Goal: Task Accomplishment & Management: Use online tool/utility

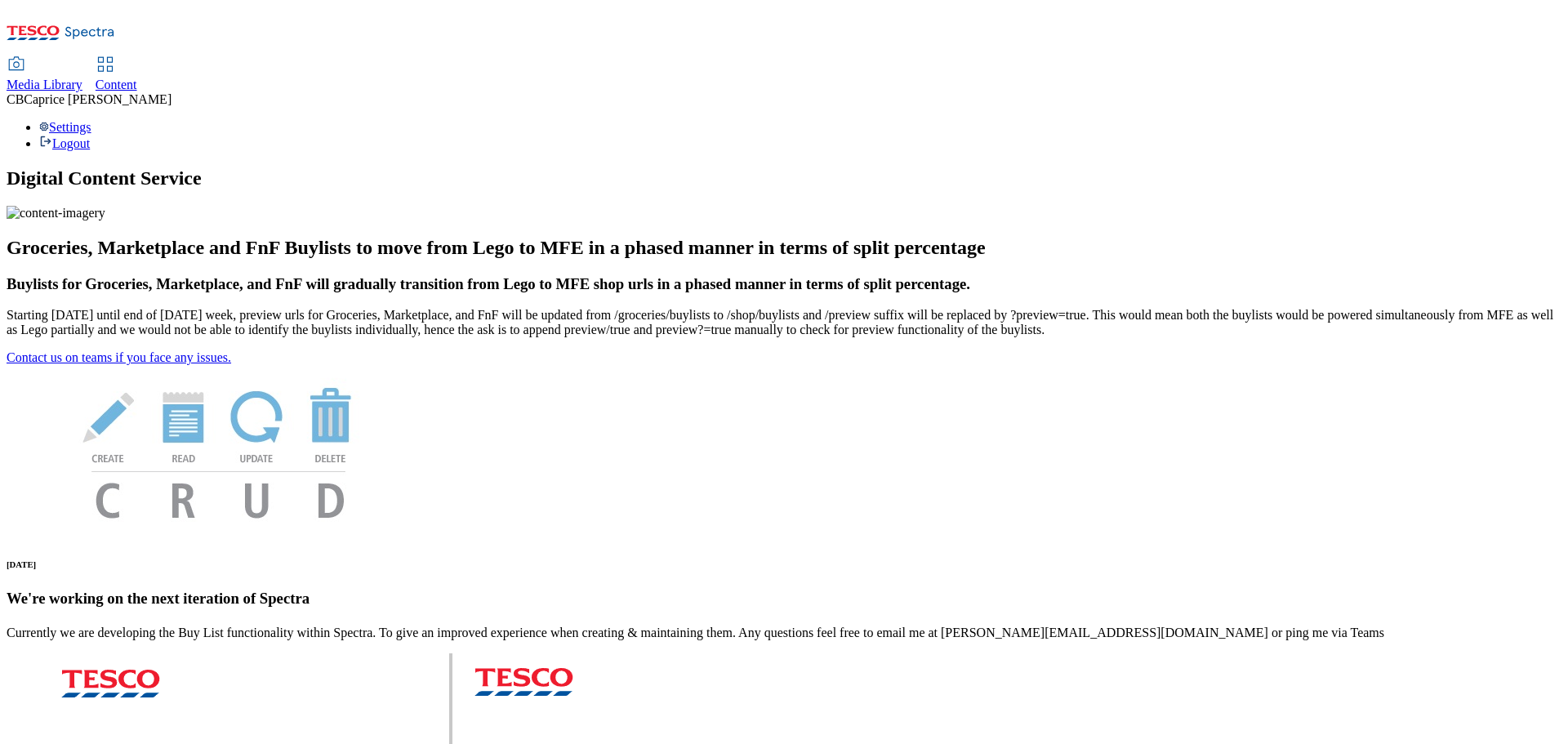
click at [115, 54] on icon at bounding box center [105, 64] width 20 height 20
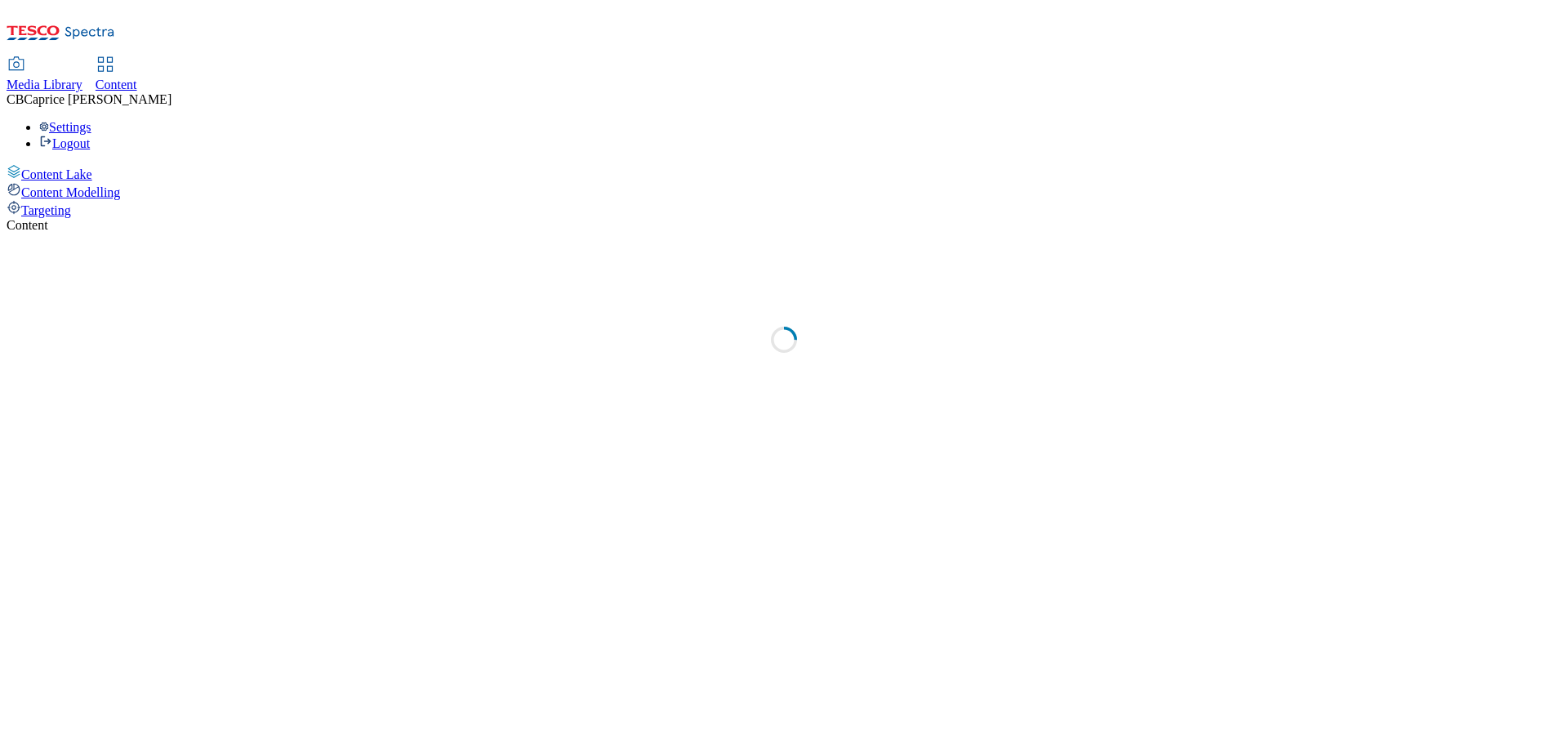
select select "ghs-[GEOGRAPHIC_DATA]"
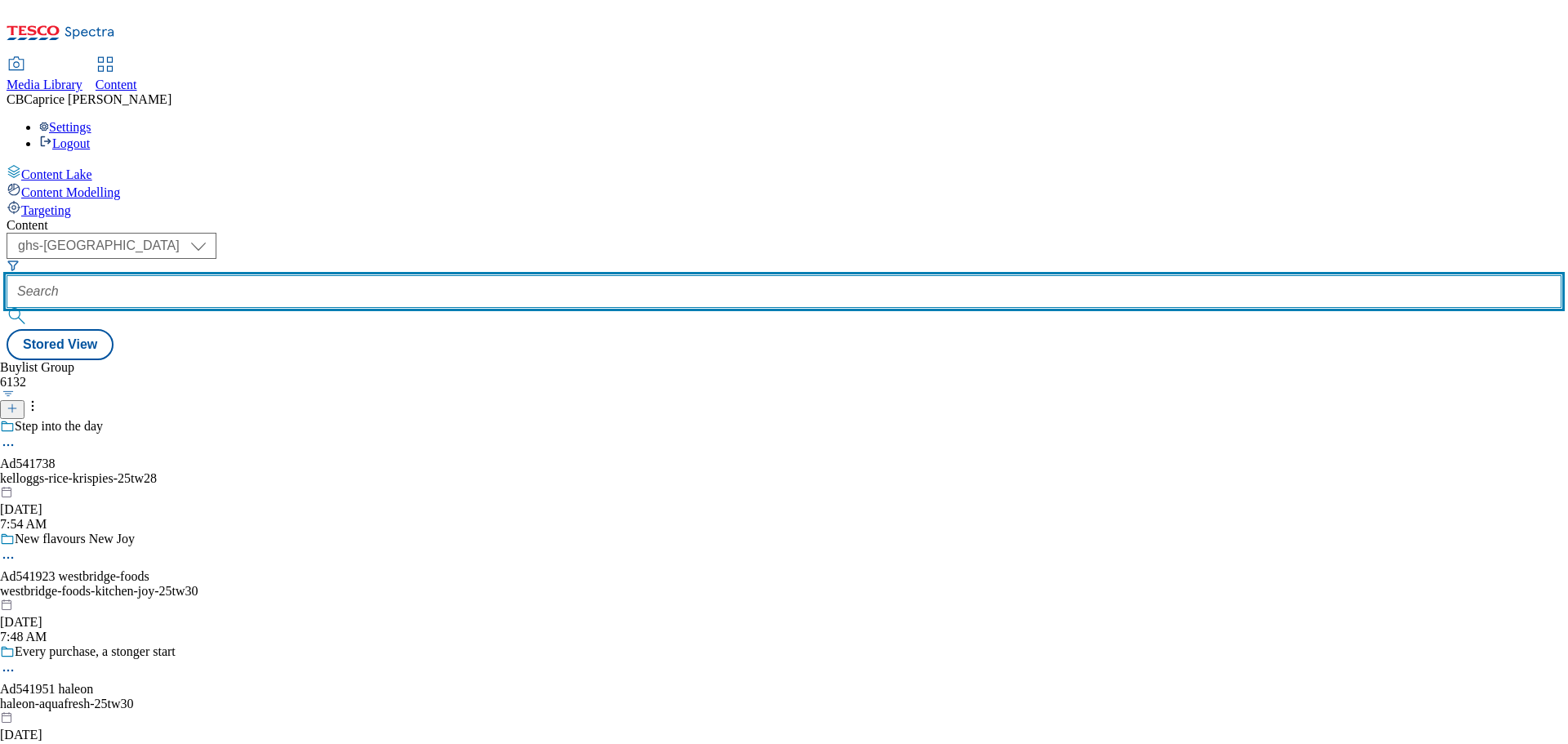
click at [412, 275] on input "text" at bounding box center [784, 291] width 1555 height 33
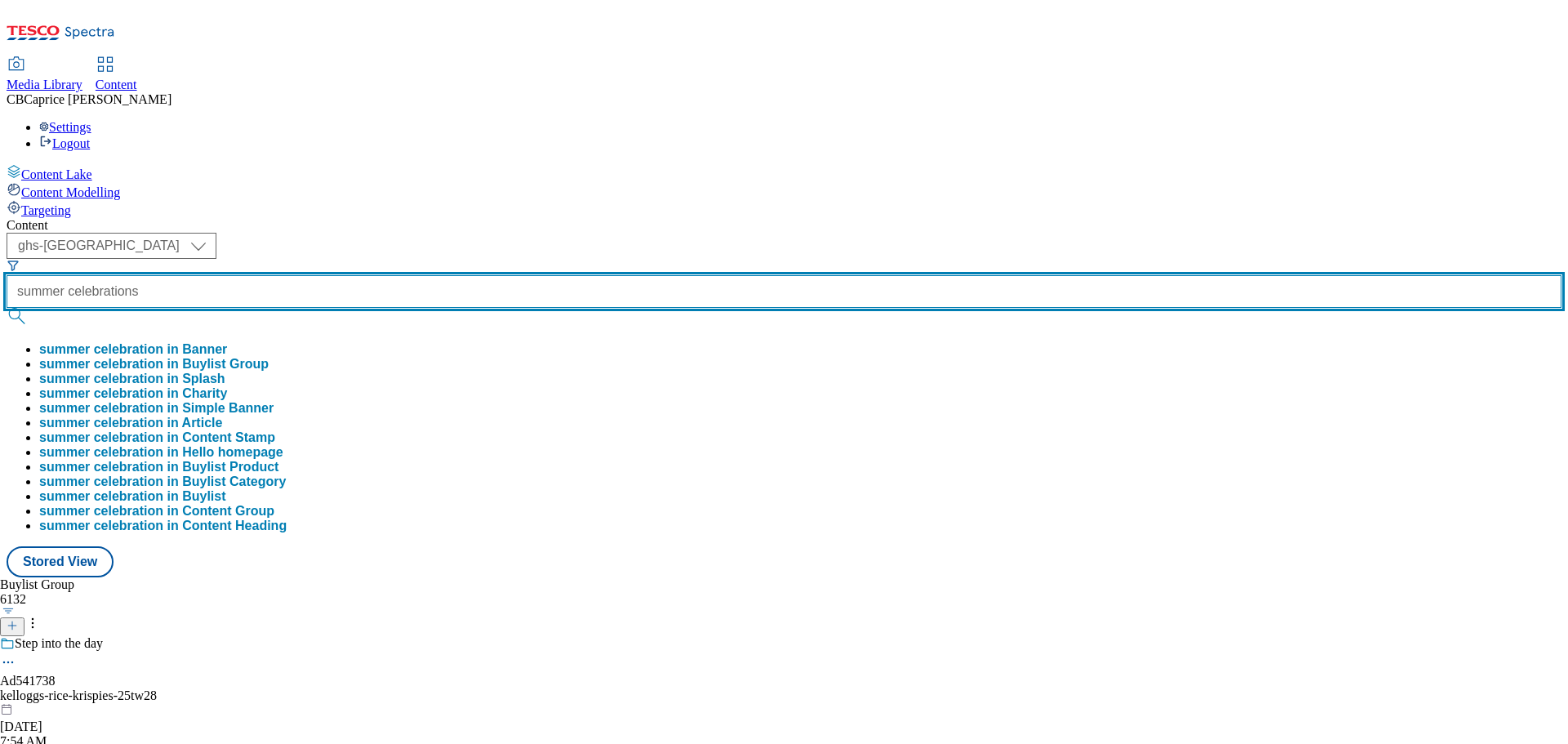
type input "summer celebrations"
click at [7, 307] on button "submit" at bounding box center [18, 315] width 22 height 16
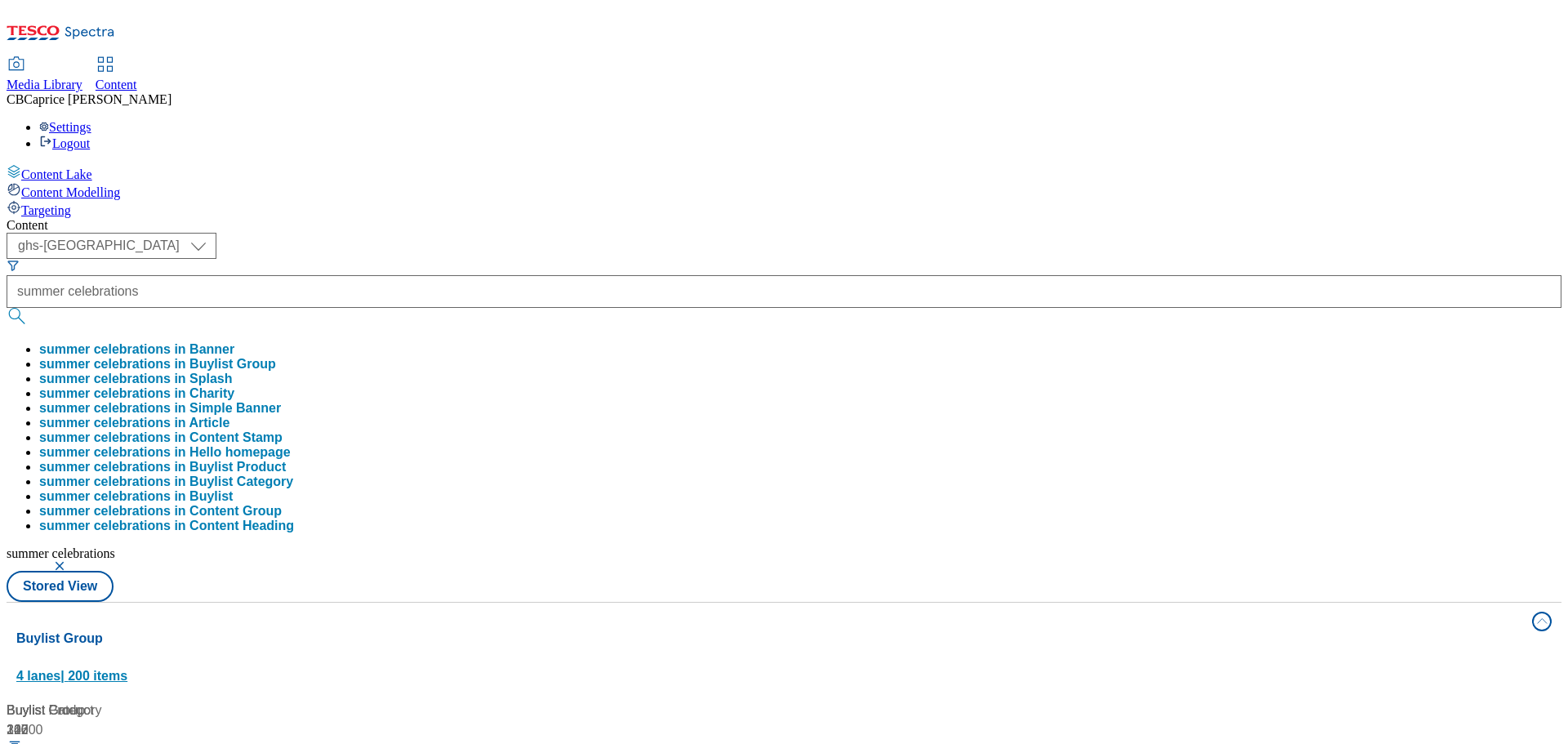
click at [742, 603] on button "Buylist Group 4 lanes | 200 items" at bounding box center [784, 648] width 1555 height 92
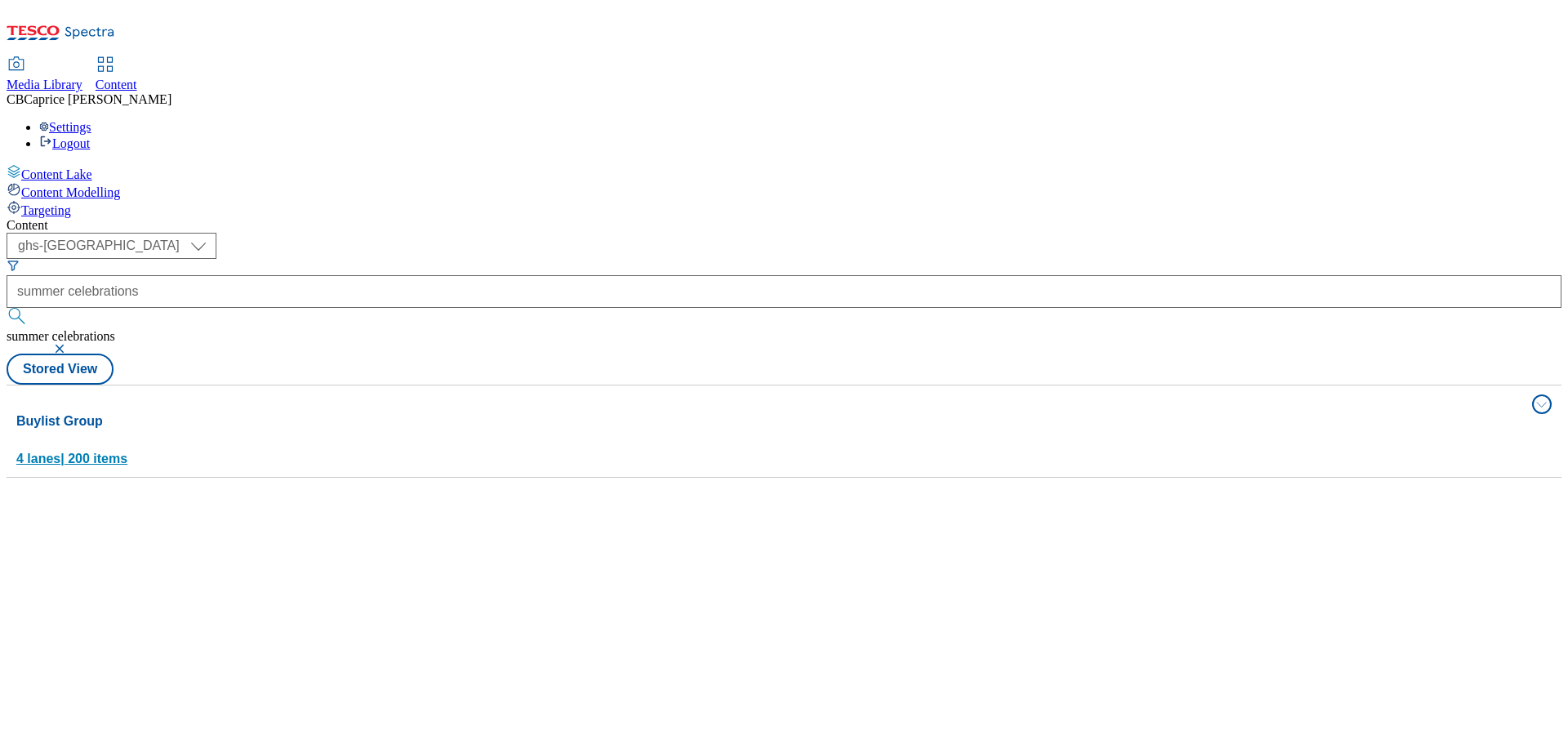
click at [333, 385] on button "Buylist Group 4 lanes | 200 items" at bounding box center [784, 431] width 1555 height 92
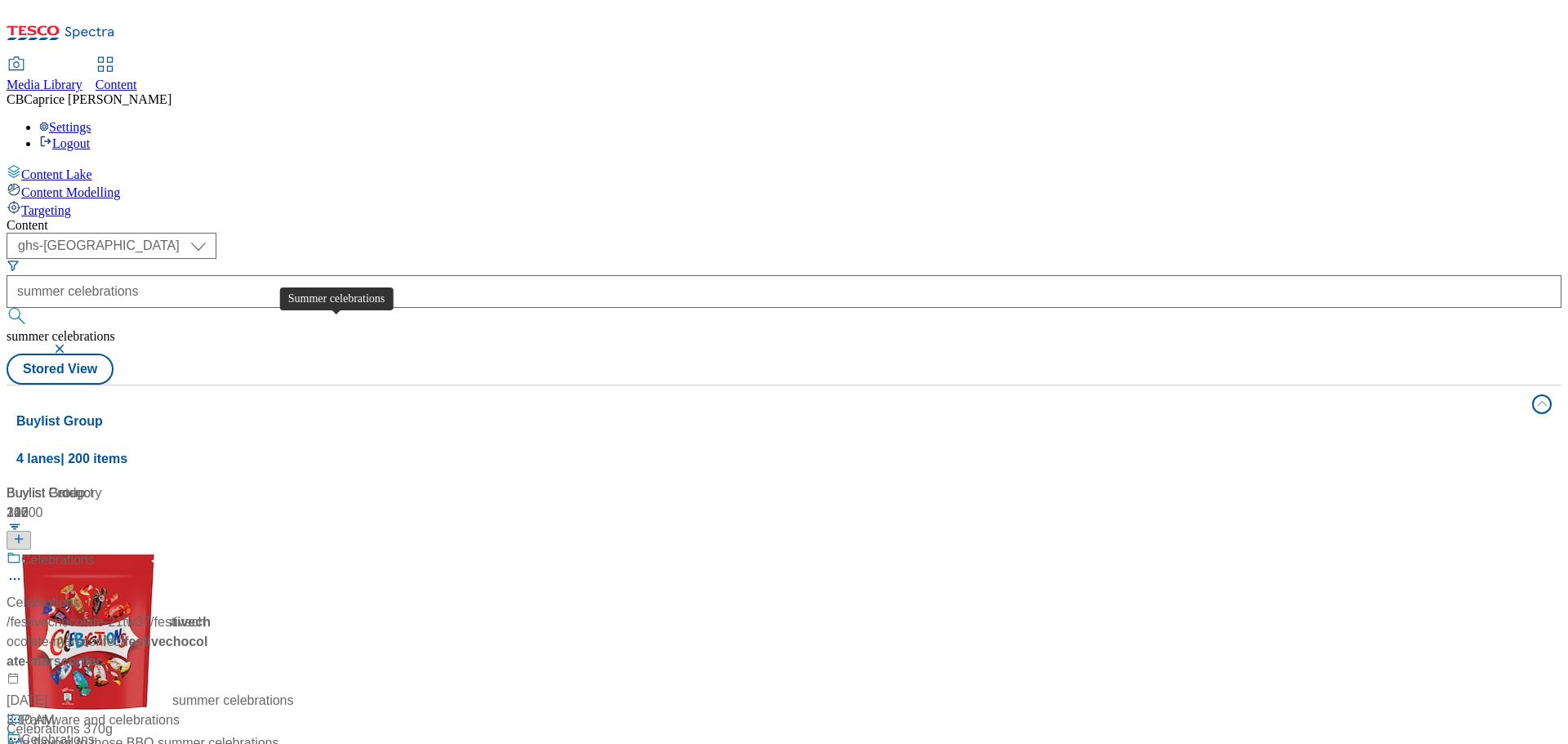
click at [144, 550] on span "Summer celebrations" at bounding box center [83, 560] width 124 height 21
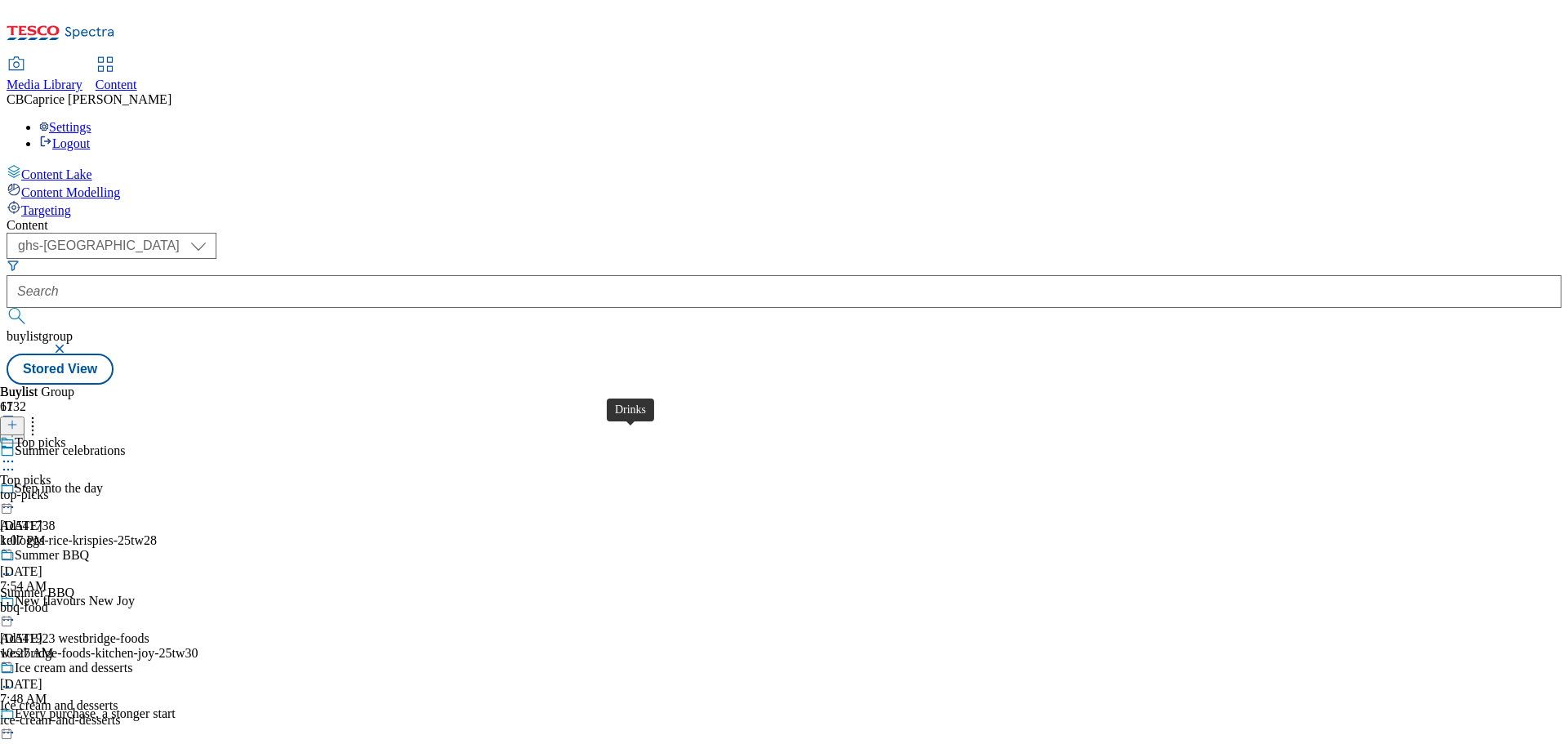
scroll to position [490, 0]
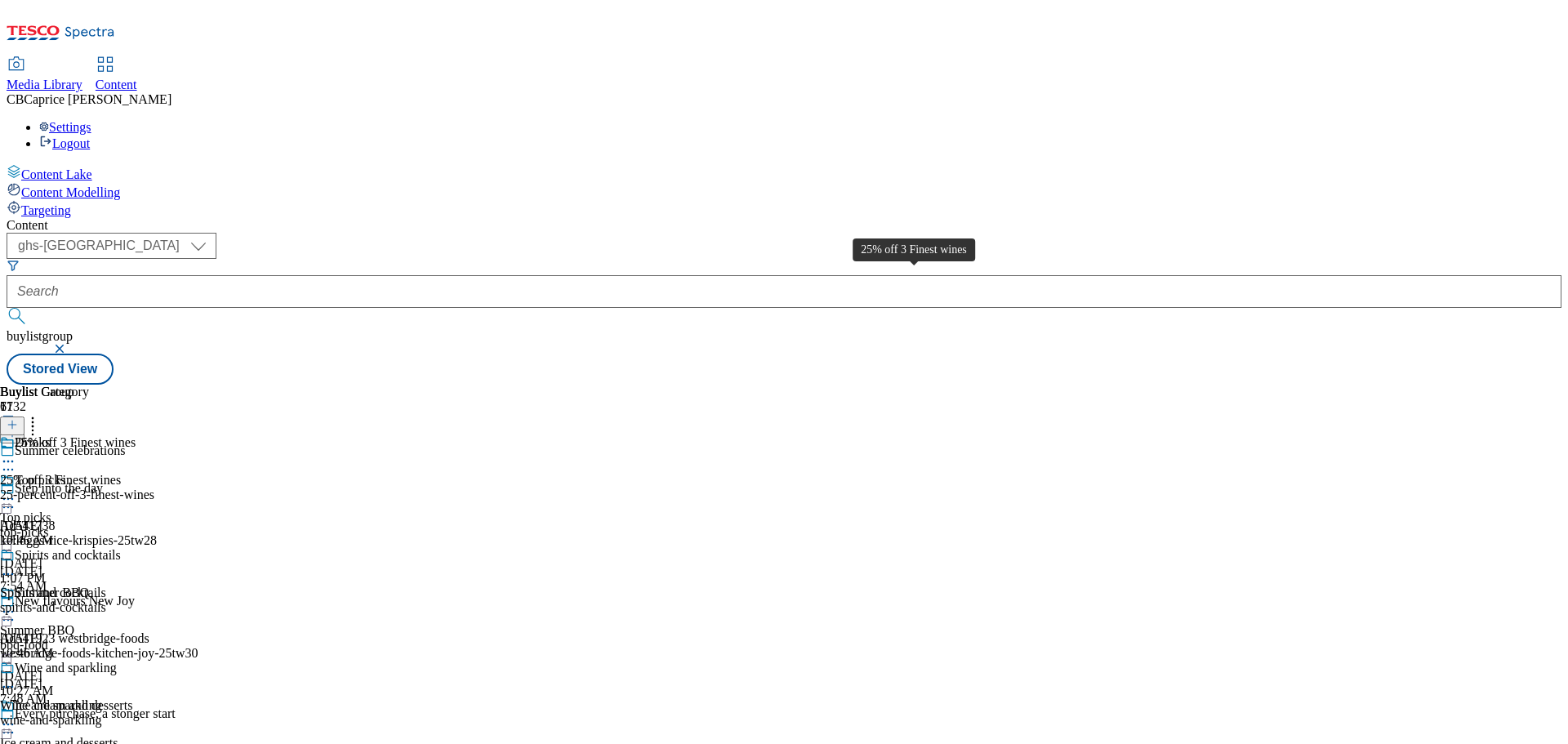
click at [121, 472] on div "25% off 3 Finest wines" at bounding box center [60, 480] width 121 height 15
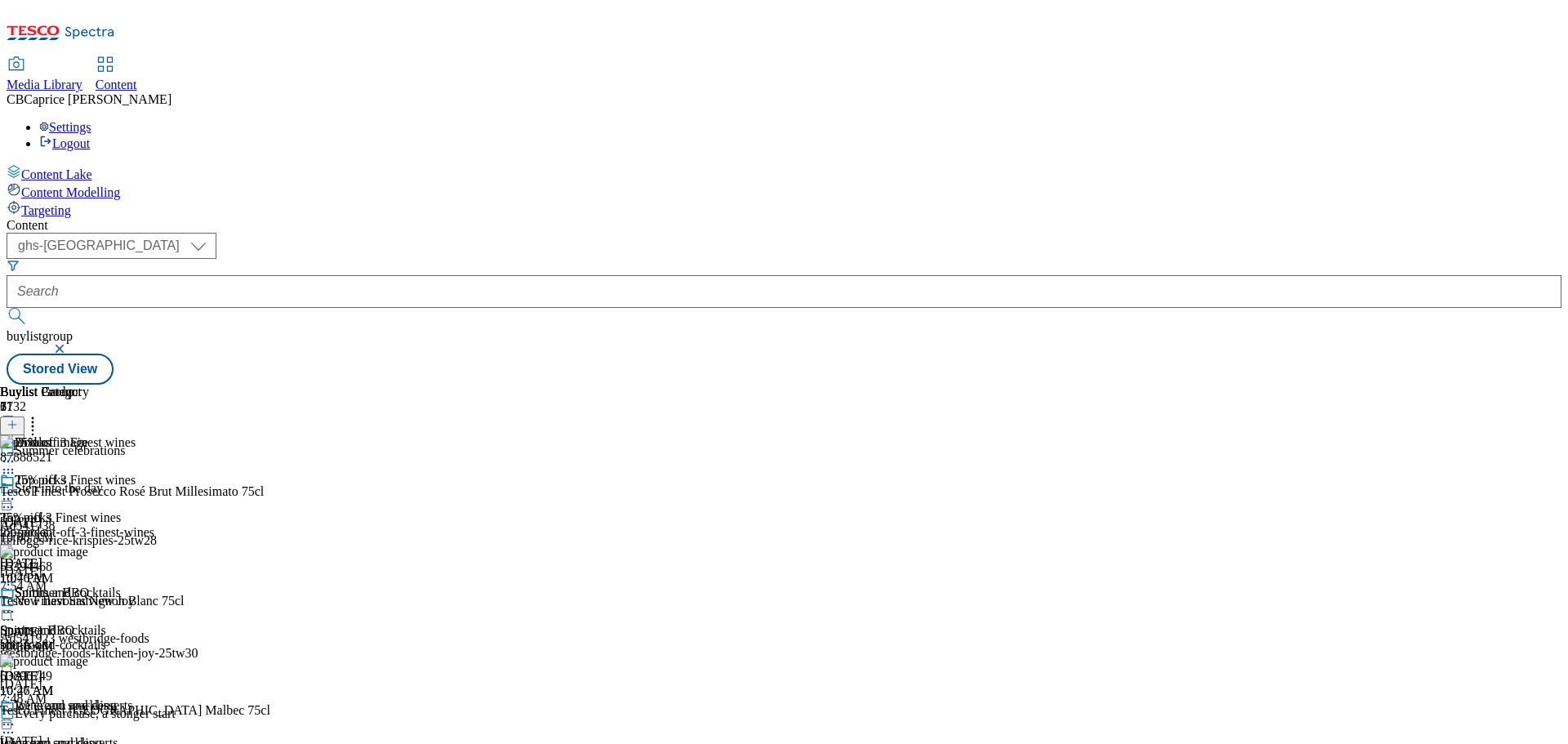
scroll to position [32, 0]
click at [18, 419] on icon at bounding box center [12, 424] width 11 height 11
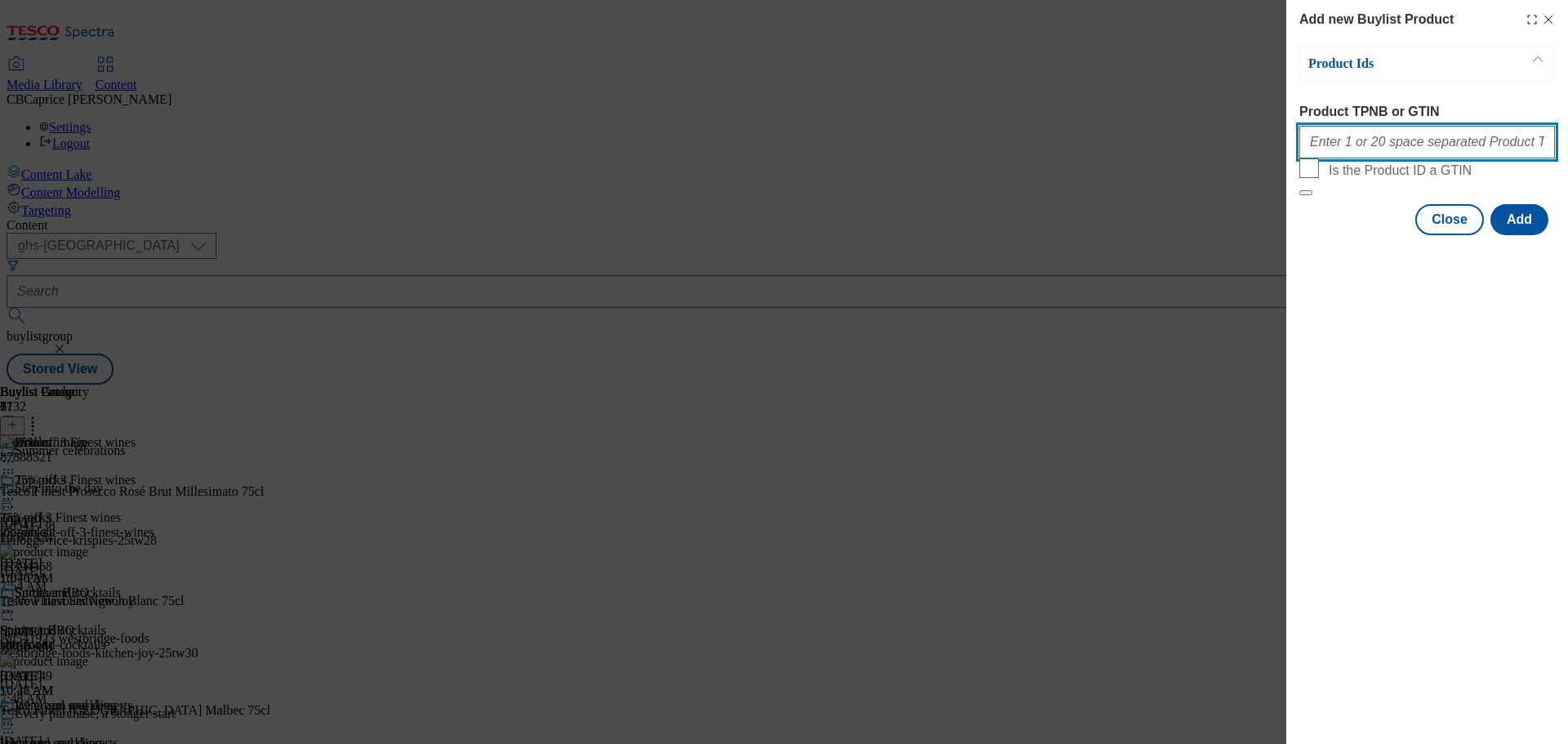
click at [1394, 158] on input "Product TPNB or GTIN" at bounding box center [1426, 141] width 256 height 33
paste input "86012949 81081315 61062294 87888521 81133892 92340528 82450217 74885855 7821490…"
type input "86012949 81081315 61062294 87888521 81133892 92340528 82450217 74885855 7821490…"
click at [1423, 178] on span "Is the Product ID a GTIN" at bounding box center [1399, 171] width 142 height 15
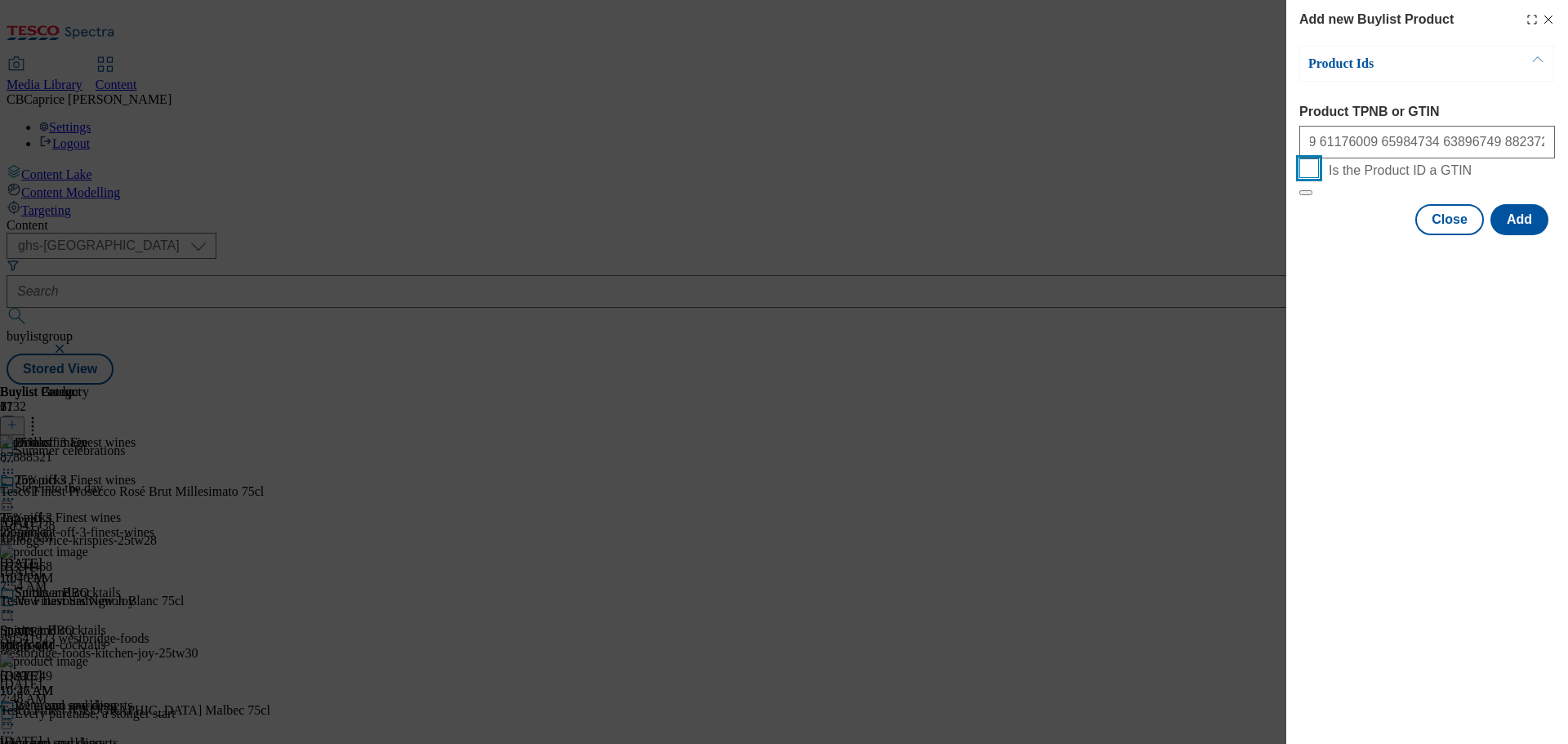
click at [1319, 178] on input "Is the Product ID a GTIN" at bounding box center [1308, 168] width 20 height 20
click at [1425, 178] on span "Is the Product ID a GTIN" at bounding box center [1399, 171] width 142 height 15
click at [1319, 178] on input "Is the Product ID a GTIN" at bounding box center [1308, 168] width 20 height 20
checkbox input "false"
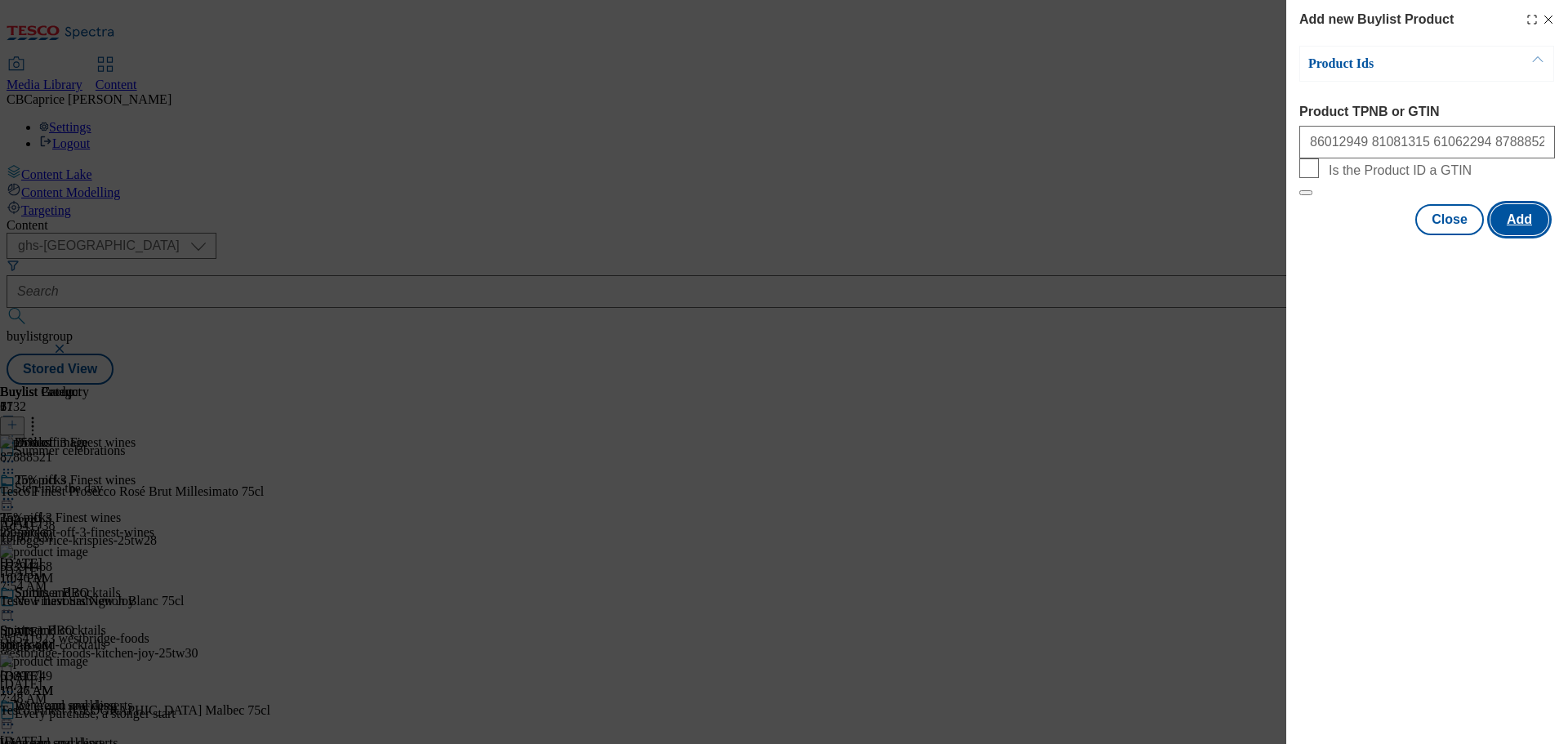
click at [1509, 235] on button "Add" at bounding box center [1519, 219] width 58 height 31
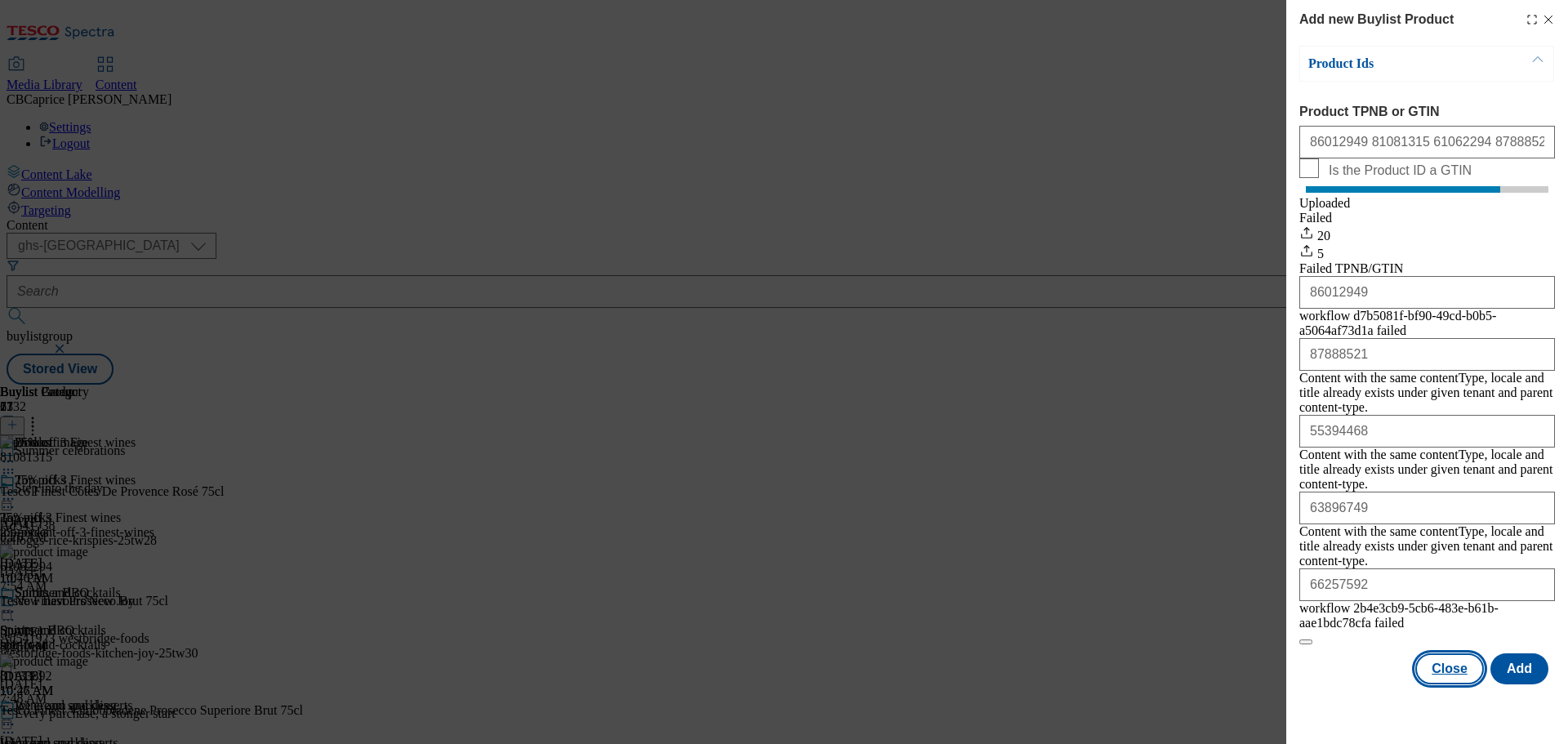
click at [1455, 654] on button "Close" at bounding box center [1449, 668] width 68 height 31
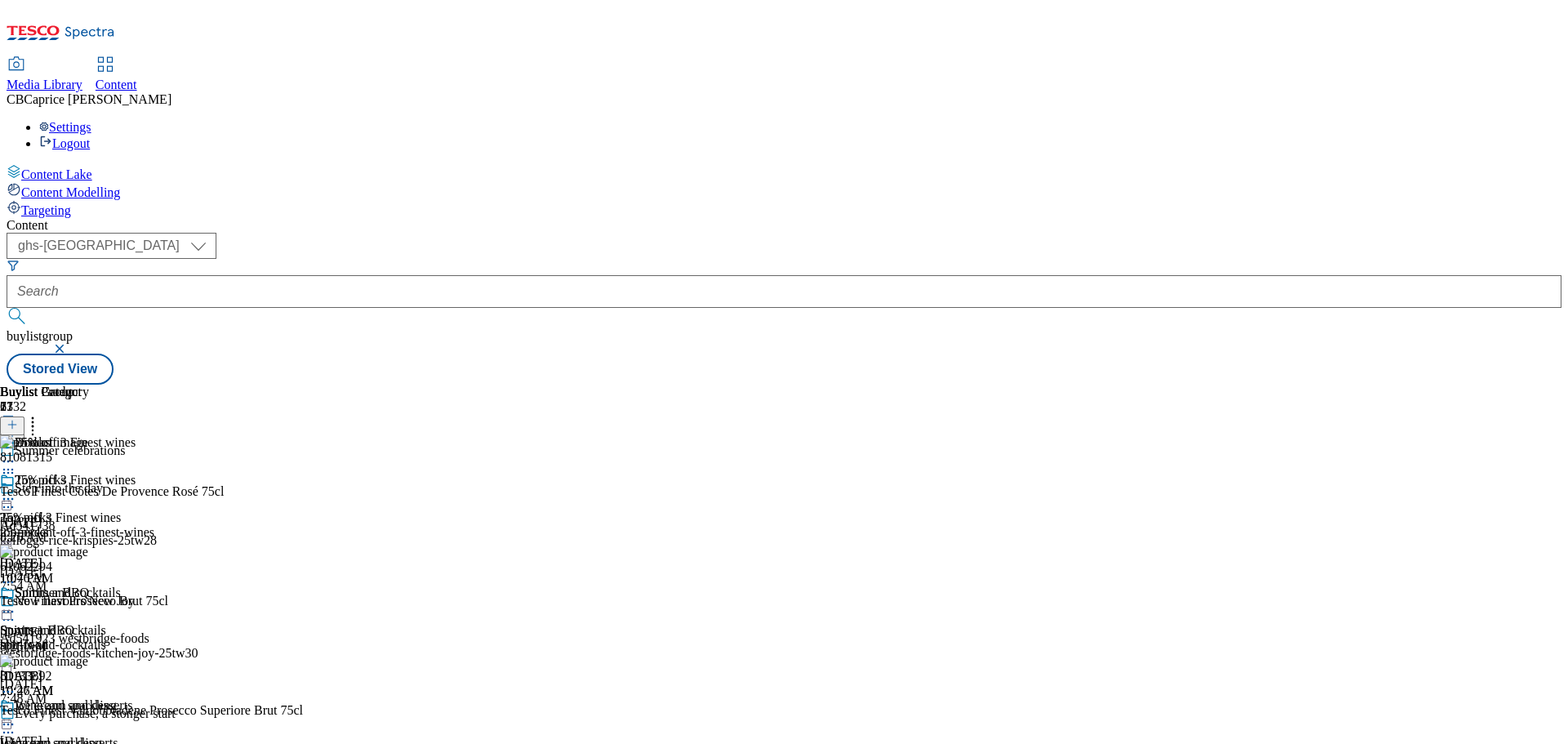
scroll to position [3396, 0]
click at [414, 414] on div at bounding box center [207, 424] width 414 height 22
click at [41, 414] on icon at bounding box center [32, 422] width 16 height 16
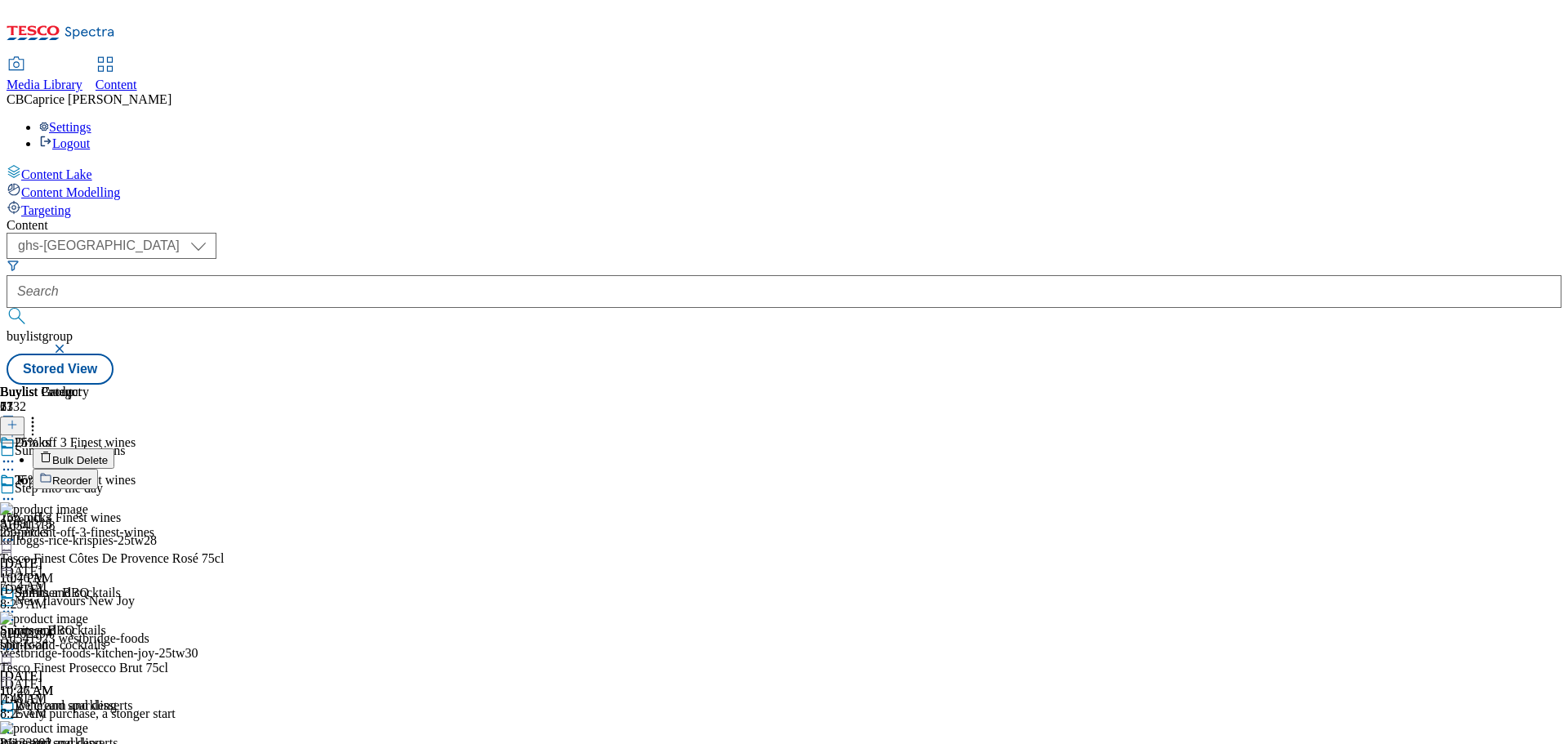
click at [92, 474] on span "Reorder" at bounding box center [72, 480] width 39 height 12
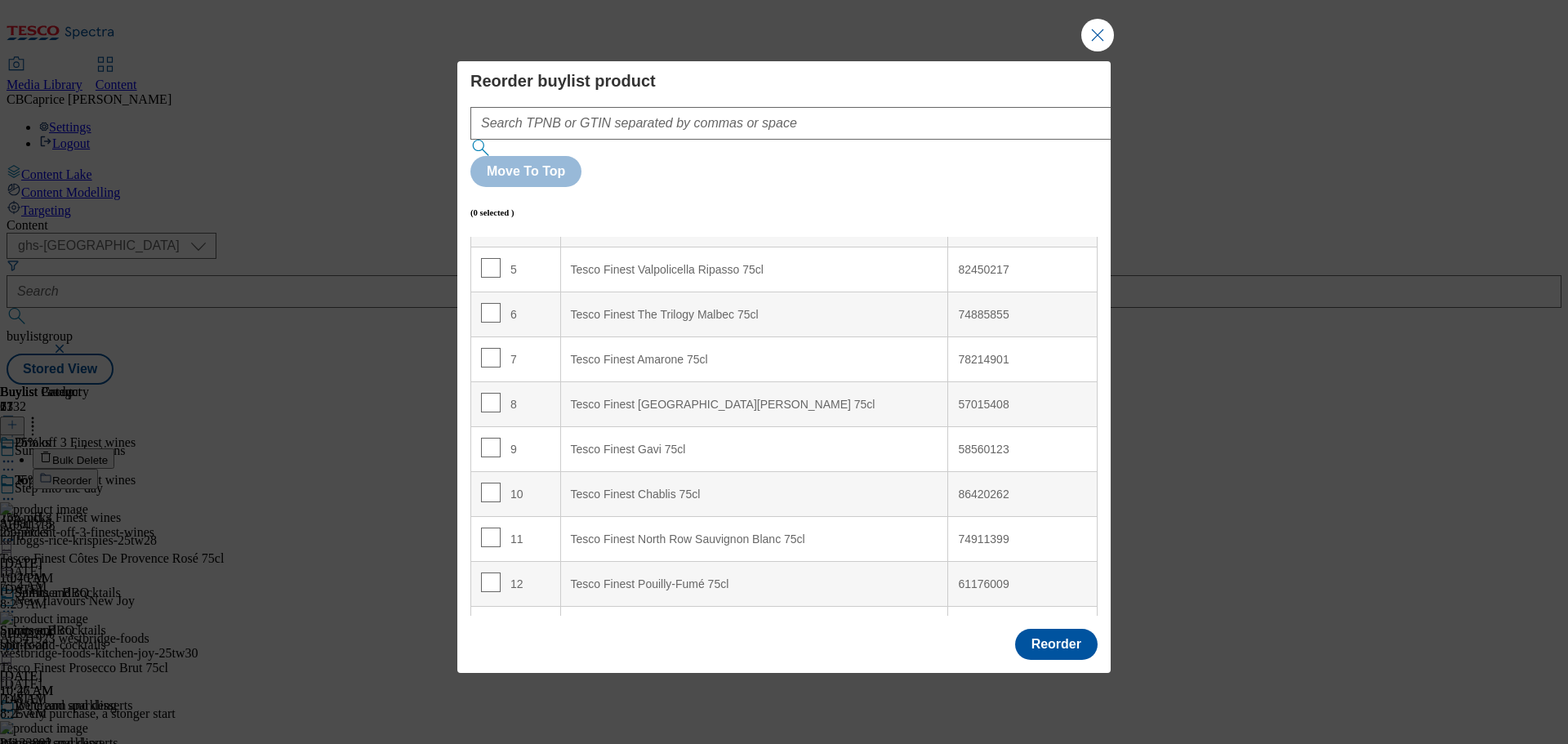
scroll to position [700, 0]
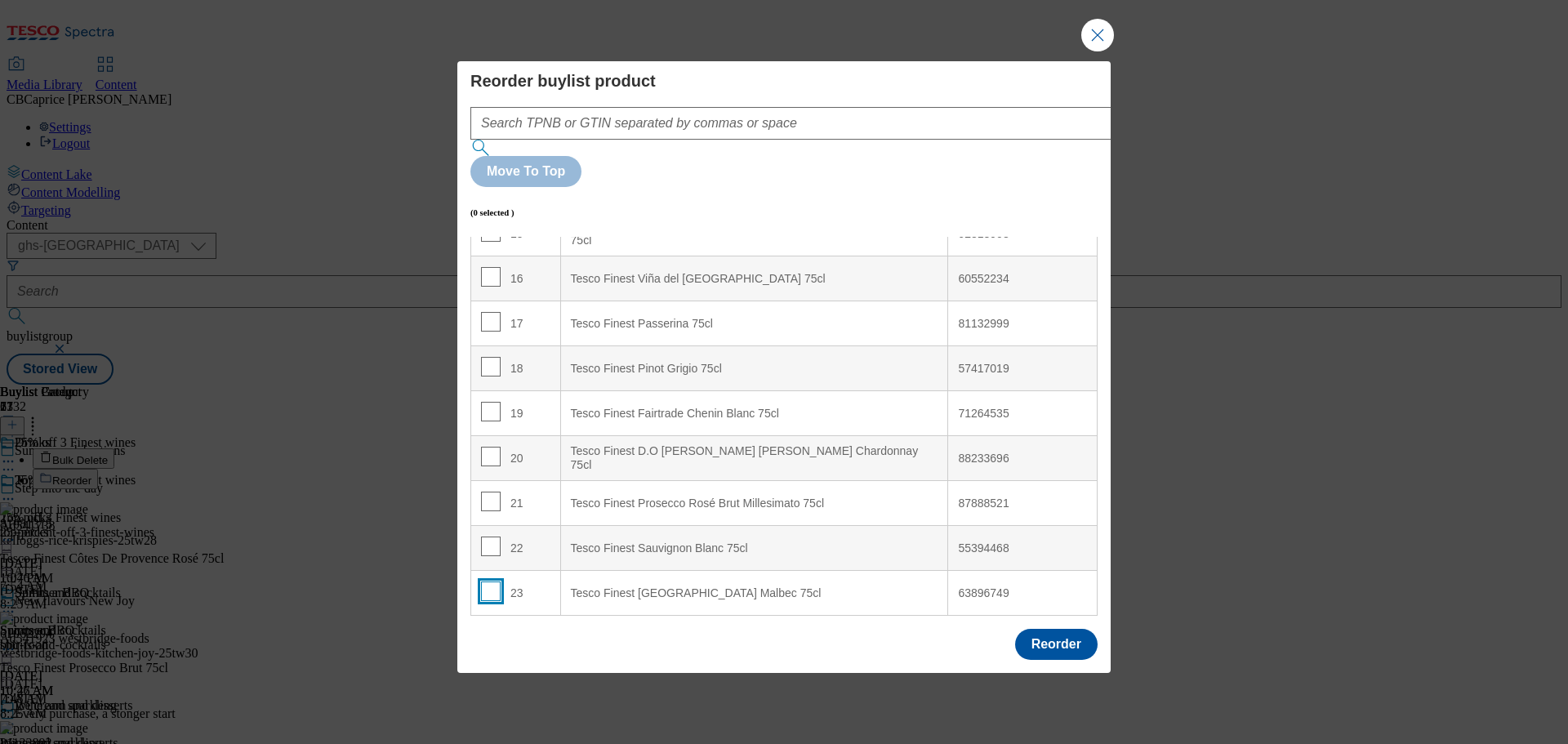
click at [490, 581] on input "Modal" at bounding box center [490, 590] width 20 height 20
checkbox input "true"
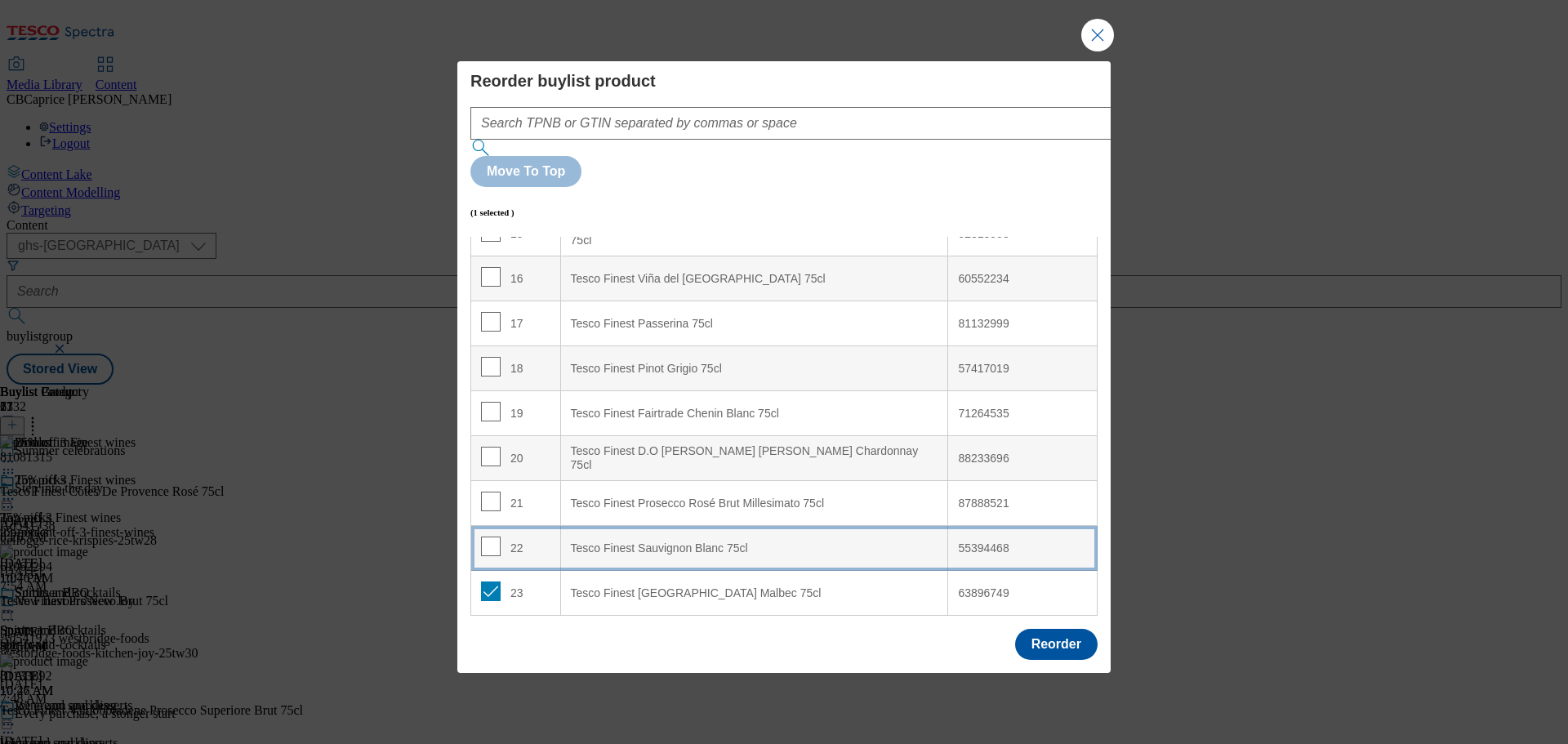
click at [485, 526] on td "22" at bounding box center [516, 548] width 90 height 45
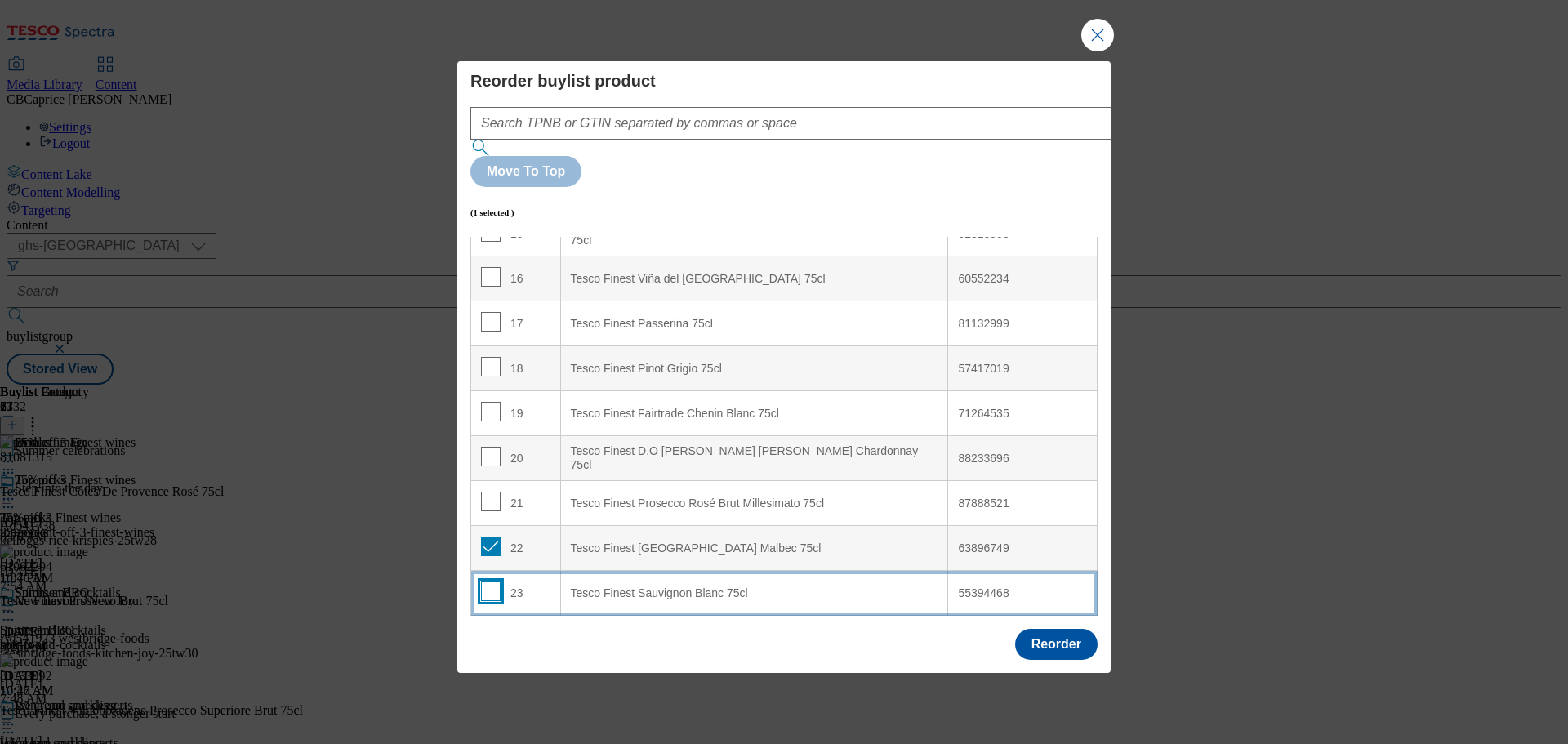
click at [490, 581] on input "Modal" at bounding box center [490, 590] width 20 height 20
checkbox input "true"
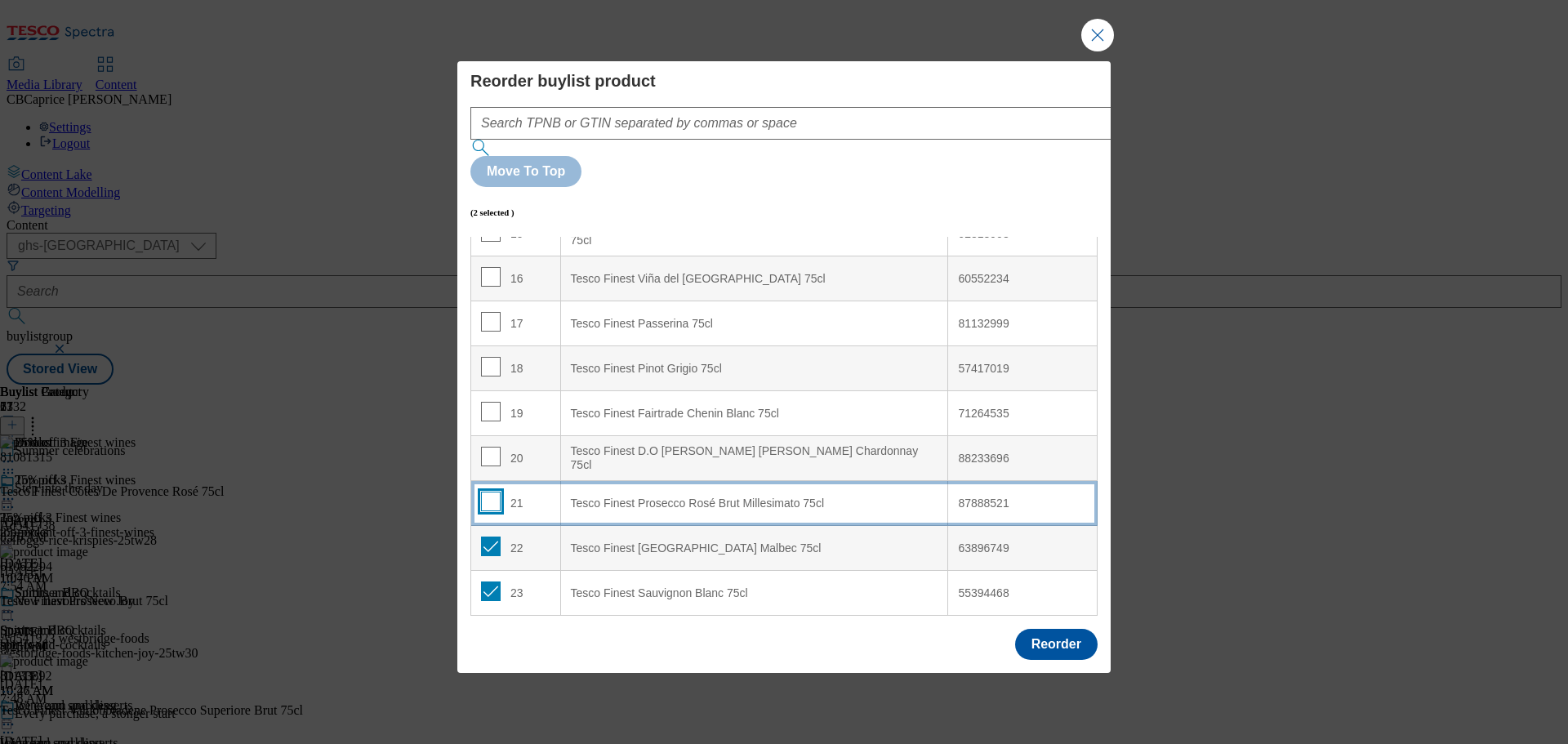
click at [489, 491] on input "Modal" at bounding box center [490, 500] width 20 height 20
checkbox input "true"
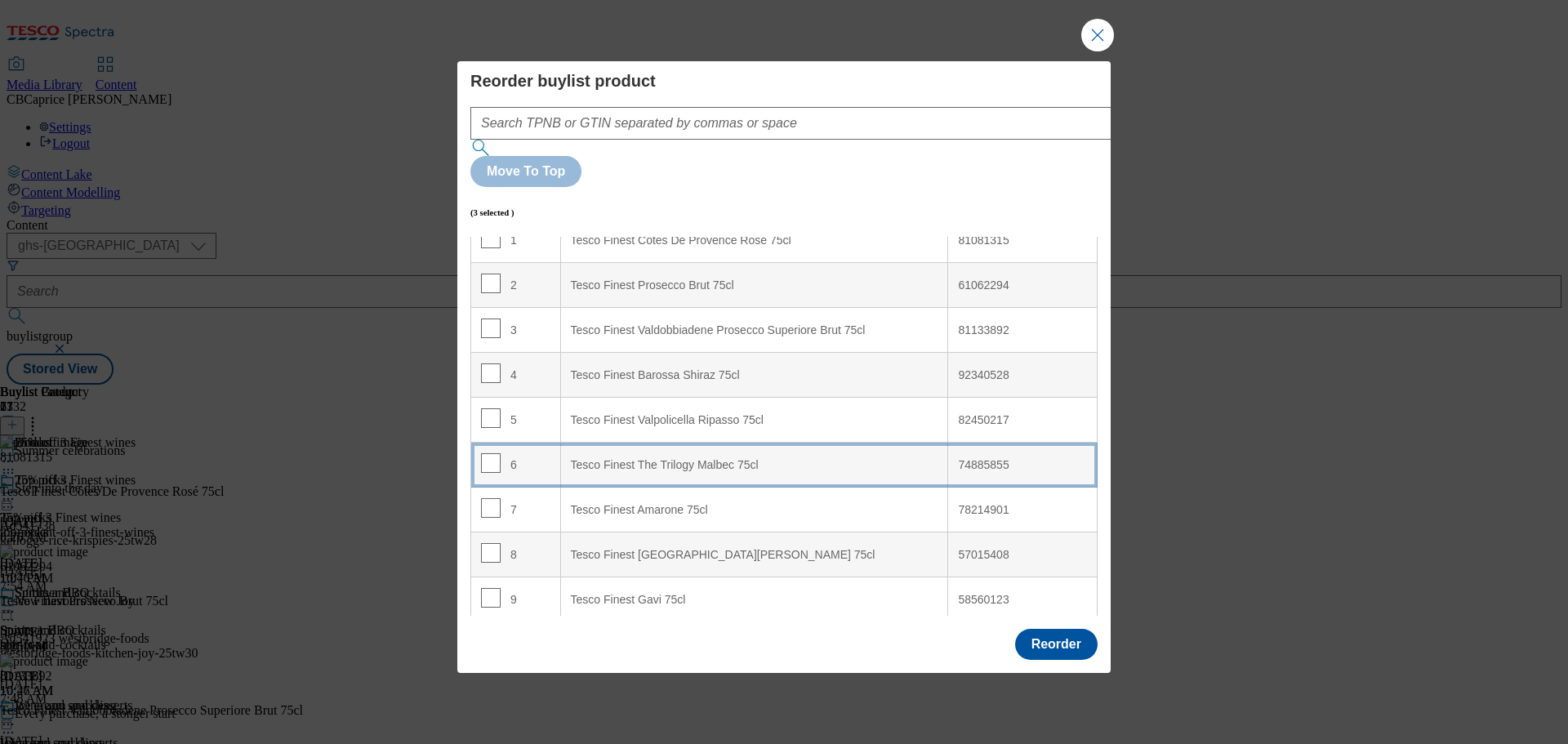
scroll to position [0, 0]
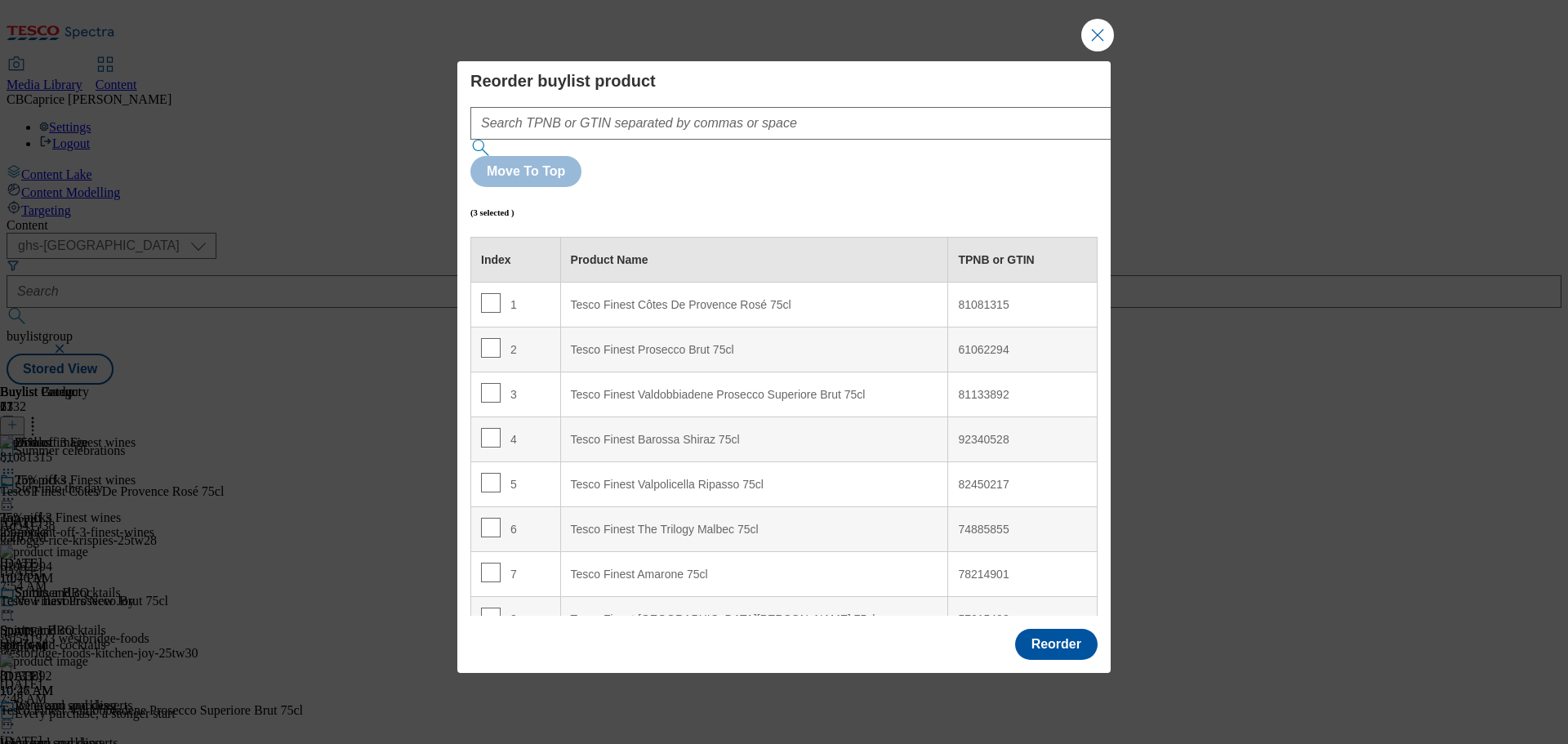
click at [664, 238] on th "Product Name" at bounding box center [754, 260] width 388 height 45
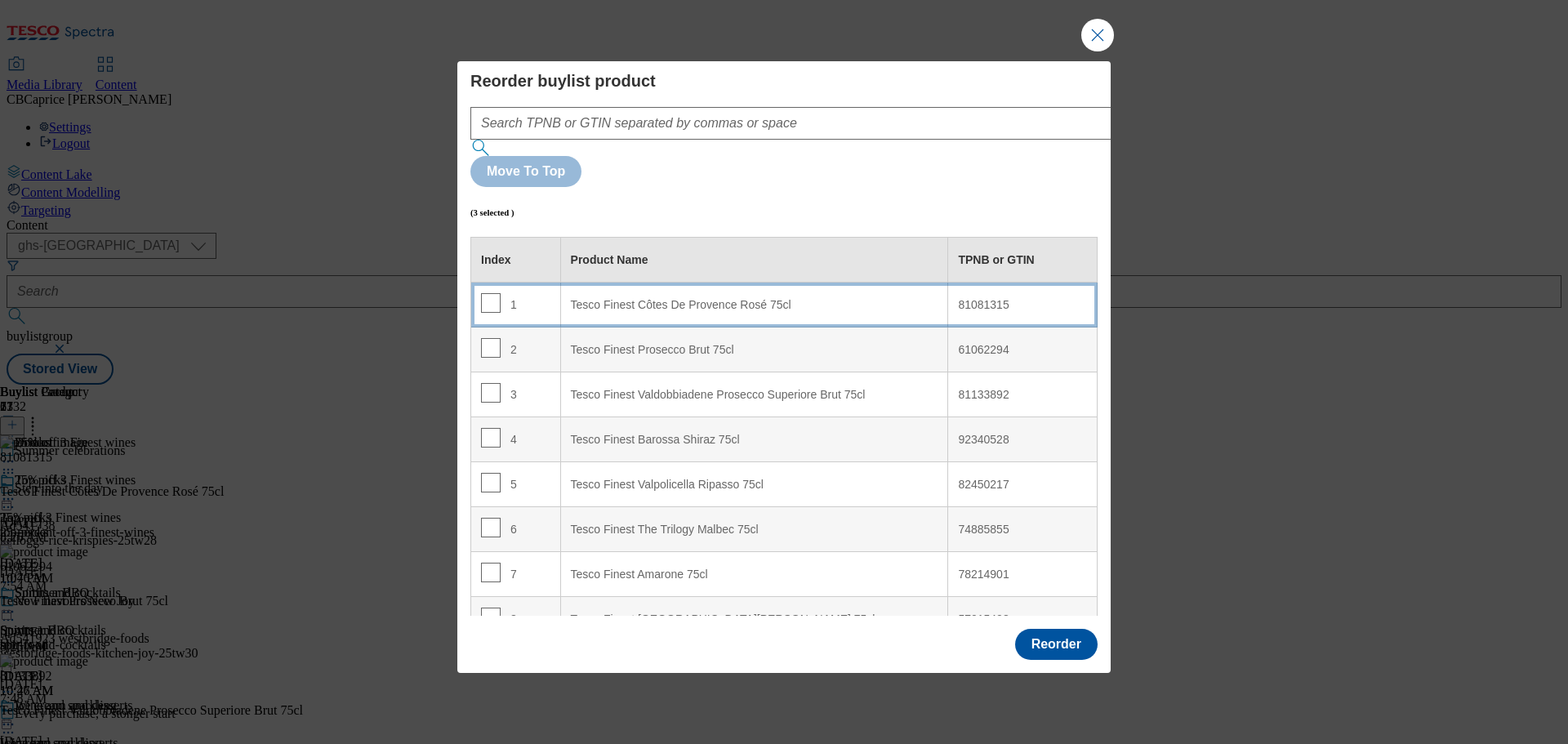
click at [663, 282] on 75cl "Tesco Finest Côtes De Provence Rosé 75cl" at bounding box center [754, 305] width 388 height 45
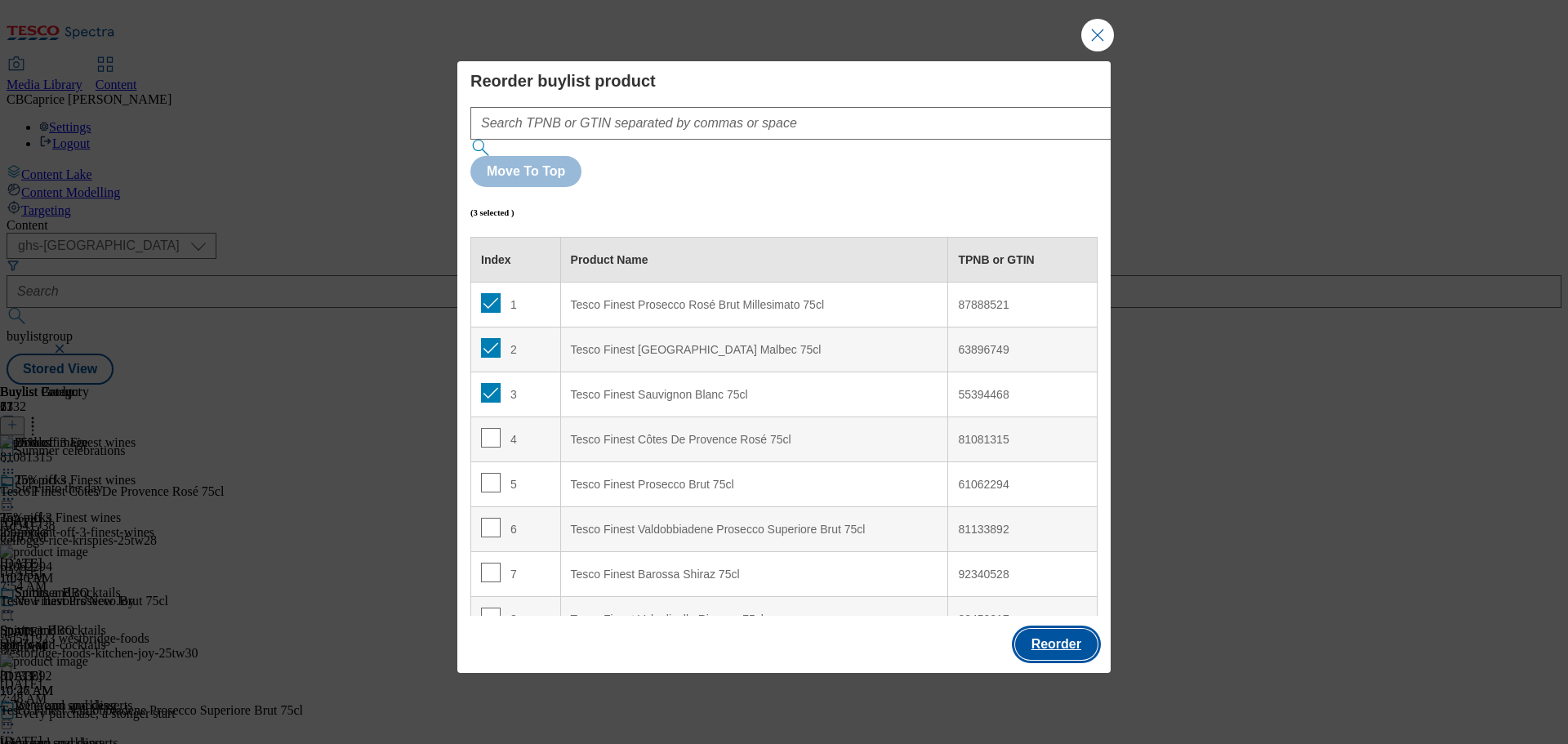
click at [1068, 629] on button "Reorder" at bounding box center [1056, 644] width 82 height 31
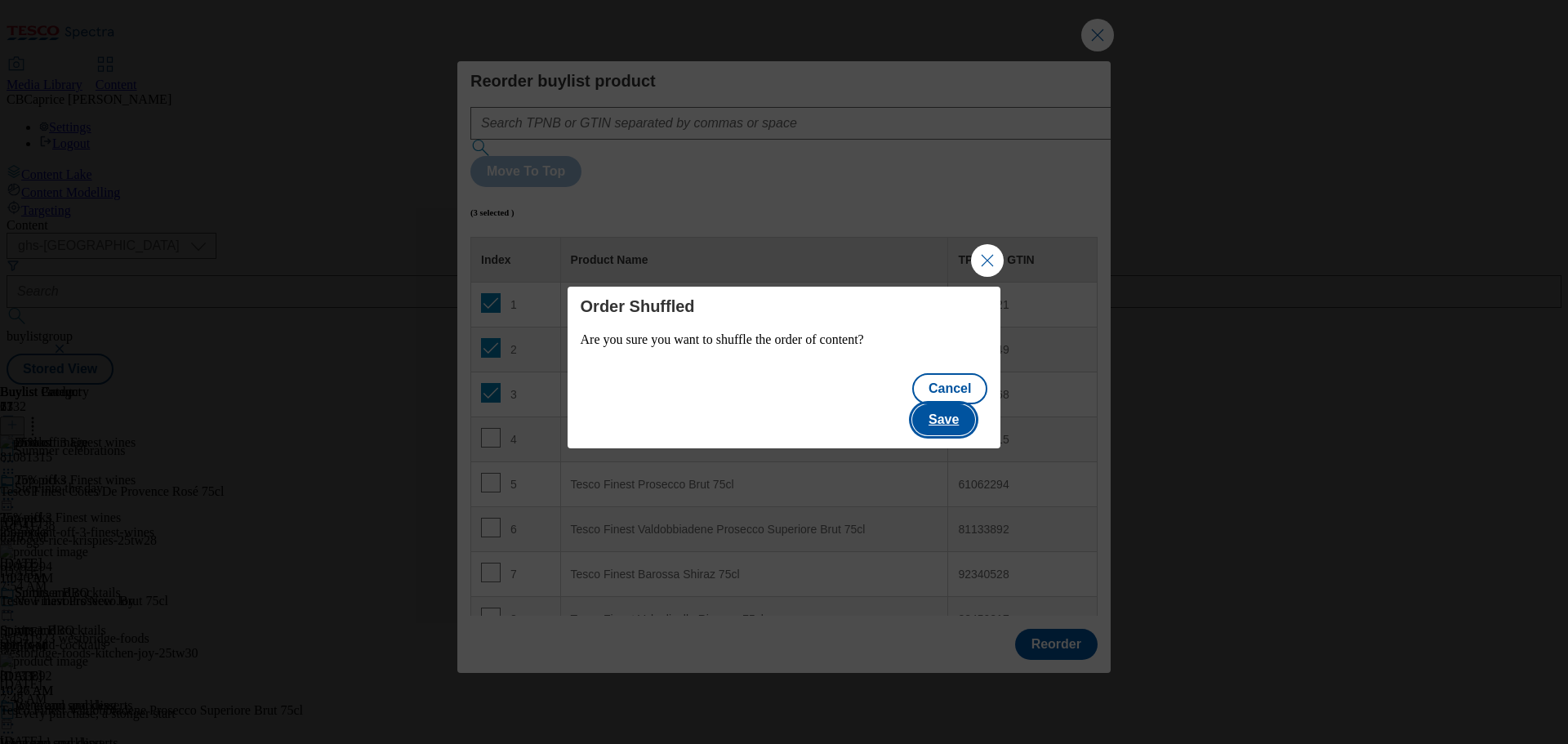
click at [950, 404] on button "Save" at bounding box center [943, 419] width 63 height 31
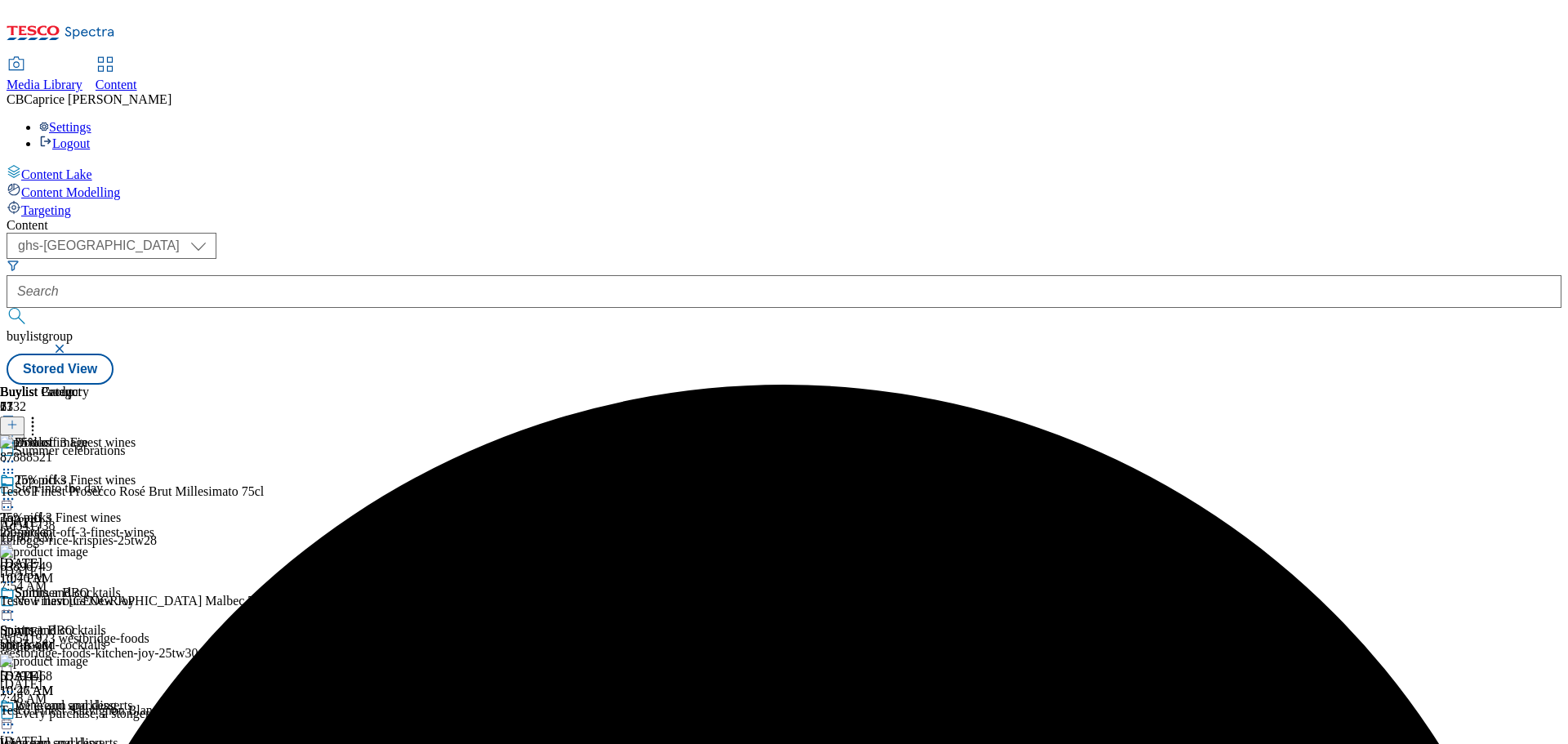
click at [16, 491] on icon at bounding box center [7, 498] width 16 height 16
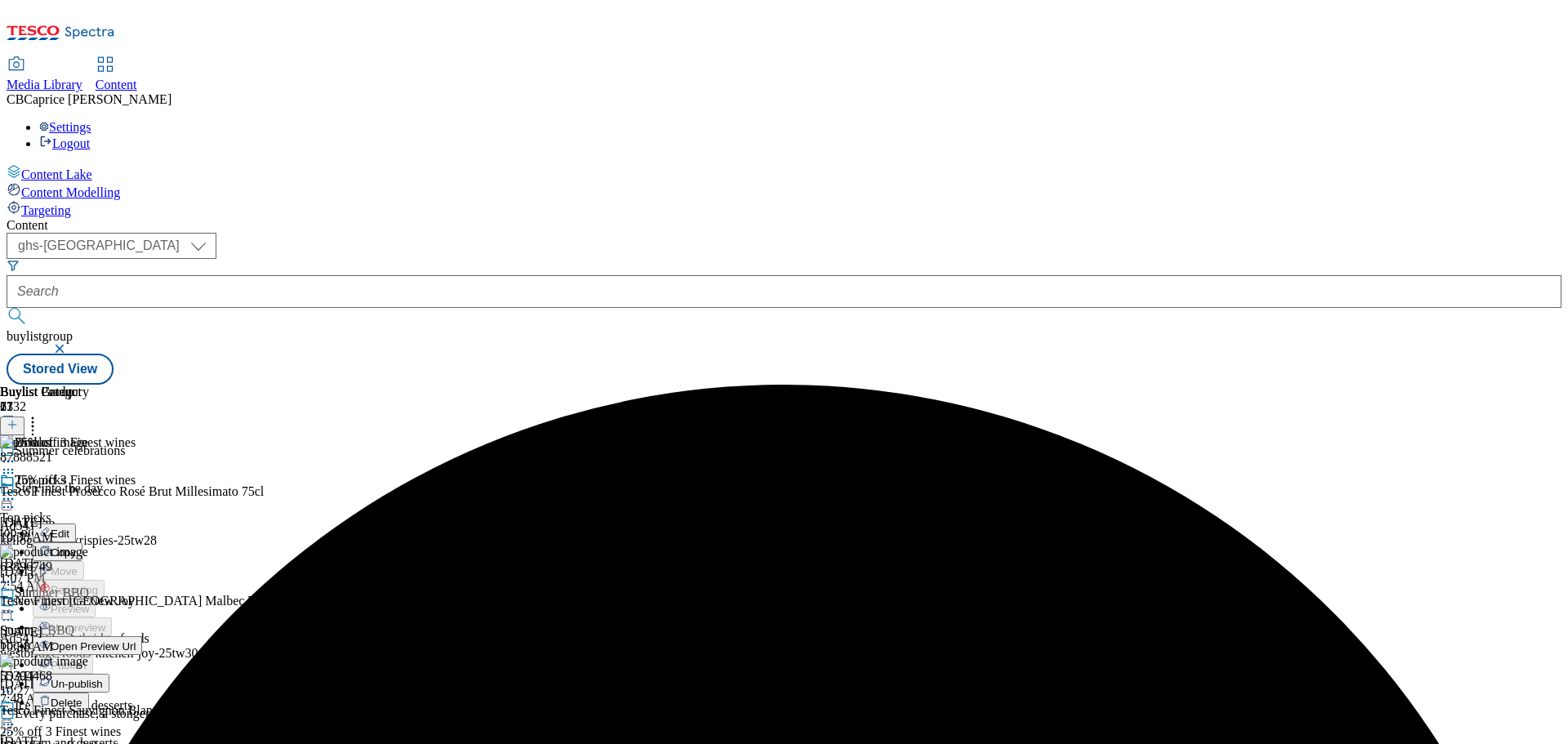
click at [103, 677] on span "Un-publish" at bounding box center [77, 683] width 52 height 12
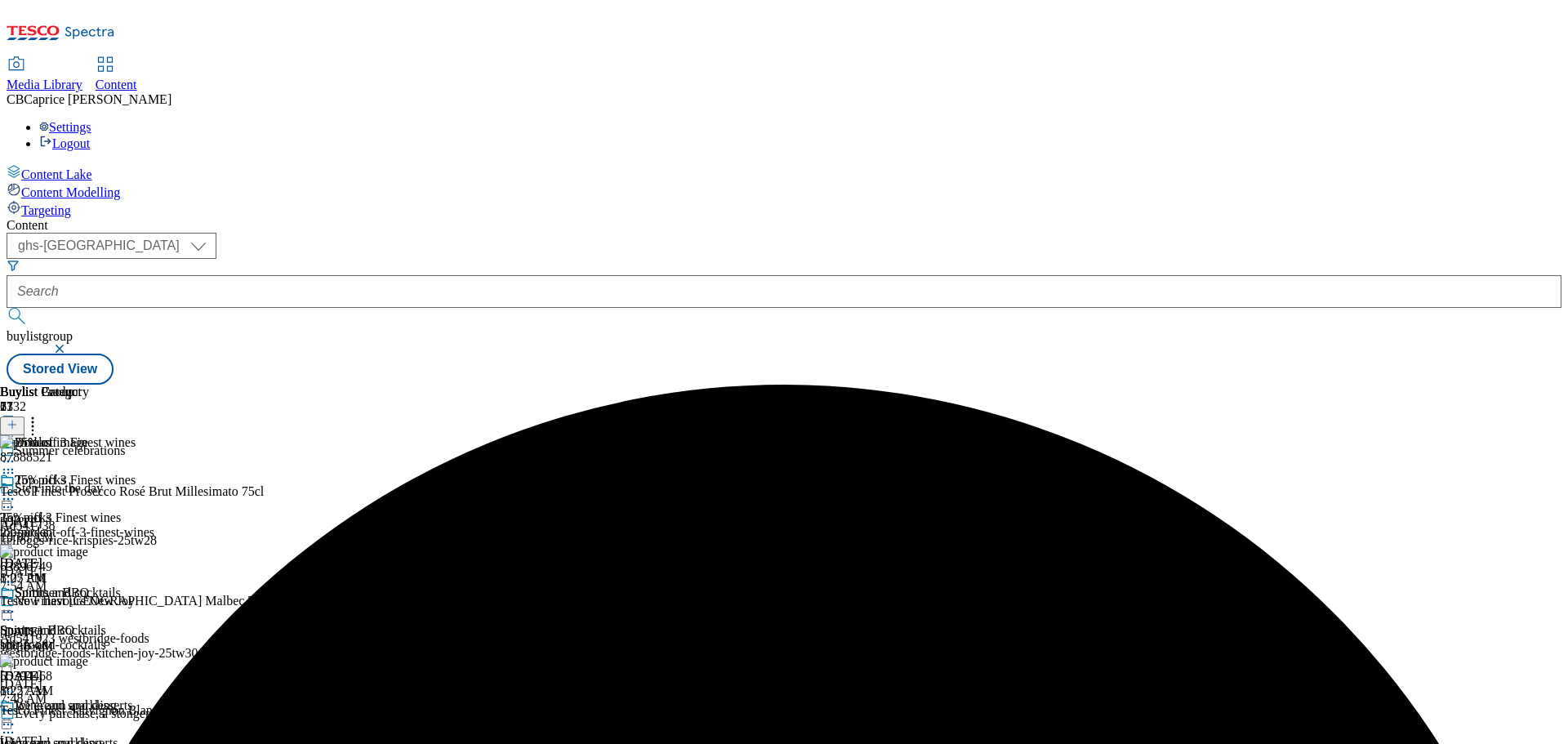
click at [16, 491] on icon at bounding box center [7, 498] width 16 height 16
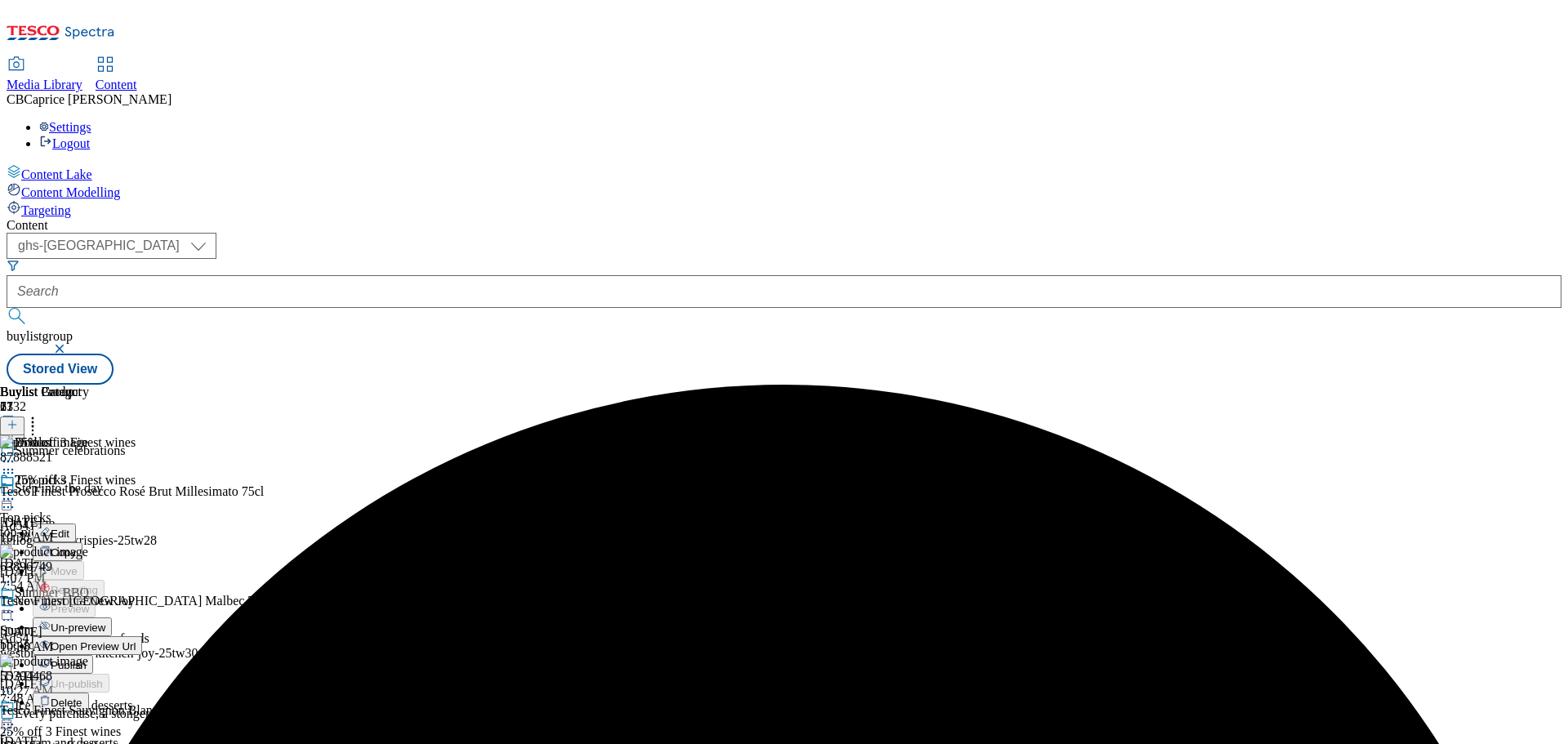
click at [105, 621] on span "Un-preview" at bounding box center [78, 627] width 54 height 12
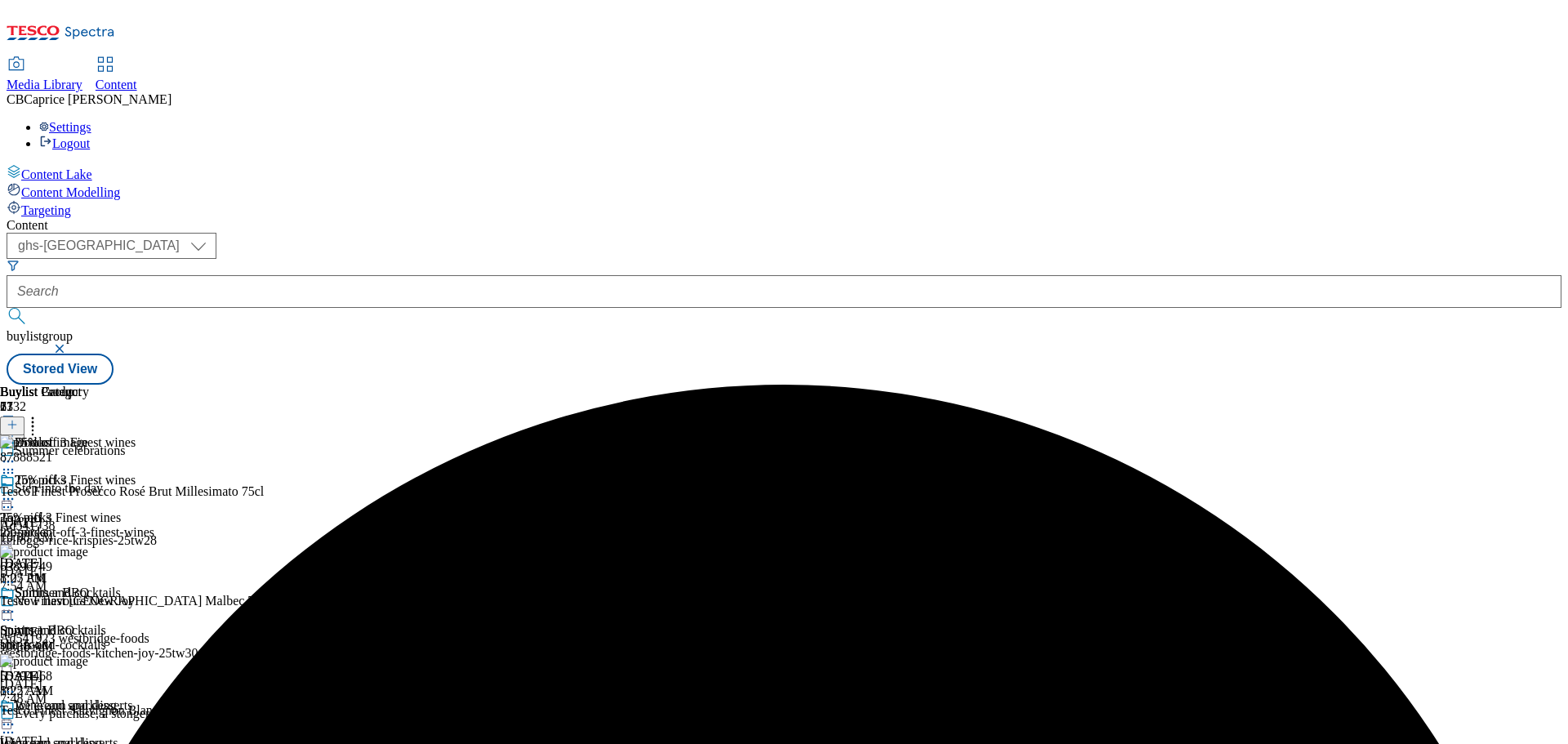
click at [16, 491] on icon at bounding box center [7, 498] width 16 height 16
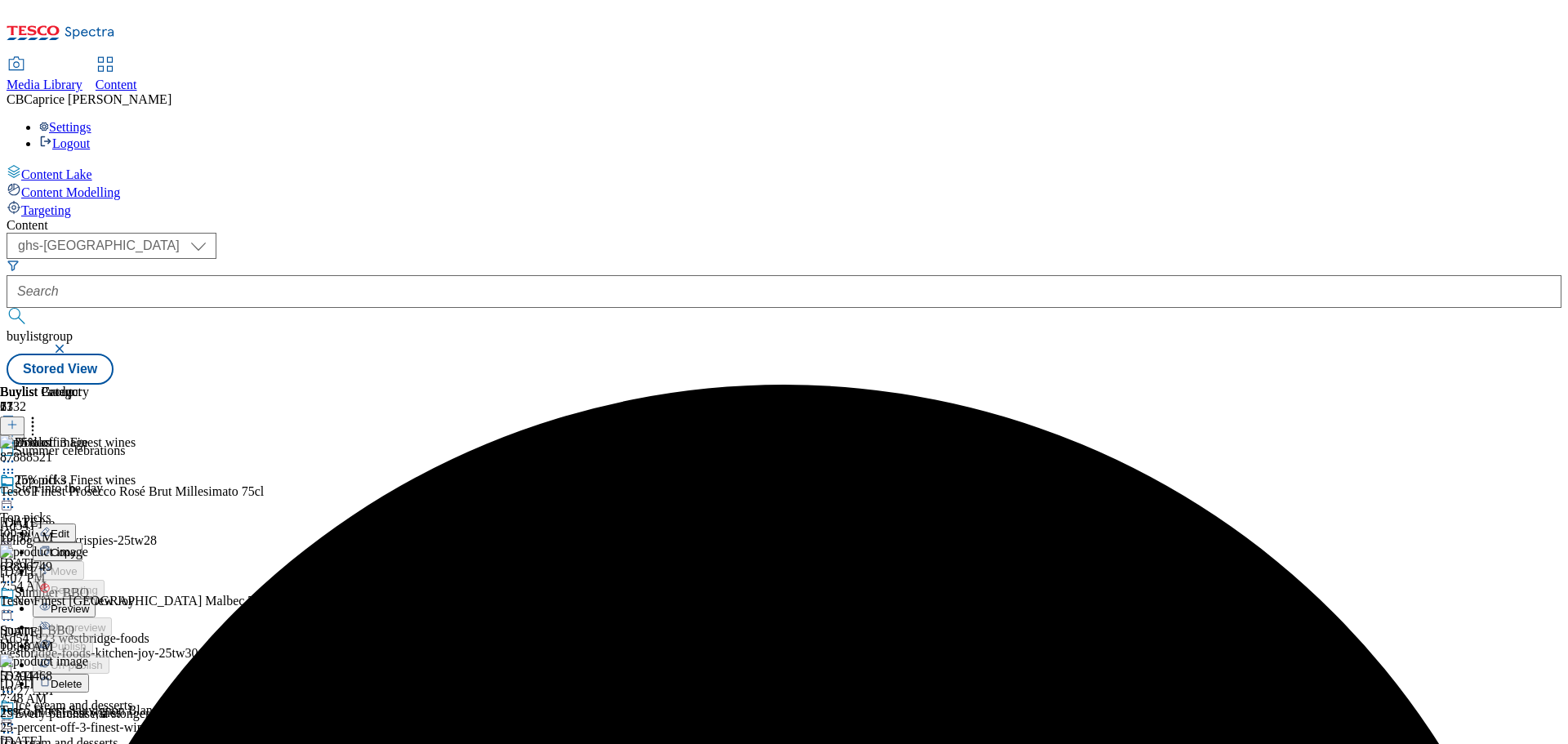
click at [96, 599] on button "Preview" at bounding box center [64, 608] width 63 height 19
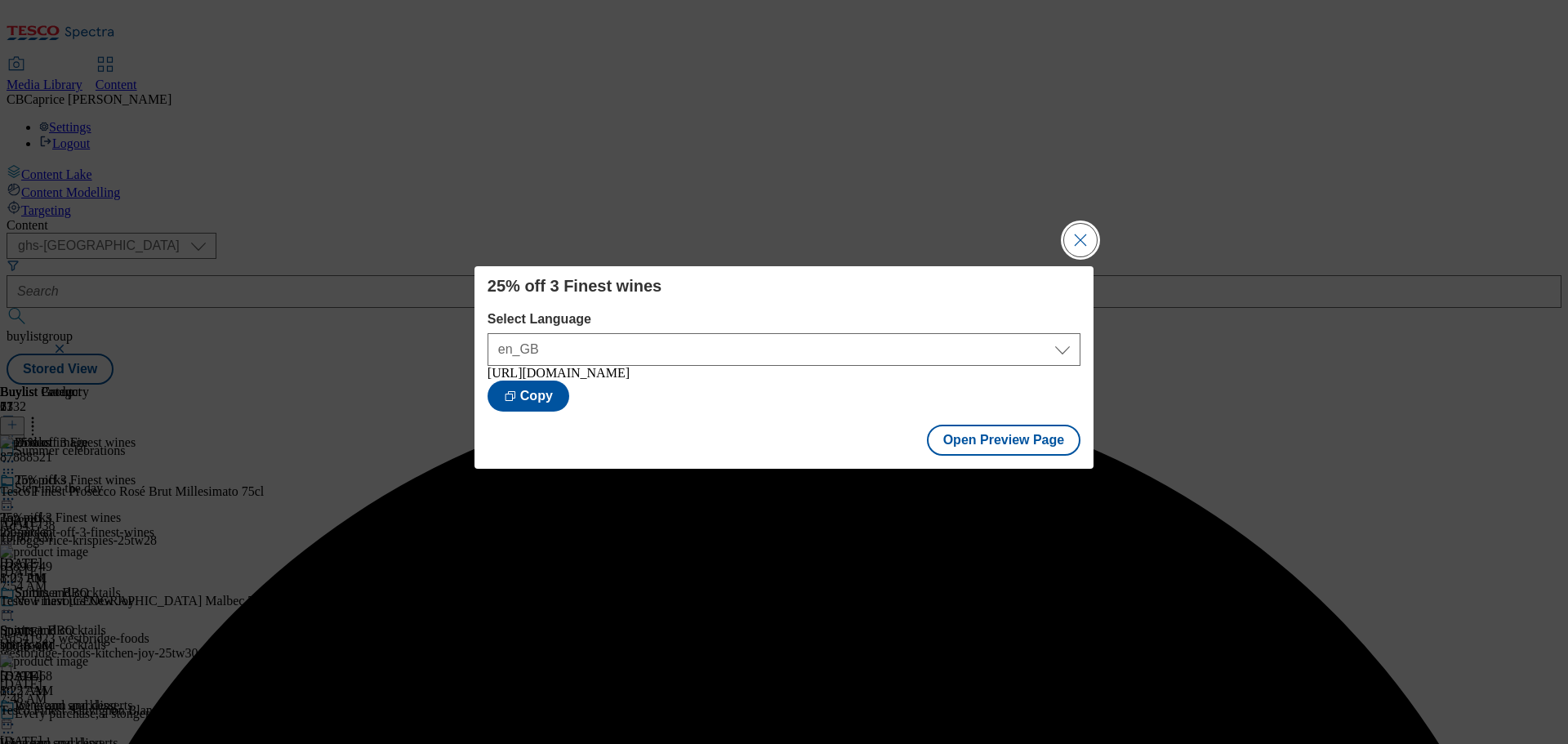
click at [1089, 224] on button "Close Modal" at bounding box center [1080, 240] width 33 height 33
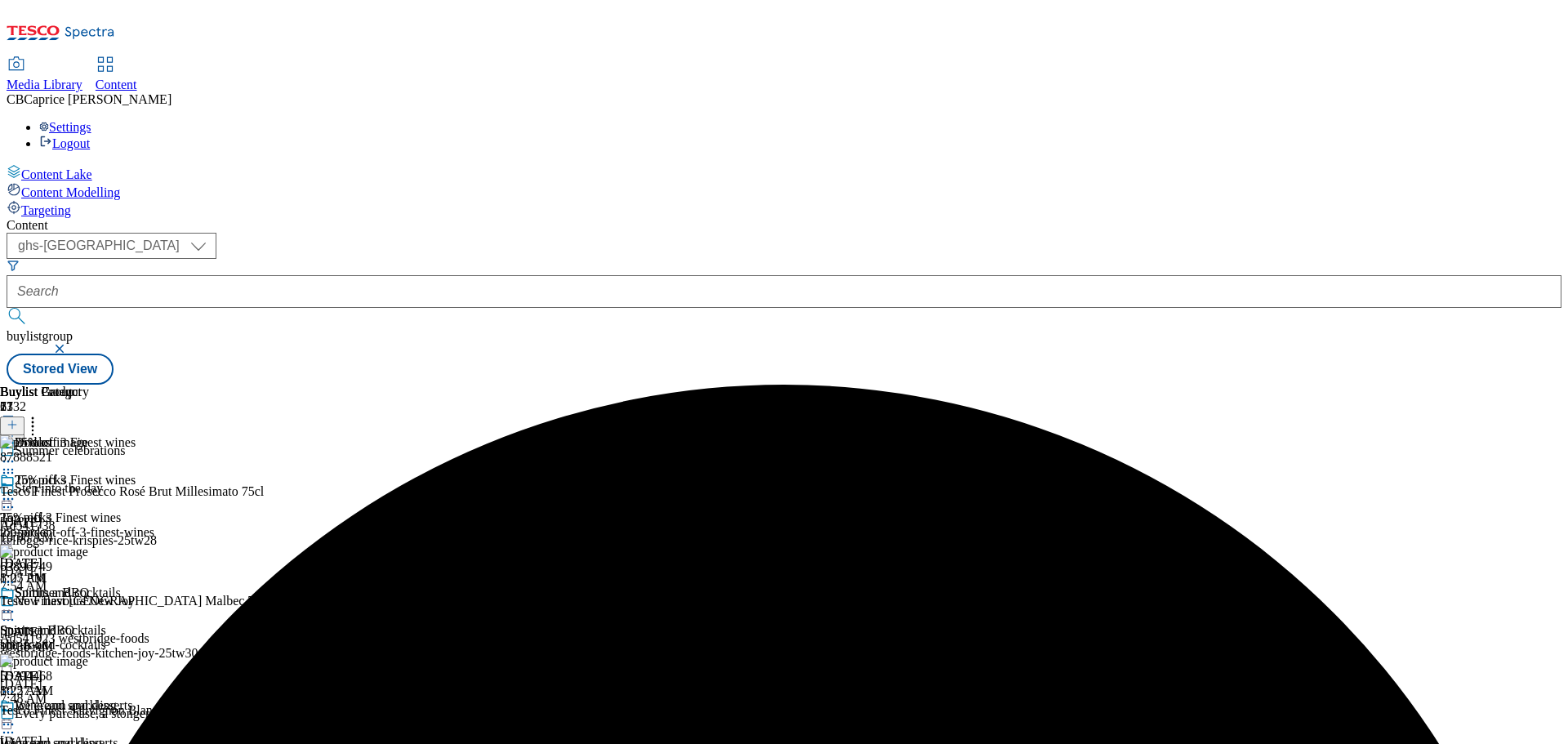
click at [155, 472] on div "25% off 3 Finest wines 25% off 3 Finest wines 25-percent-off-3-finest-wines [DA…" at bounding box center [77, 528] width 155 height 112
click at [155, 491] on div at bounding box center [77, 500] width 155 height 20
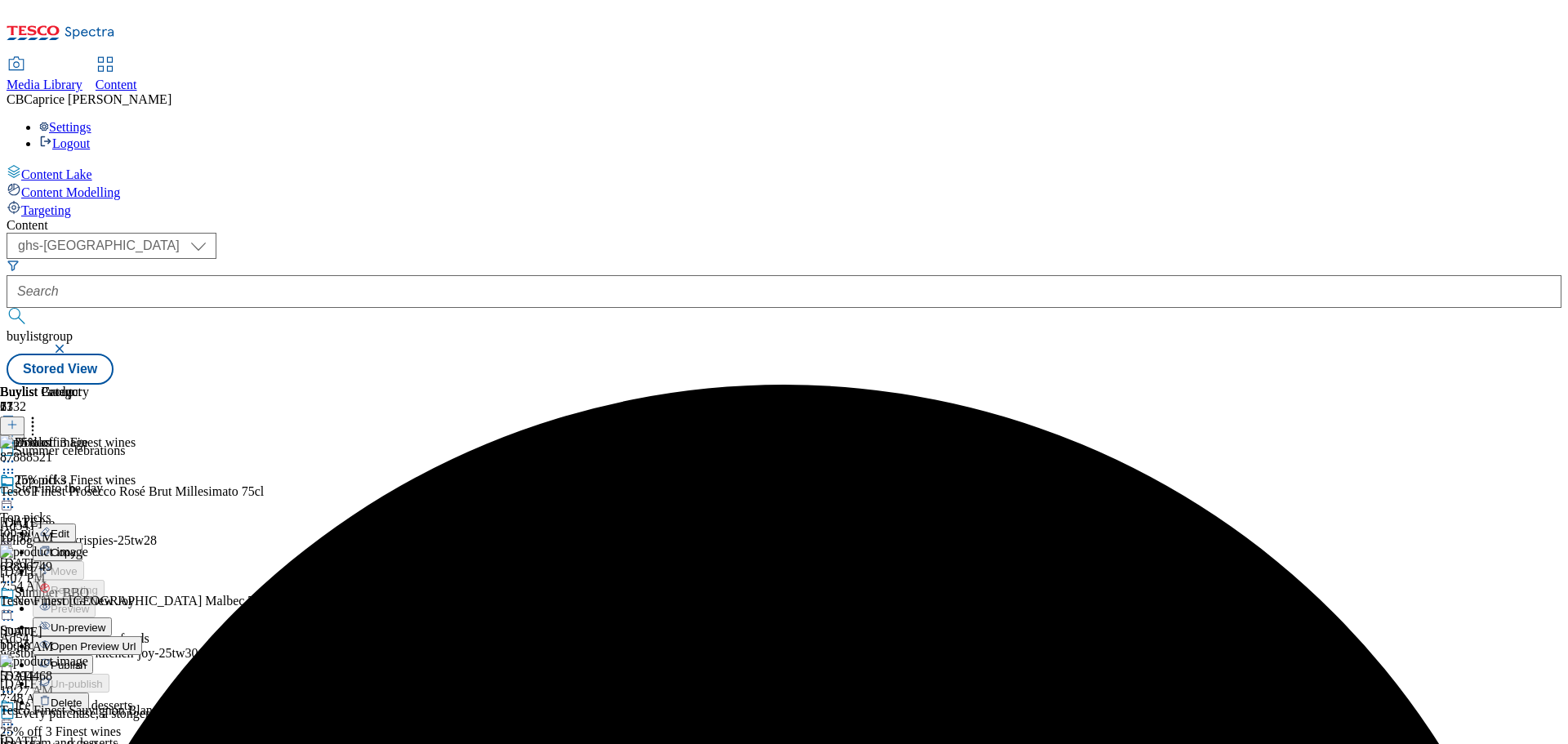
click at [86, 659] on span "Publish" at bounding box center [68, 664] width 36 height 12
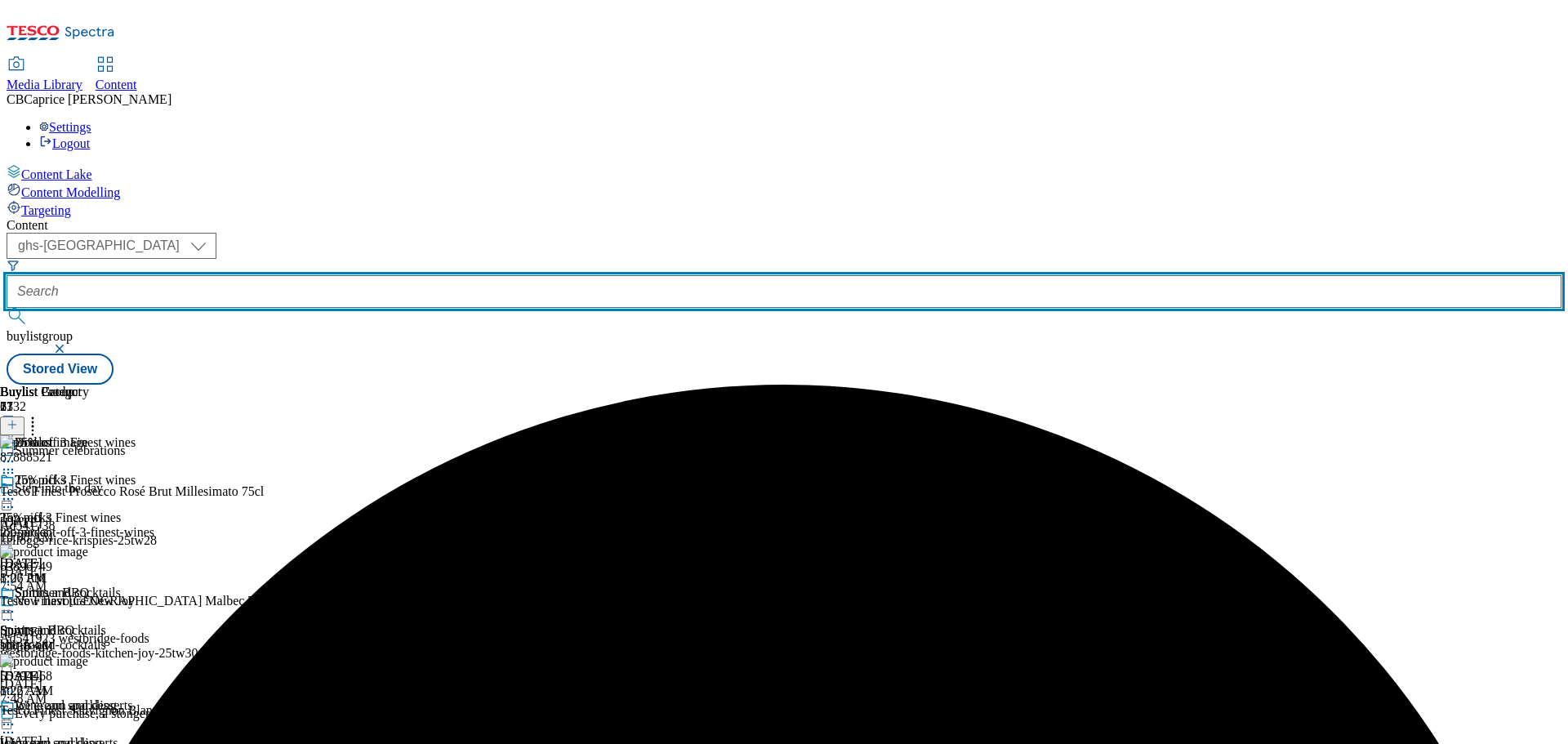
click at [441, 275] on input "text" at bounding box center [784, 291] width 1555 height 33
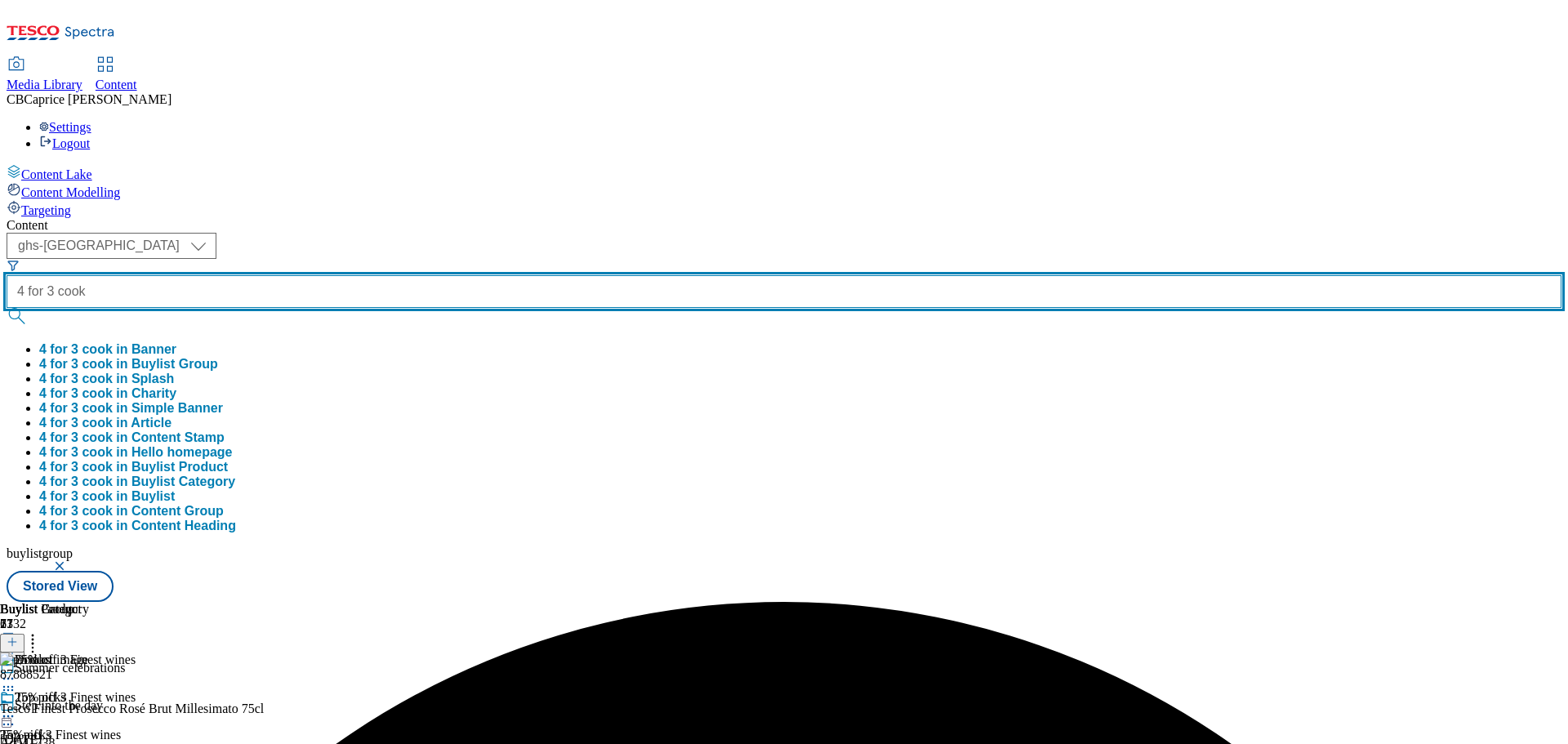
type input "4 for 3 cook"
click at [7, 307] on button "submit" at bounding box center [18, 315] width 22 height 16
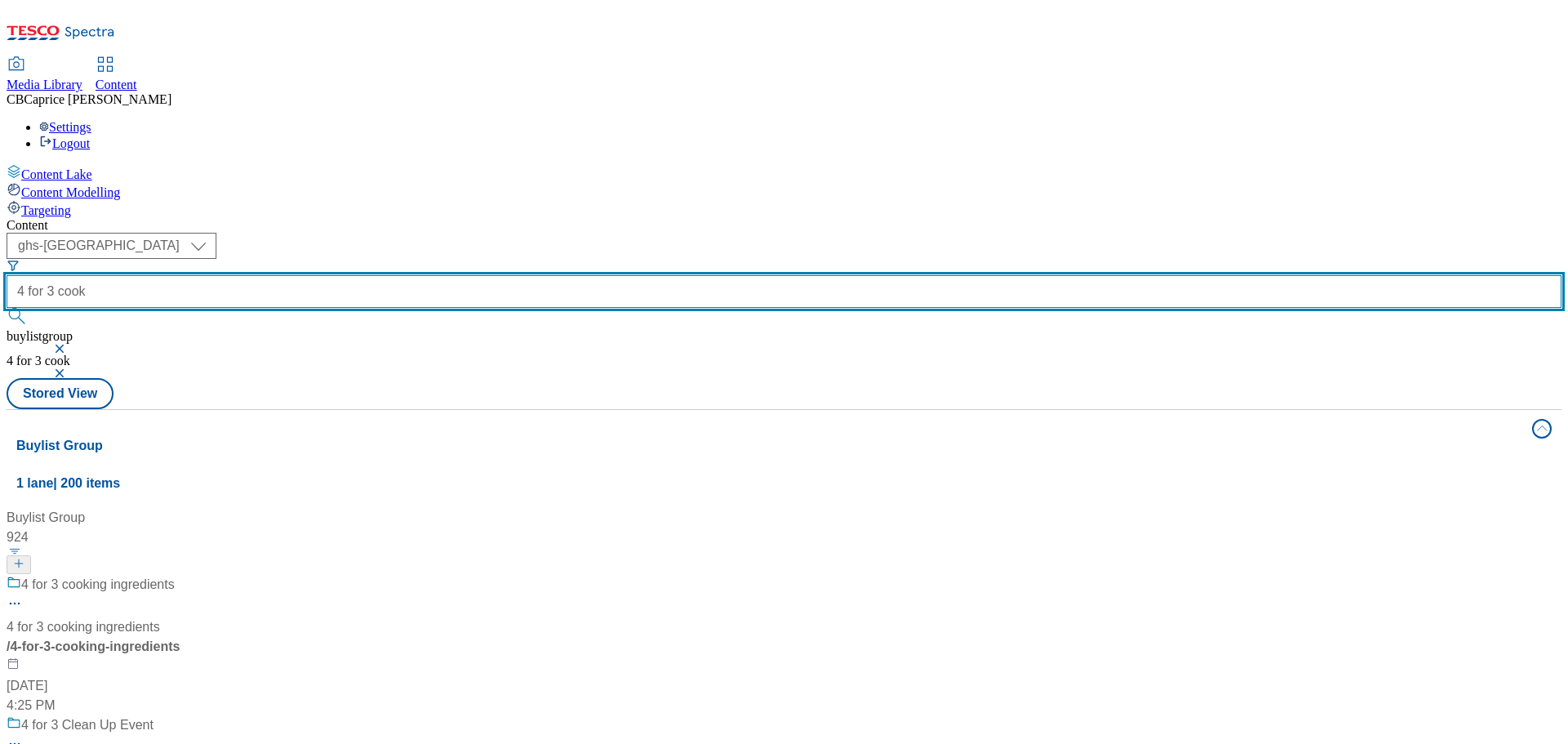
scroll to position [653, 0]
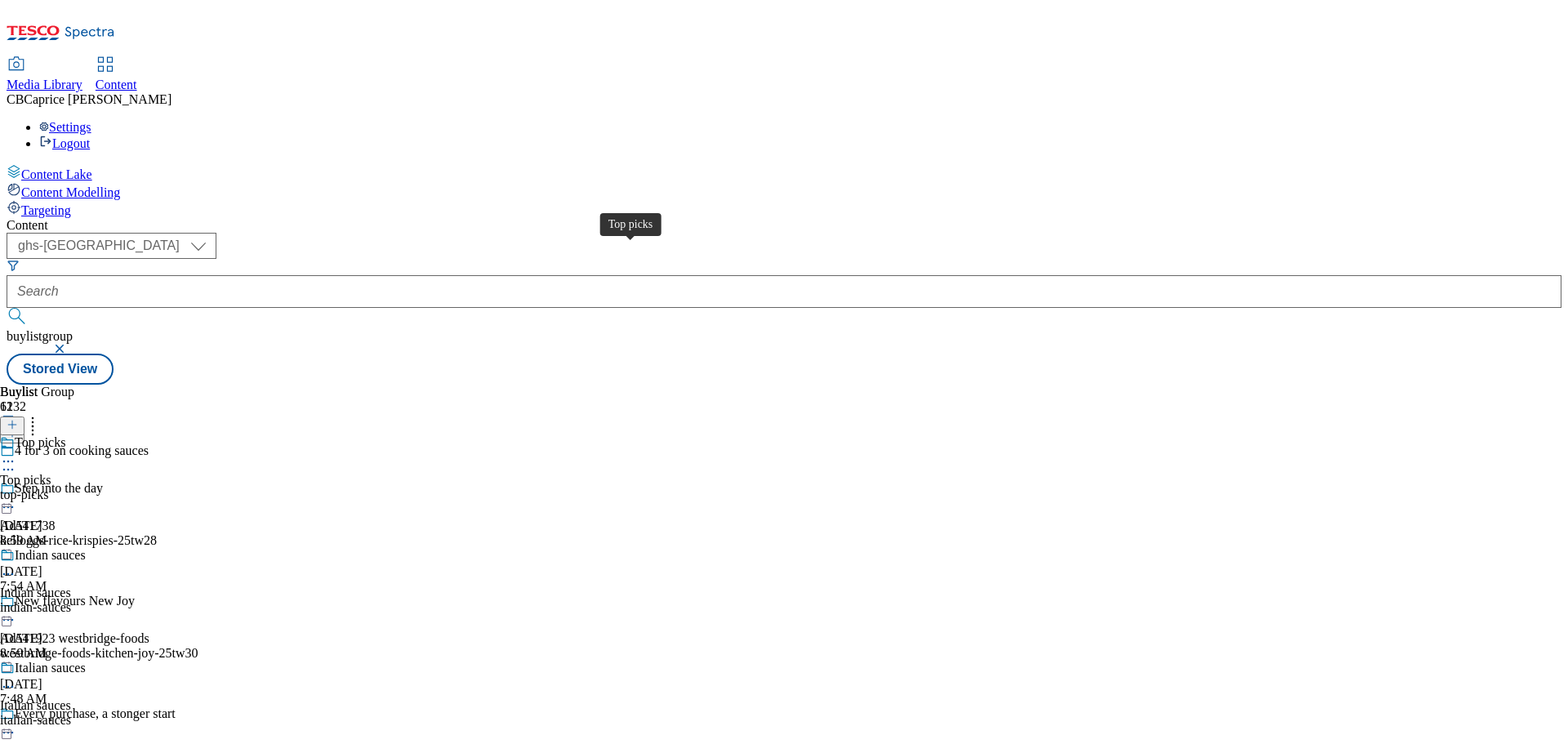
click at [66, 435] on span "Top picks" at bounding box center [40, 443] width 51 height 18
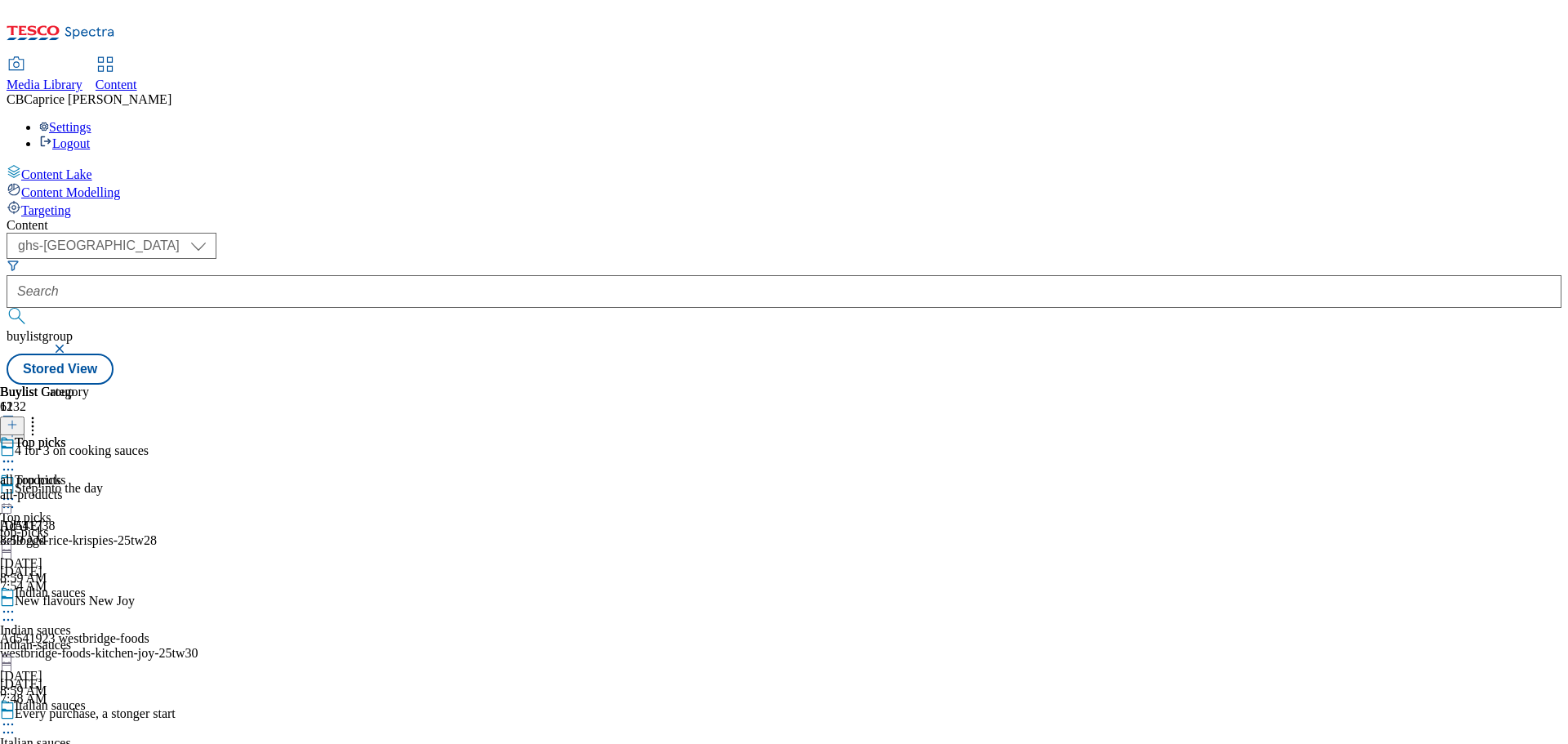
click at [89, 487] on div "all-products" at bounding box center [44, 495] width 89 height 15
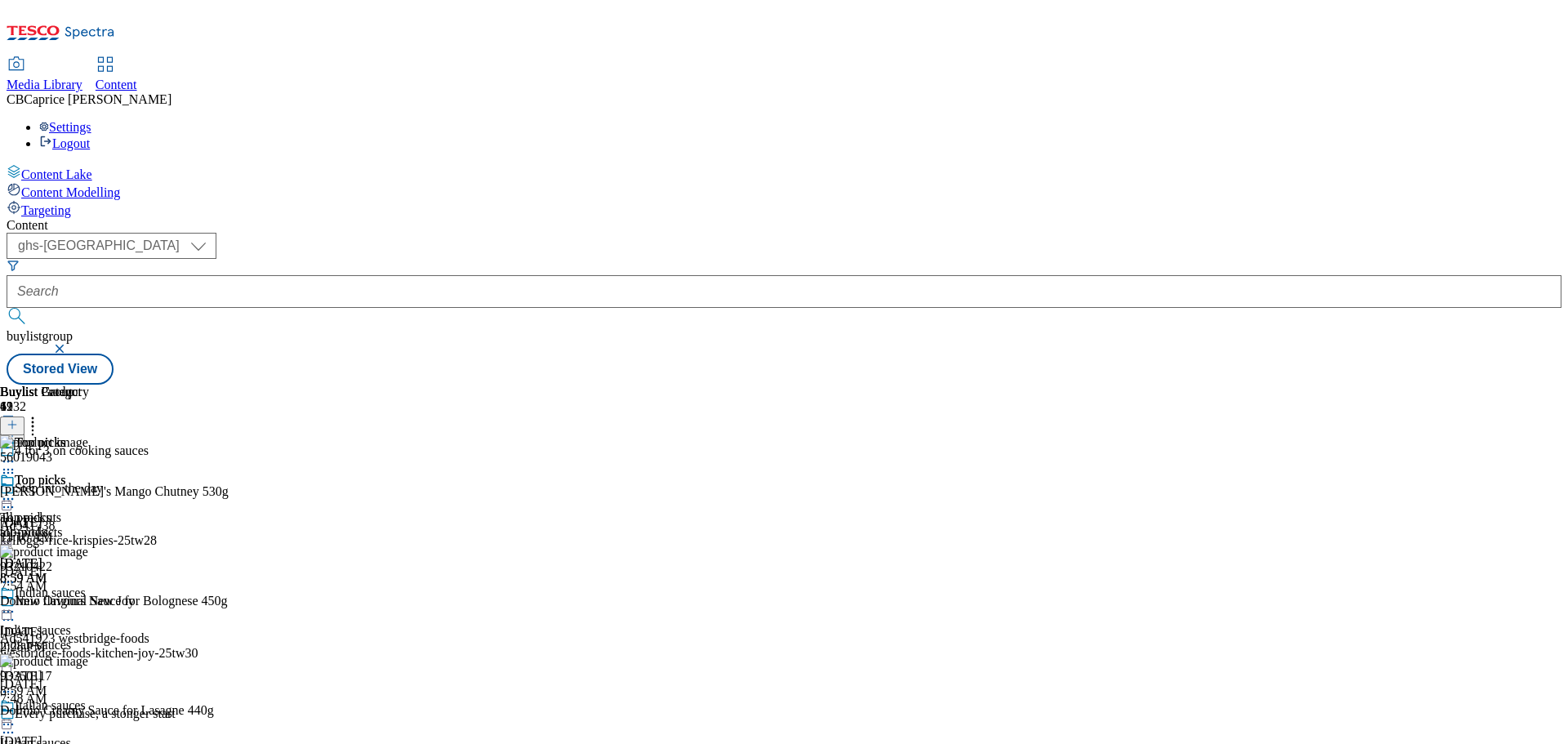
click at [41, 414] on icon at bounding box center [32, 422] width 16 height 16
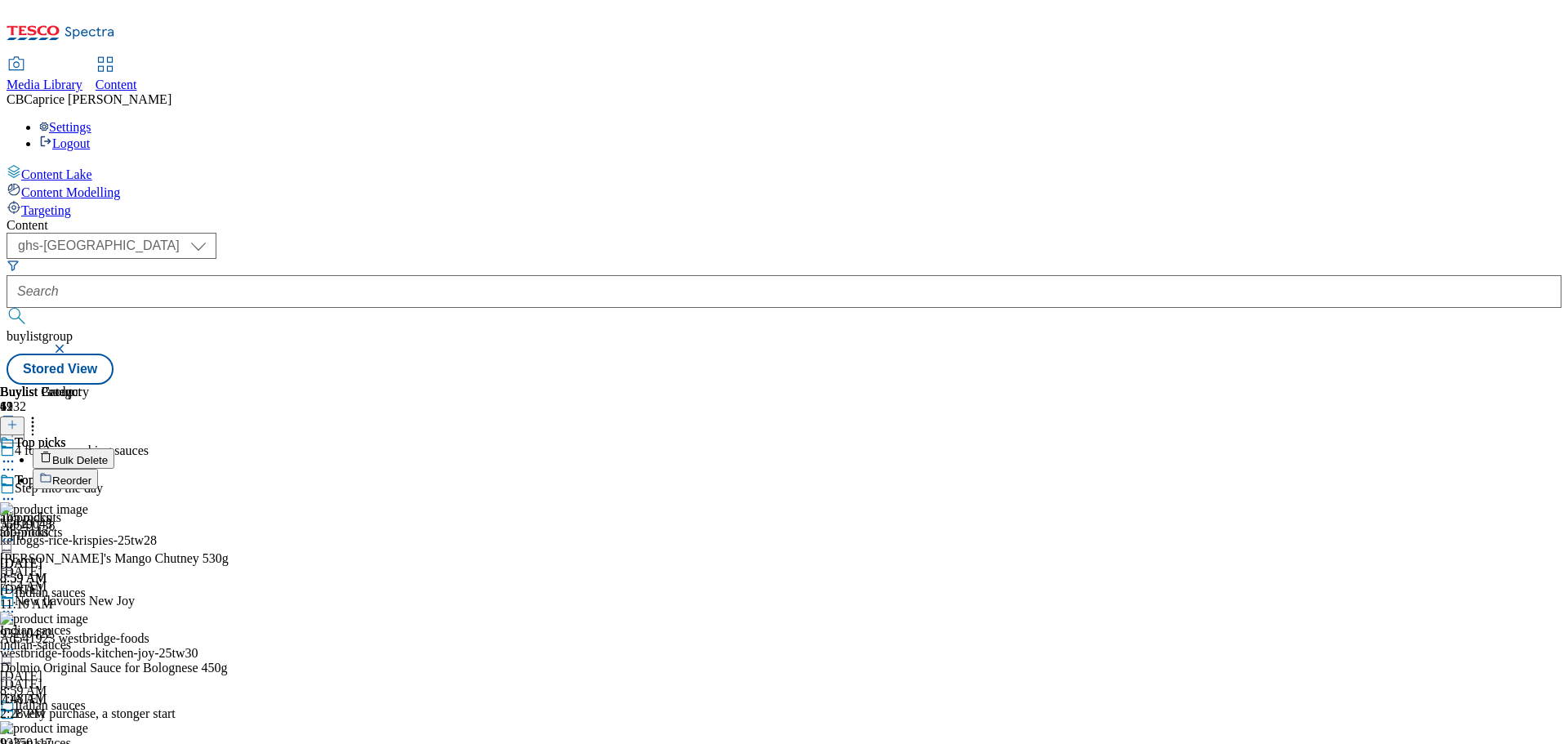
click at [108, 454] on span "Bulk Delete" at bounding box center [80, 459] width 55 height 12
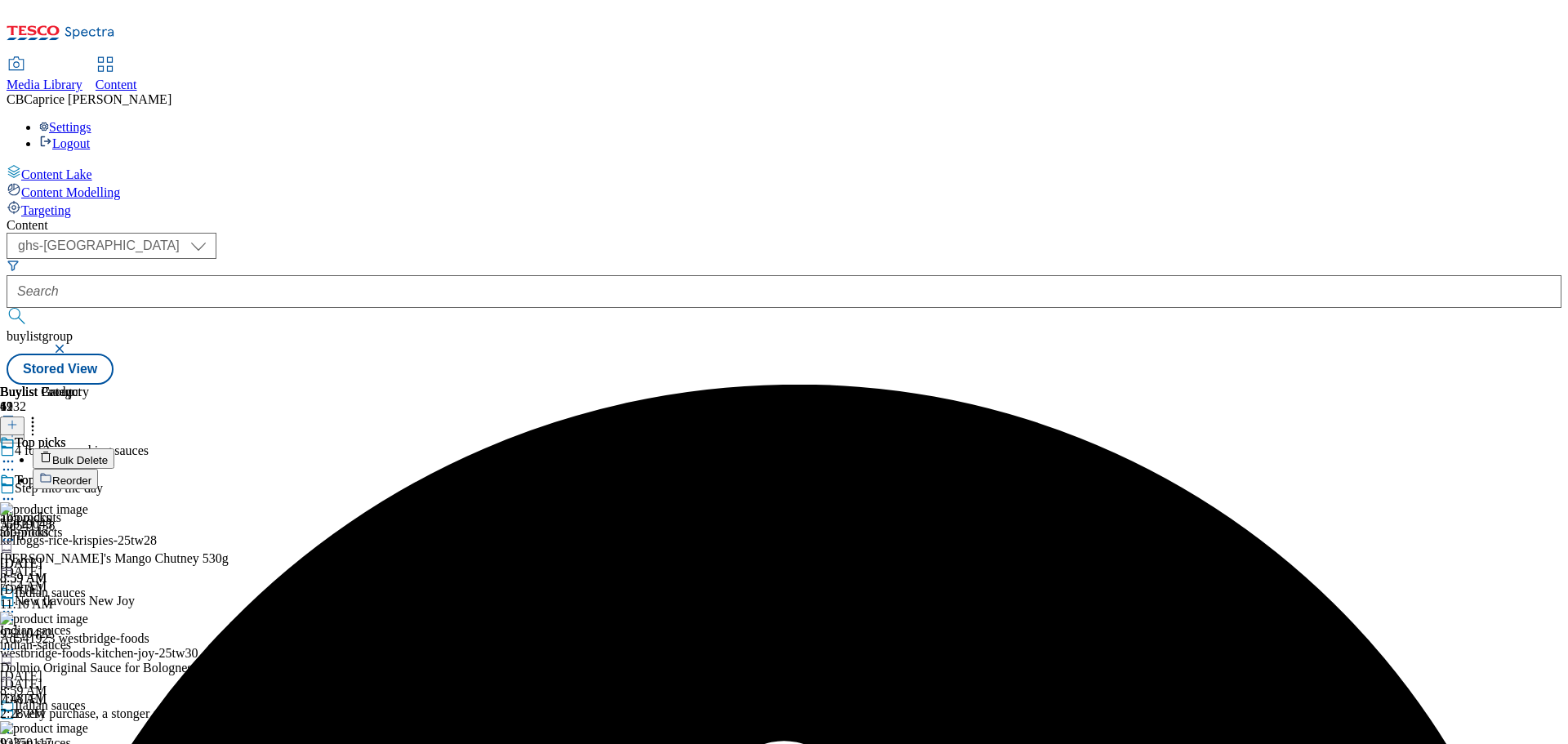
click at [16, 491] on icon at bounding box center [7, 498] width 16 height 16
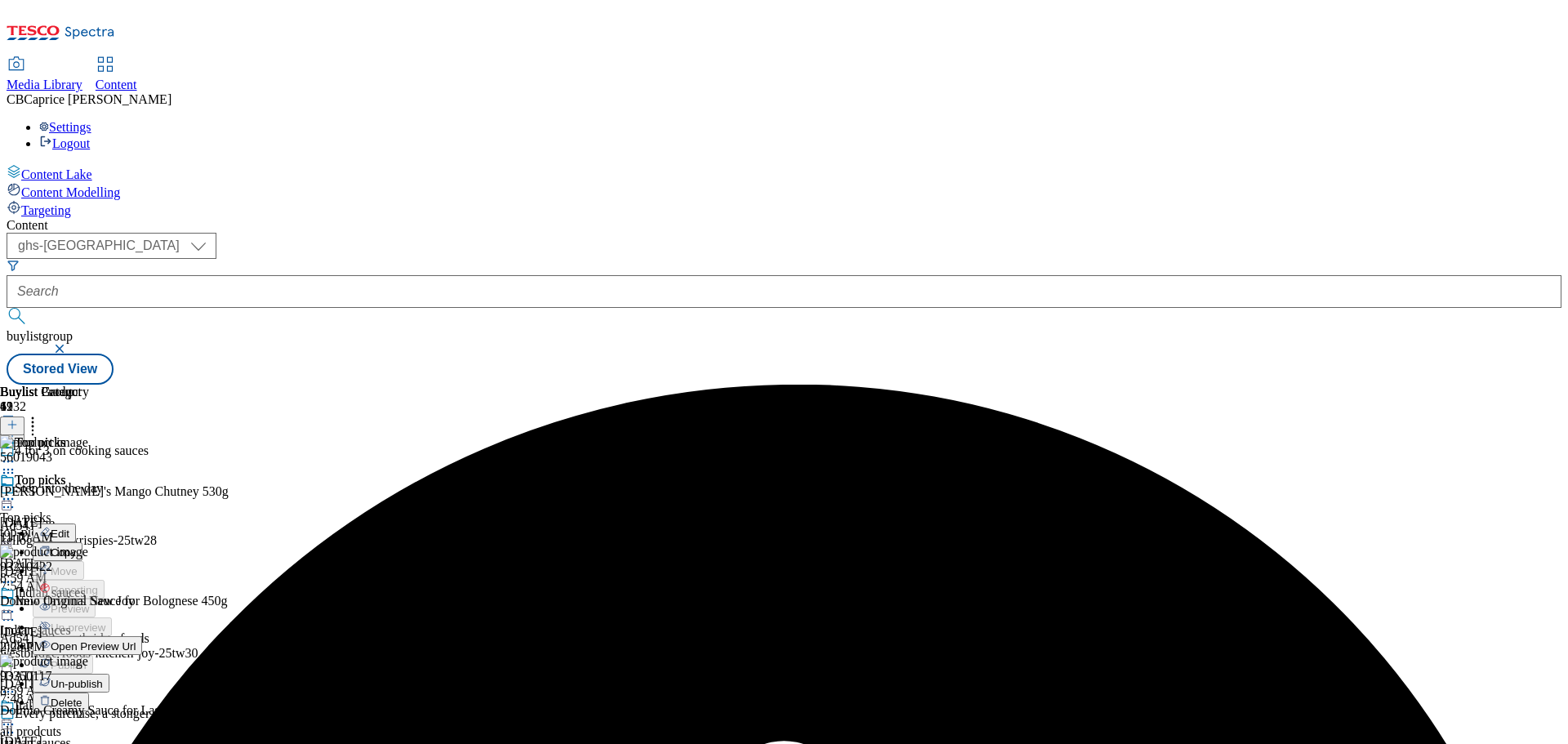
click at [103, 677] on span "Un-publish" at bounding box center [77, 683] width 52 height 12
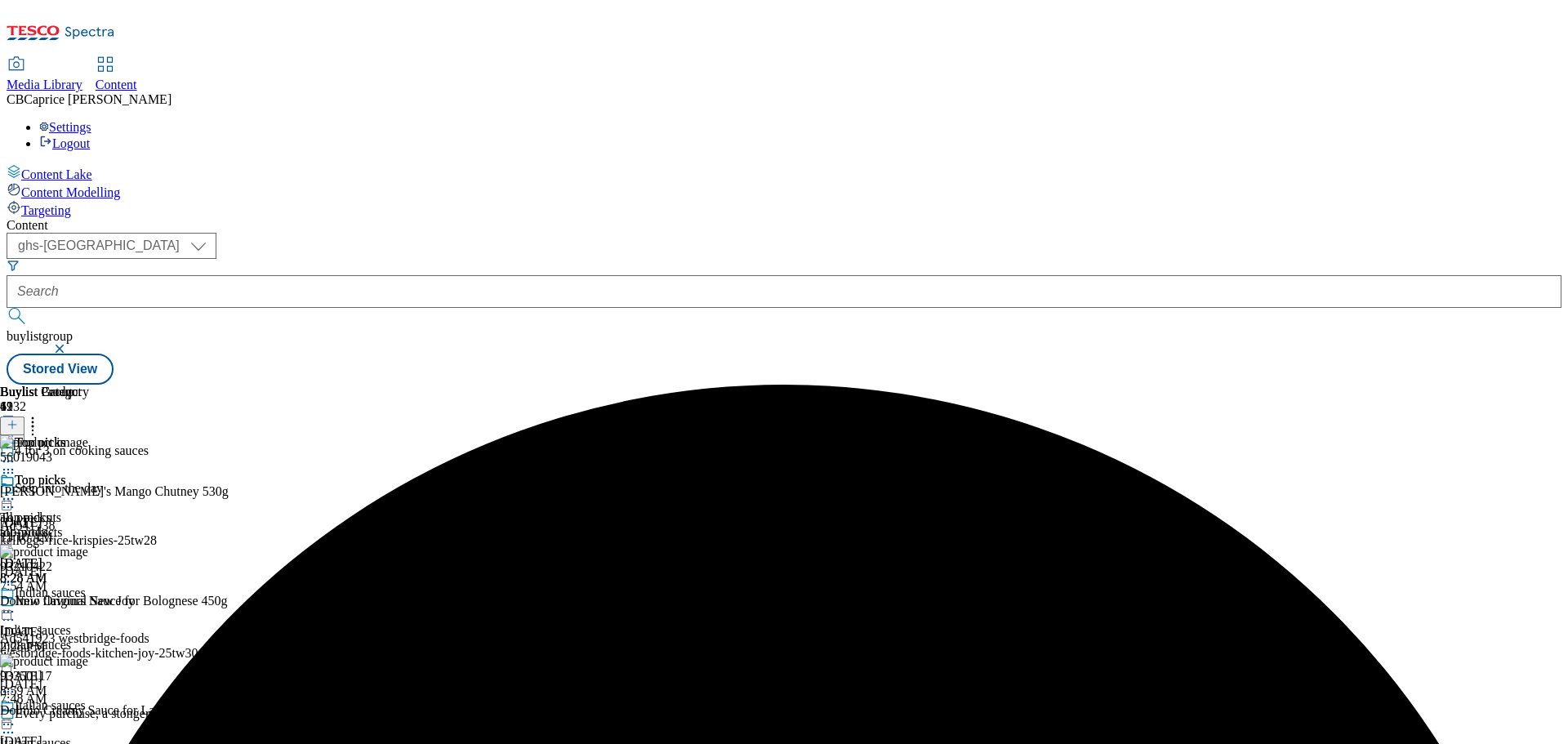
click at [41, 414] on icon at bounding box center [32, 422] width 16 height 16
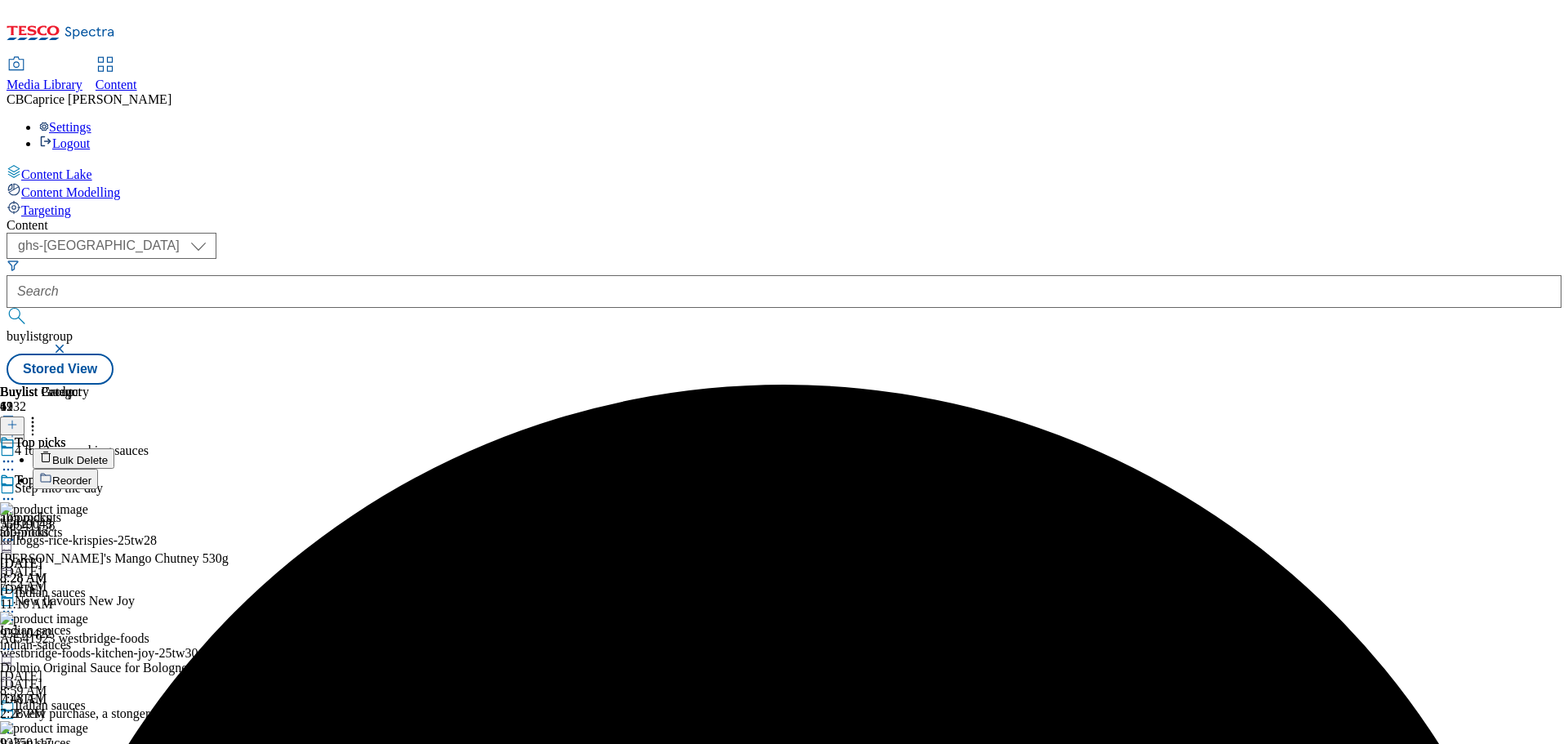
click at [108, 454] on span "Bulk Delete" at bounding box center [80, 459] width 55 height 12
click at [16, 491] on icon at bounding box center [7, 498] width 16 height 16
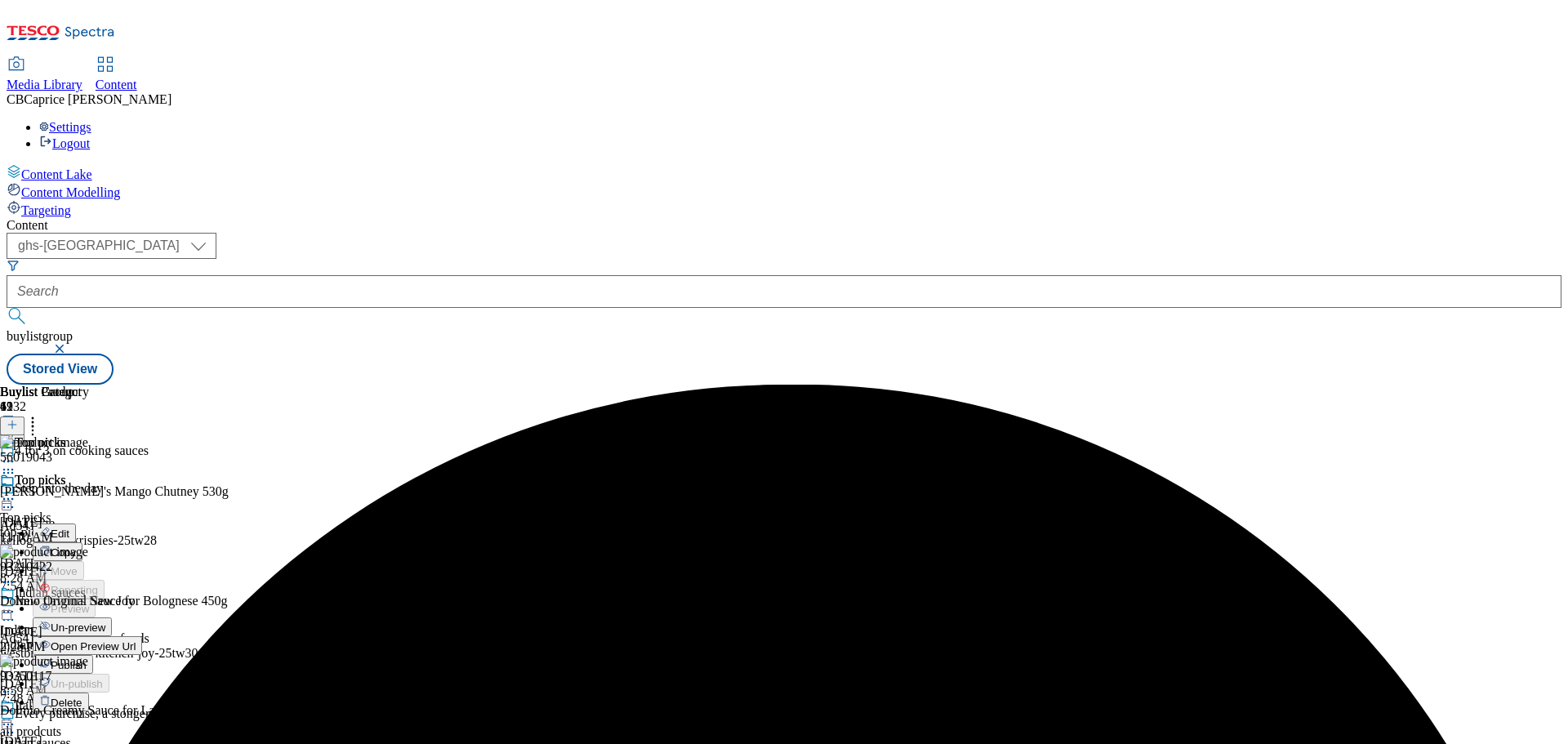
click at [105, 621] on span "Un-preview" at bounding box center [78, 627] width 54 height 12
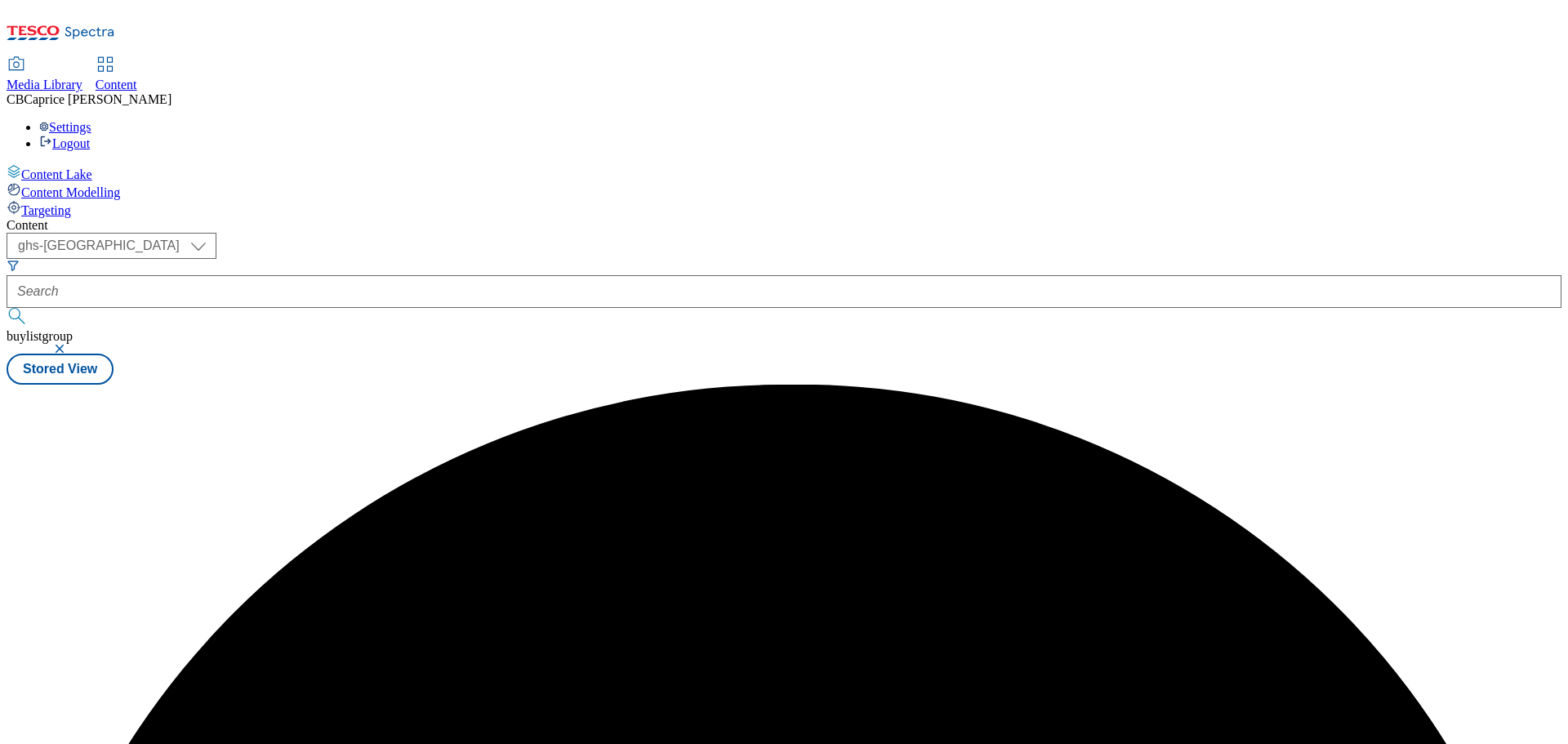
click at [1386, 384] on div at bounding box center [784, 384] width 1555 height 0
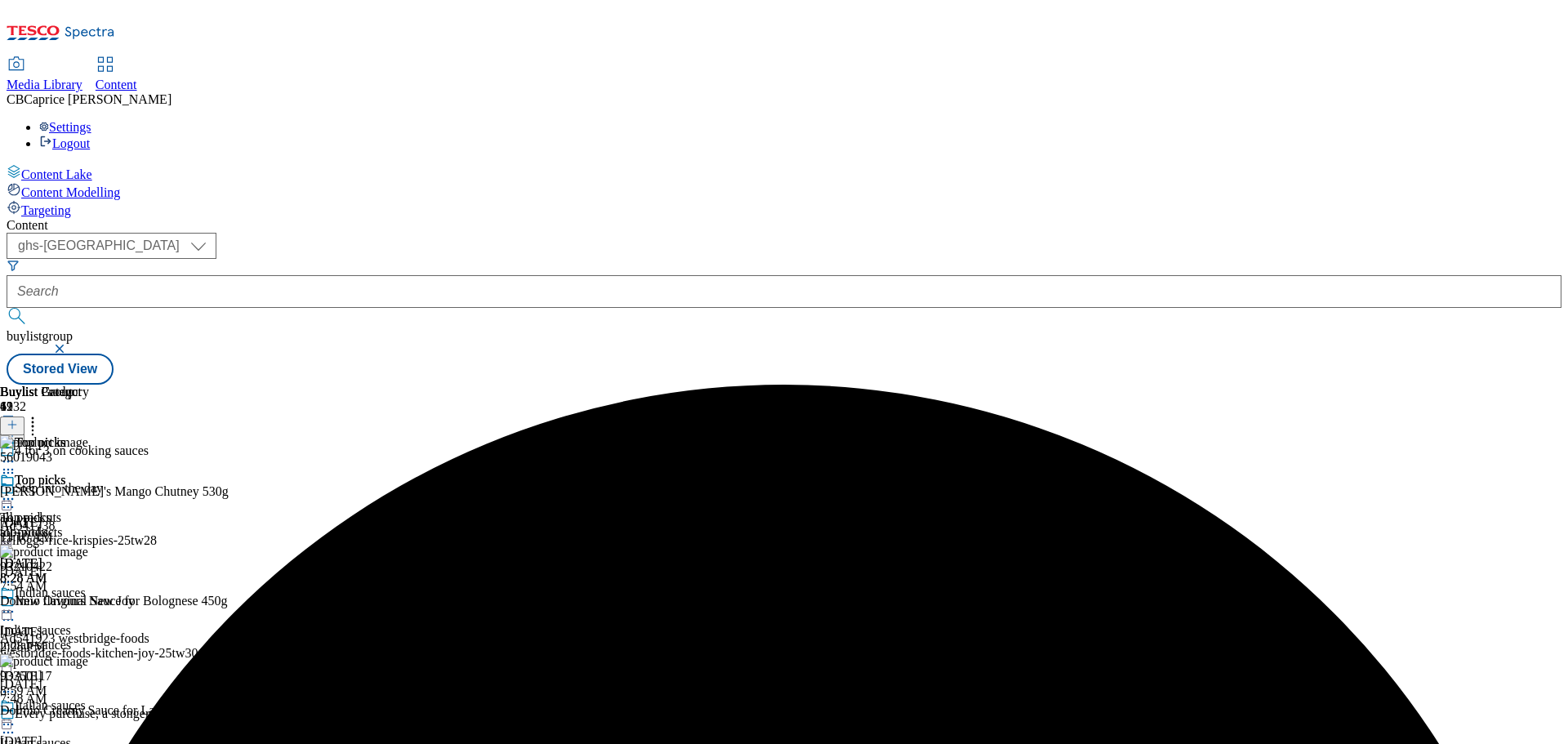
click at [263, 414] on div at bounding box center [131, 424] width 263 height 22
click at [41, 414] on icon at bounding box center [32, 422] width 16 height 16
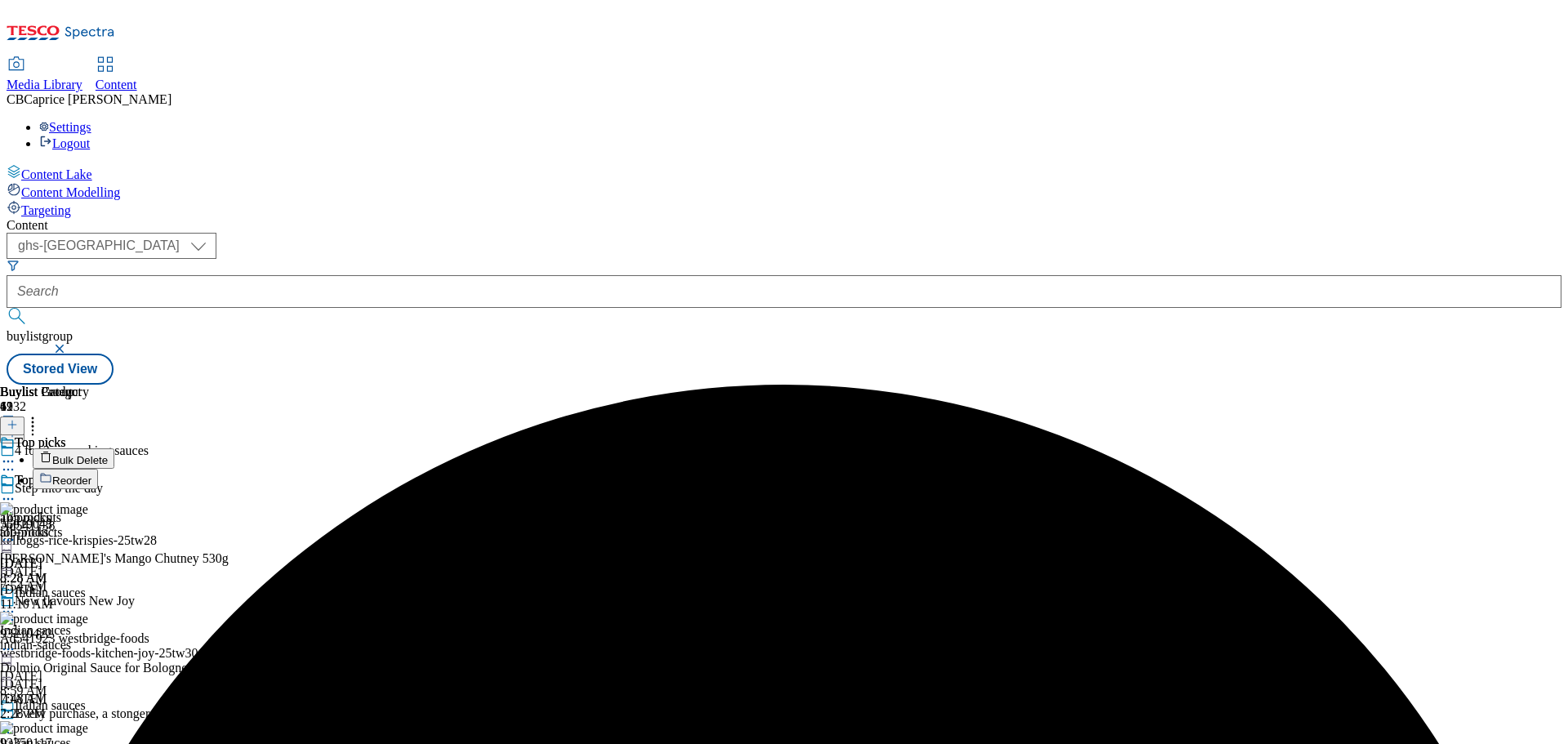
click at [263, 448] on li "Bulk Delete" at bounding box center [148, 458] width 231 height 21
click at [108, 454] on span "Bulk Delete" at bounding box center [80, 459] width 55 height 12
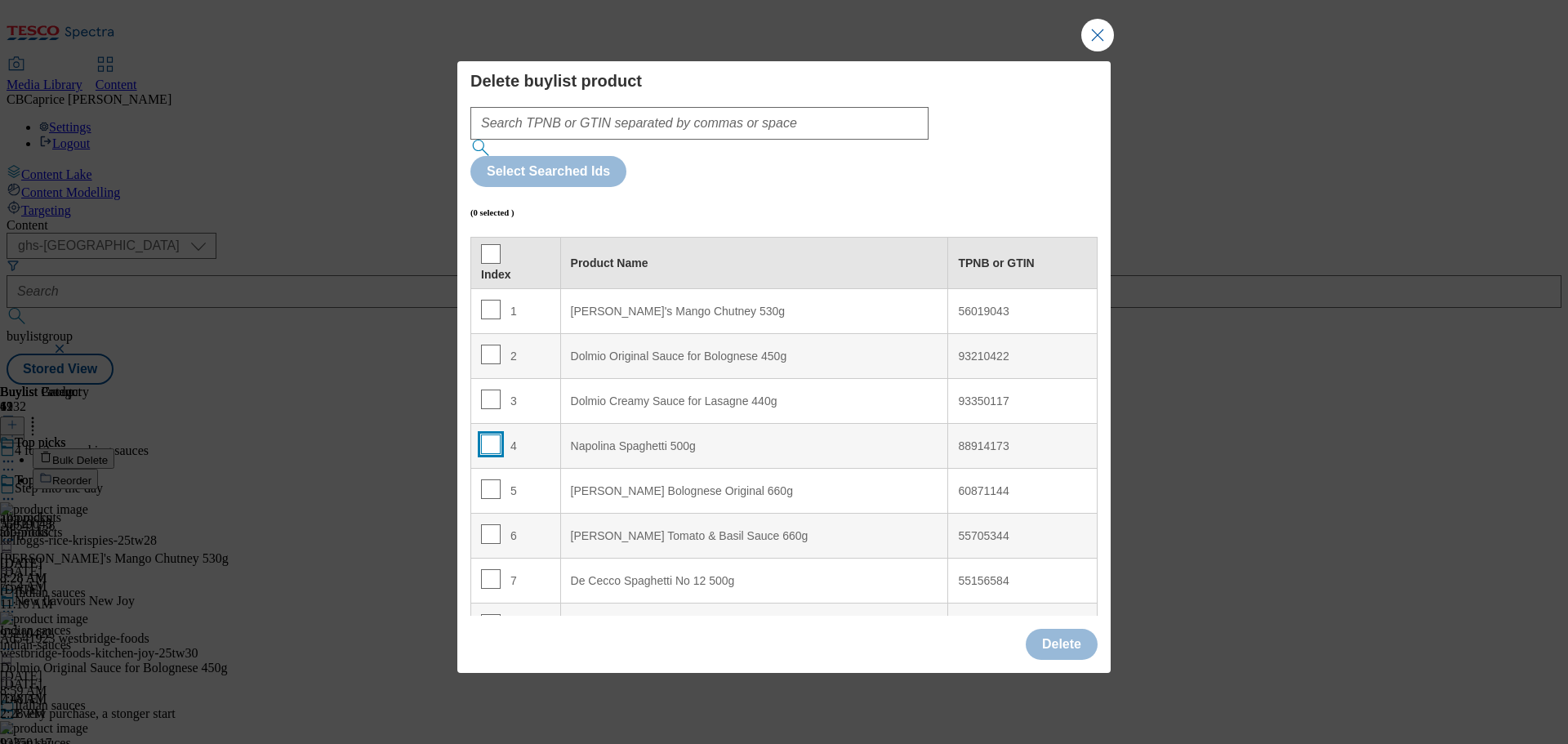
click at [497, 434] on input "Modal" at bounding box center [490, 443] width 20 height 20
checkbox input "true"
click at [491, 558] on td "7" at bounding box center [516, 581] width 90 height 45
click at [489, 569] on input "Modal" at bounding box center [490, 578] width 20 height 20
checkbox input "true"
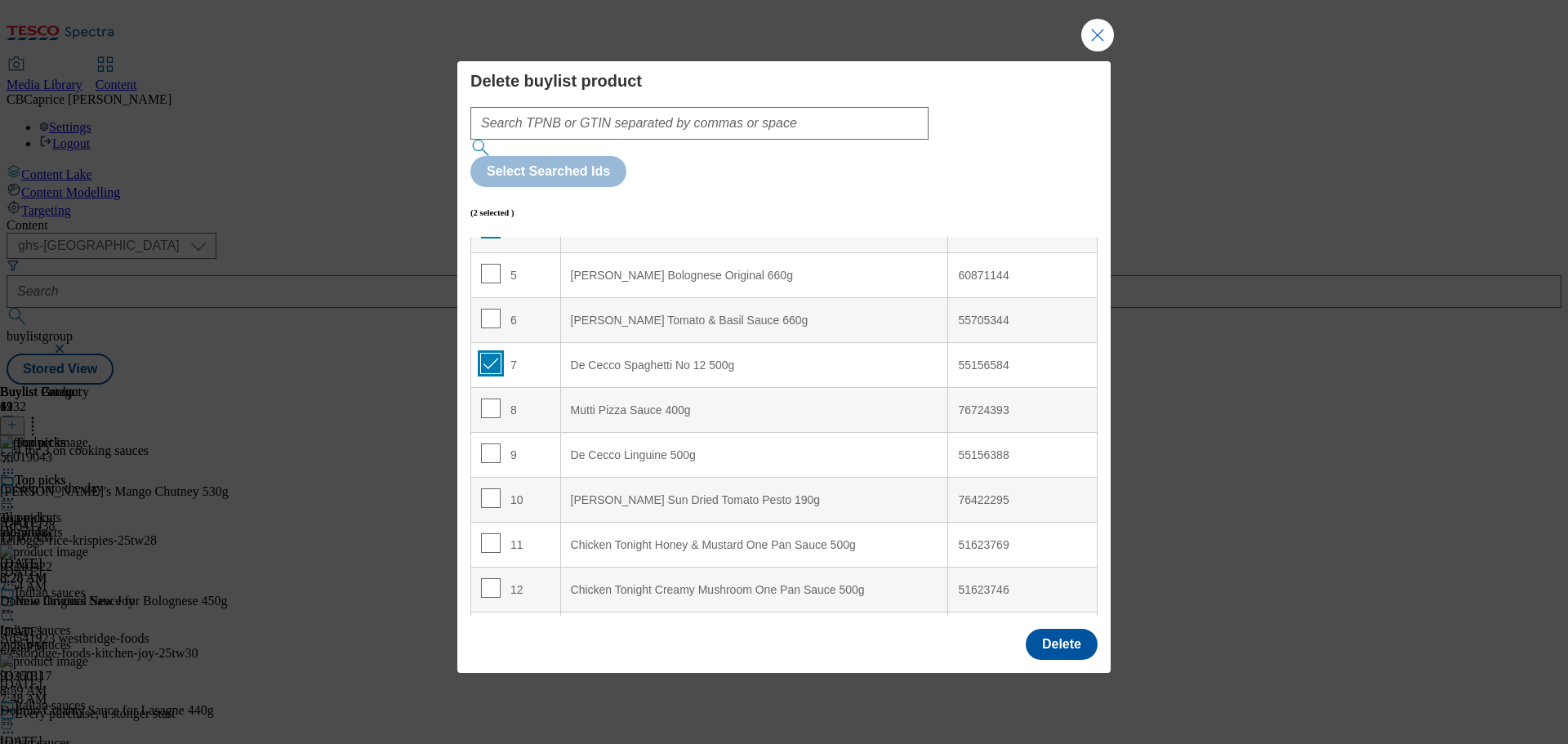
scroll to position [245, 0]
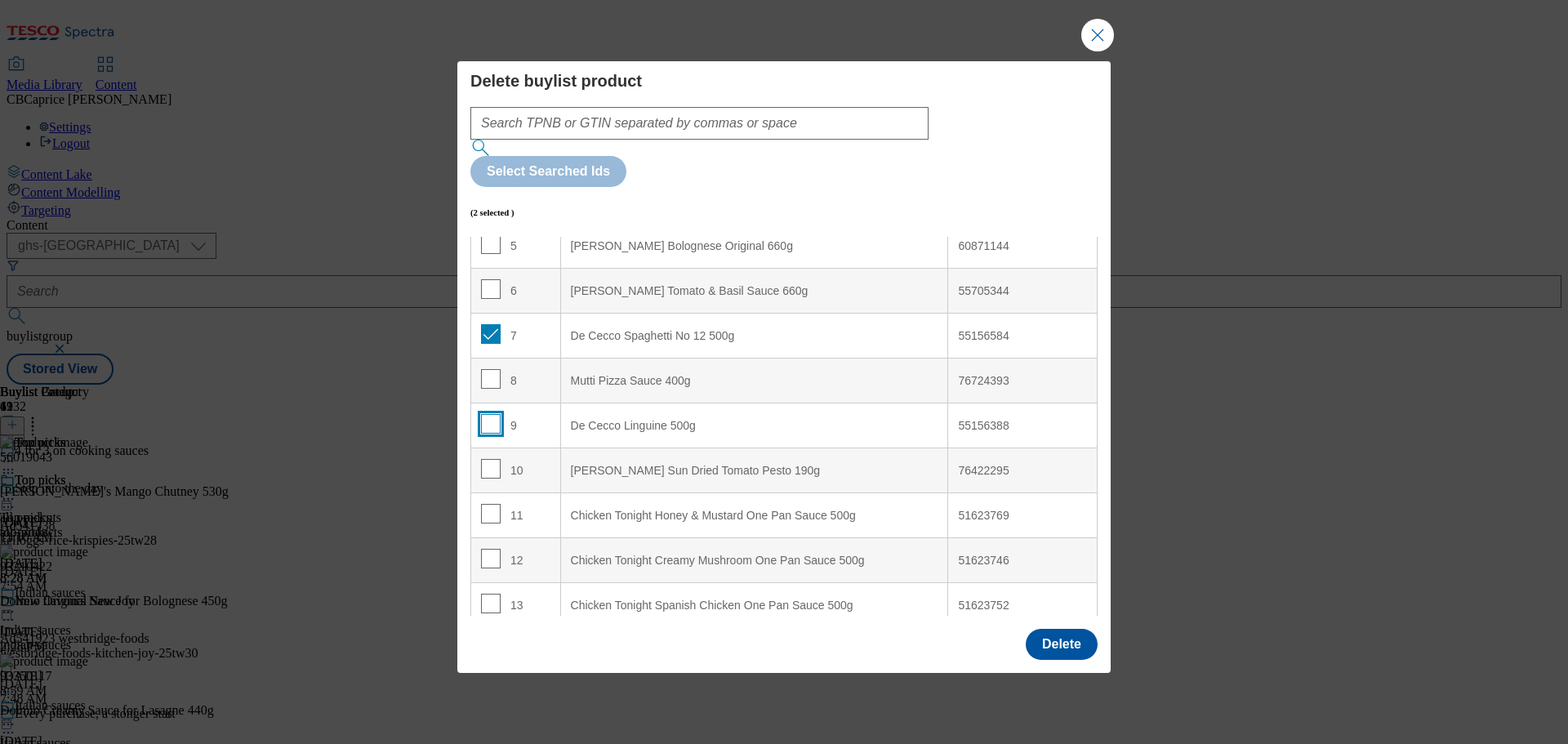
click at [481, 414] on input "Modal" at bounding box center [490, 424] width 20 height 20
checkbox input "true"
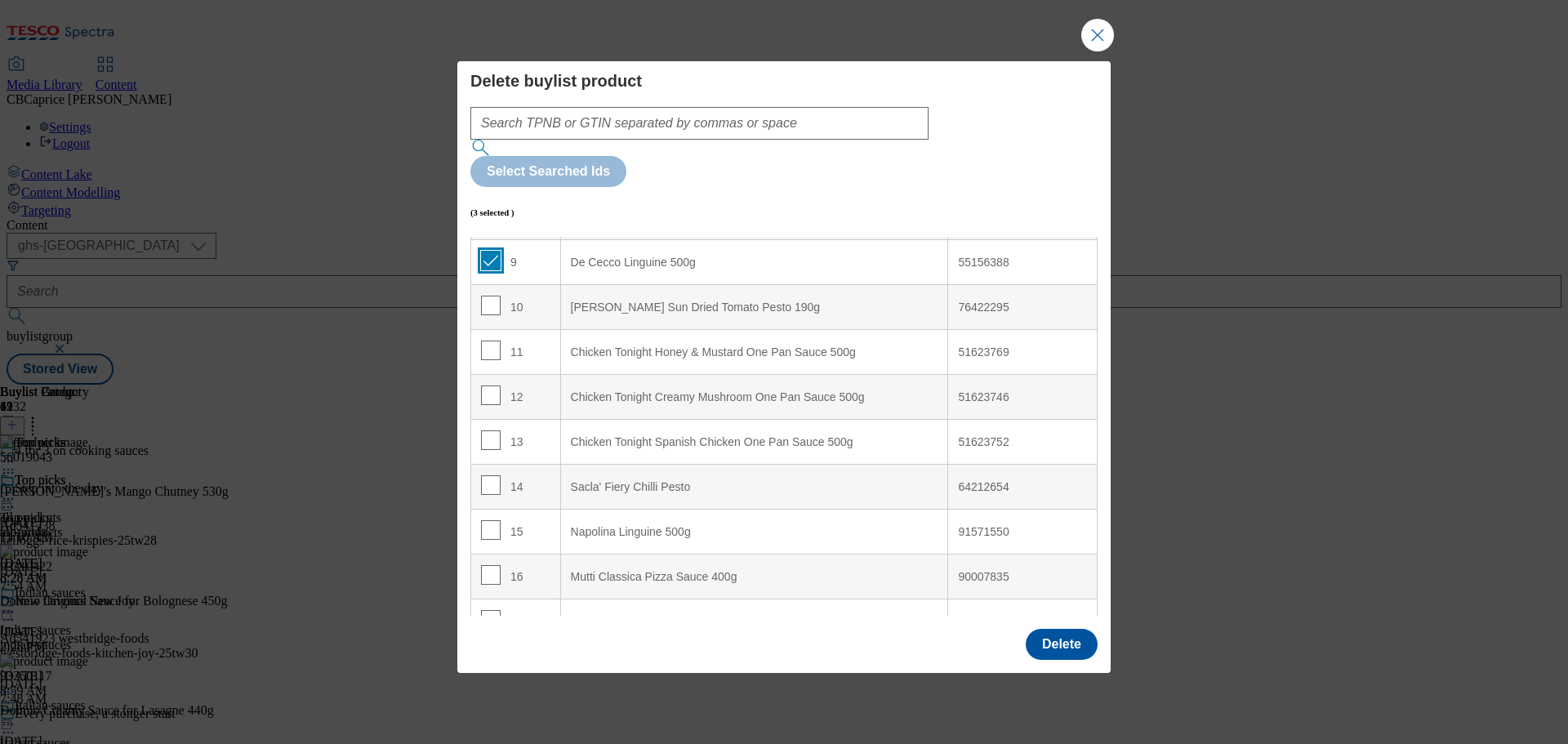
scroll to position [490, 0]
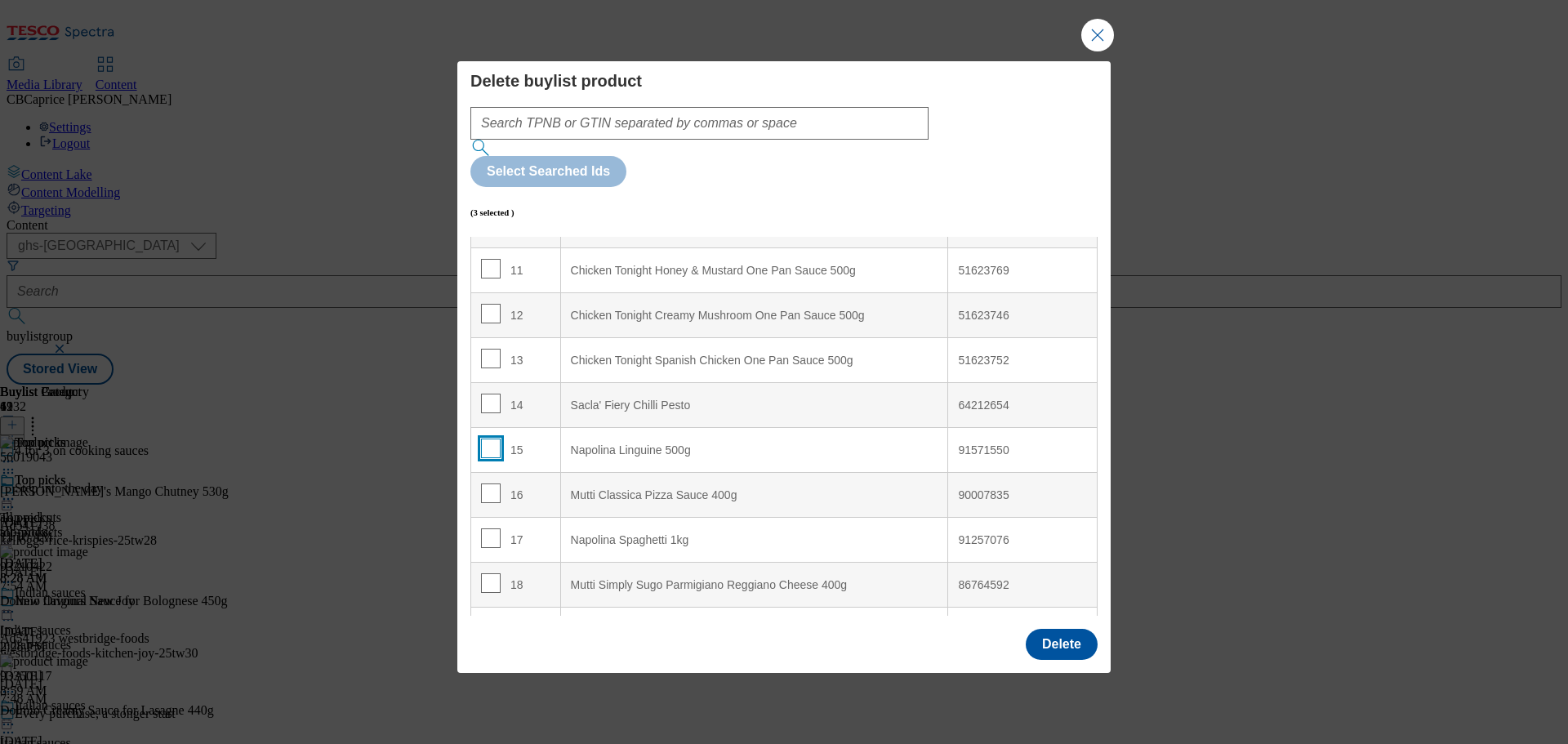
click at [491, 439] on input "Modal" at bounding box center [490, 448] width 20 height 20
checkbox input "true"
click at [491, 528] on input "Modal" at bounding box center [490, 538] width 20 height 20
checkbox input "true"
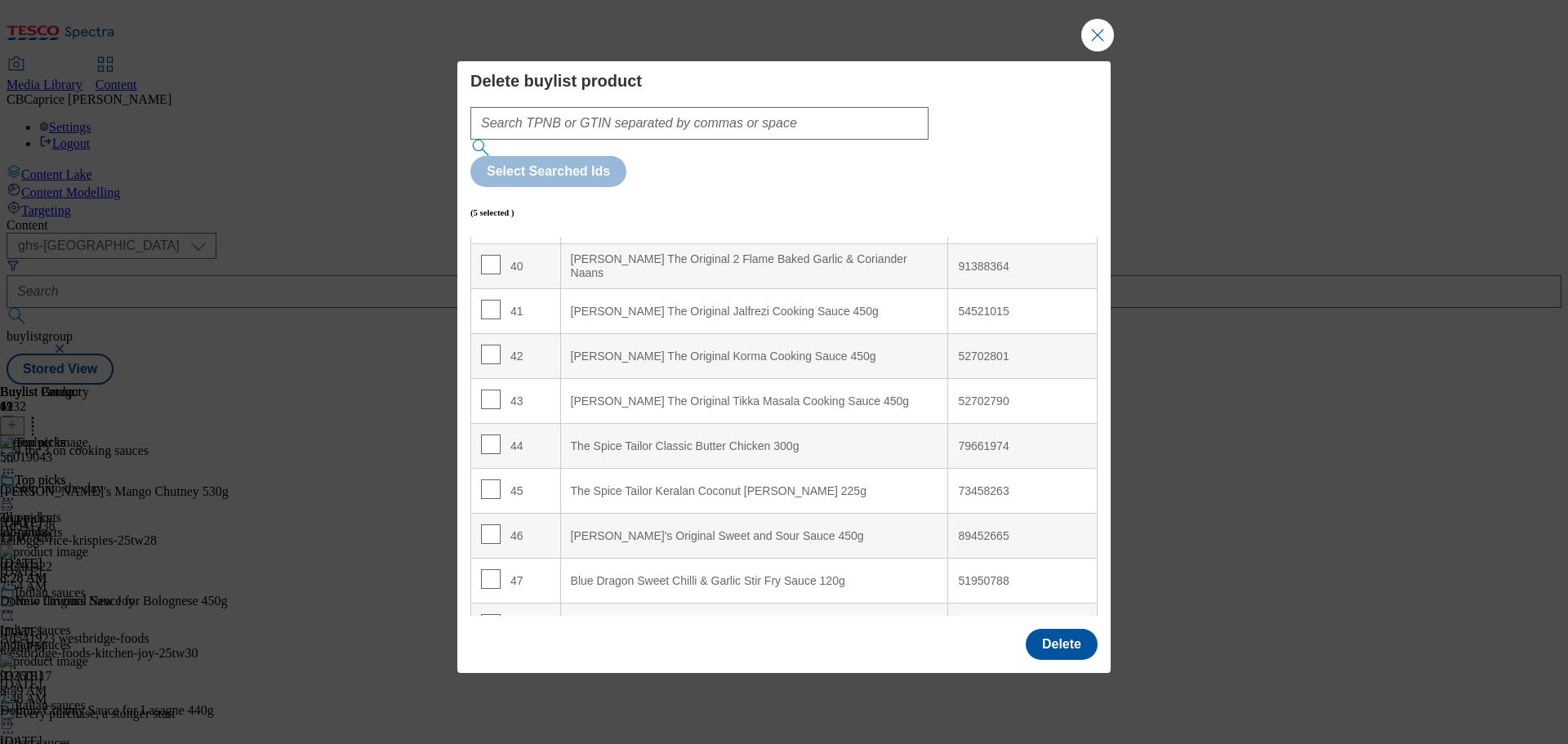
scroll to position [1867, 0]
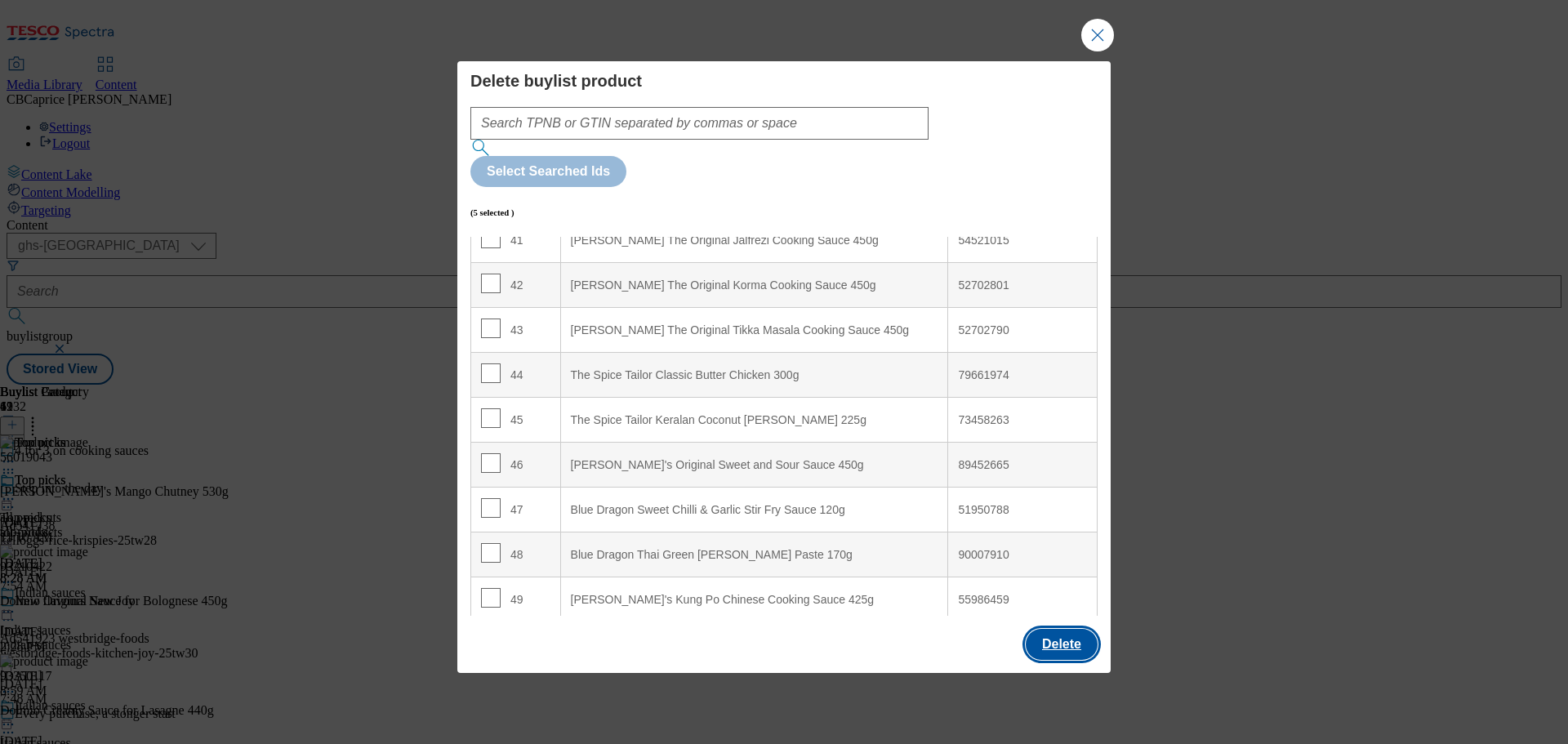
click at [1050, 629] on button "Delete" at bounding box center [1061, 644] width 72 height 31
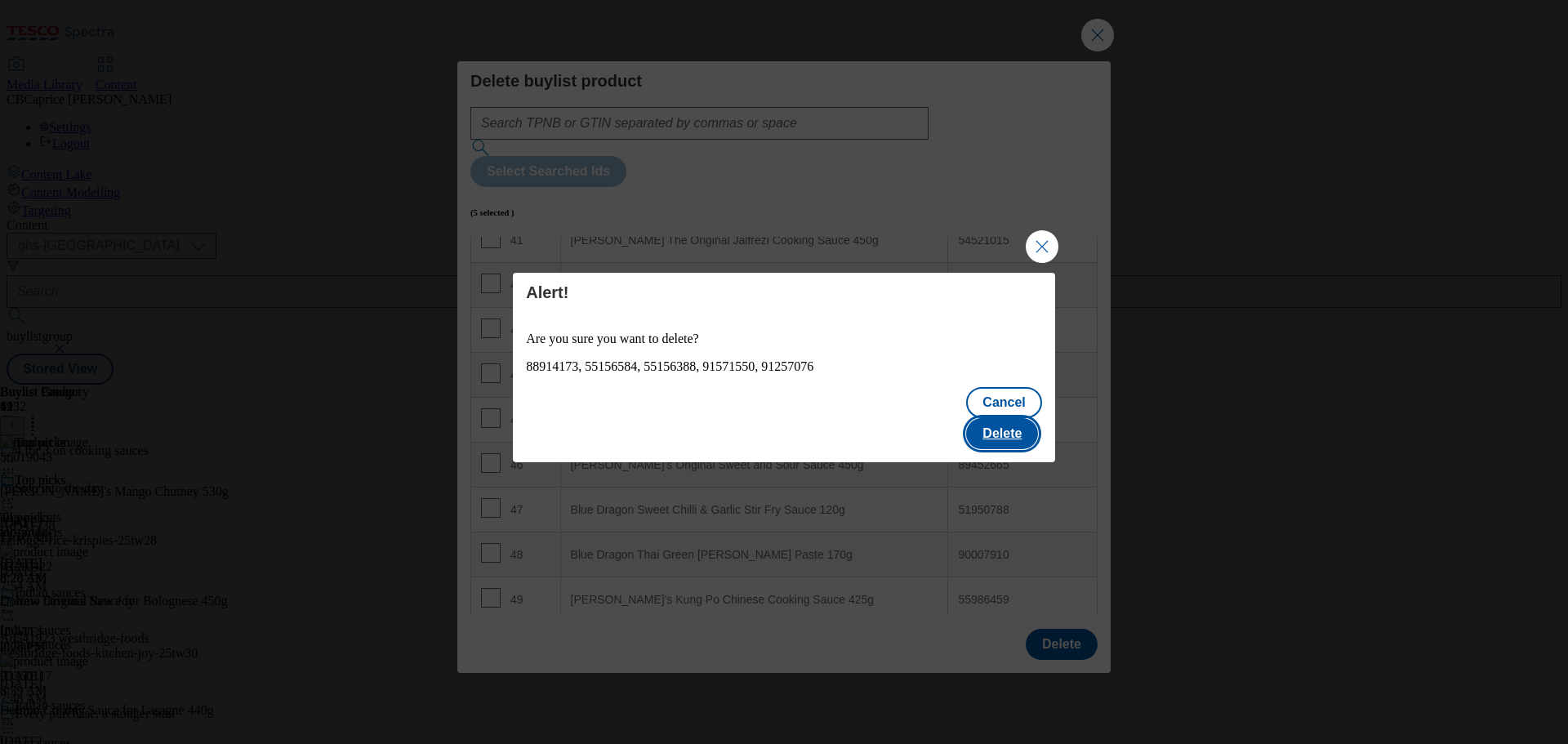
click at [999, 424] on button "Delete" at bounding box center [1002, 433] width 72 height 31
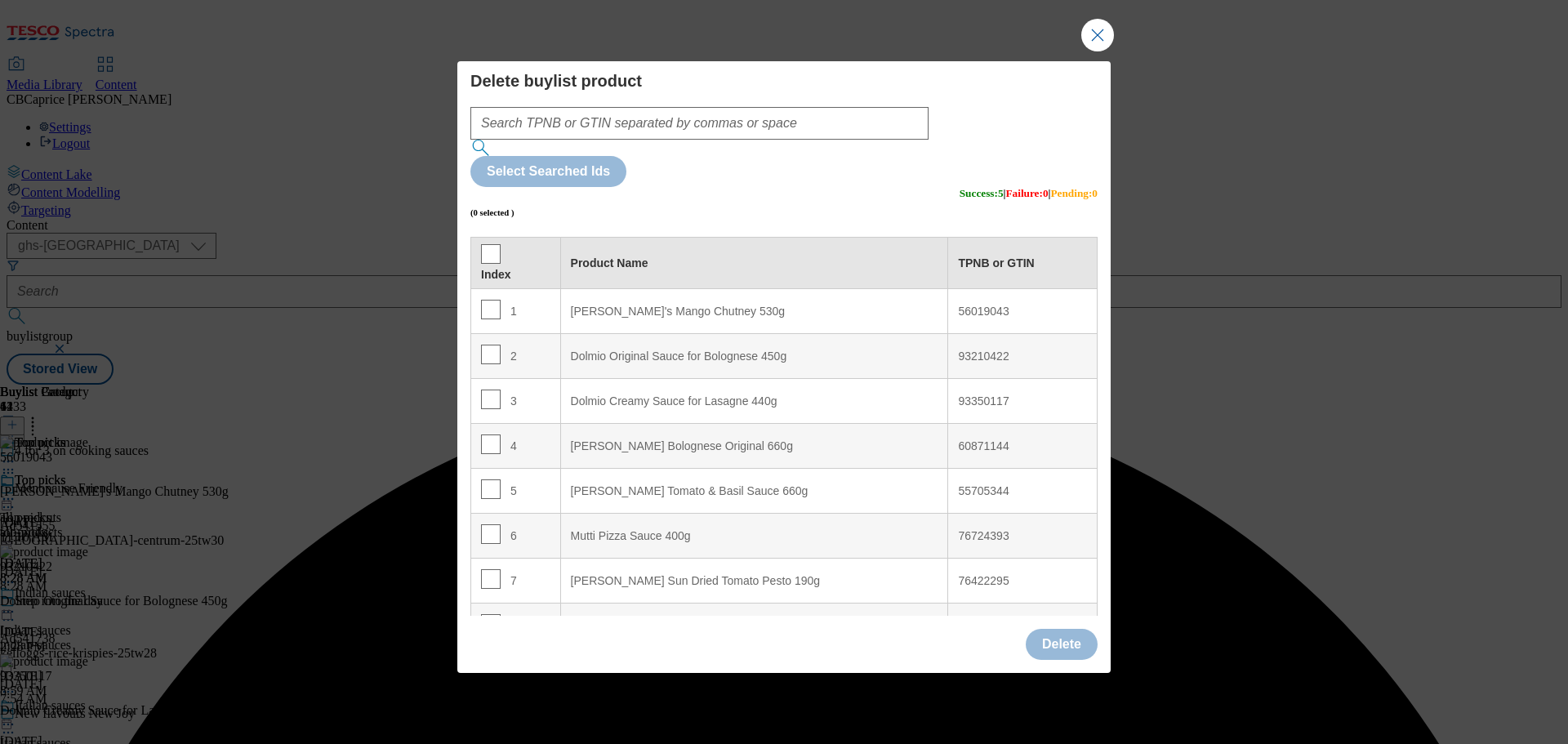
click at [1118, 76] on div "Delete buylist product Select Searched Ids (0 selected ) Success : 5 | Failure …" at bounding box center [784, 372] width 1568 height 744
click at [1105, 52] on button "Close Modal" at bounding box center [1097, 35] width 33 height 33
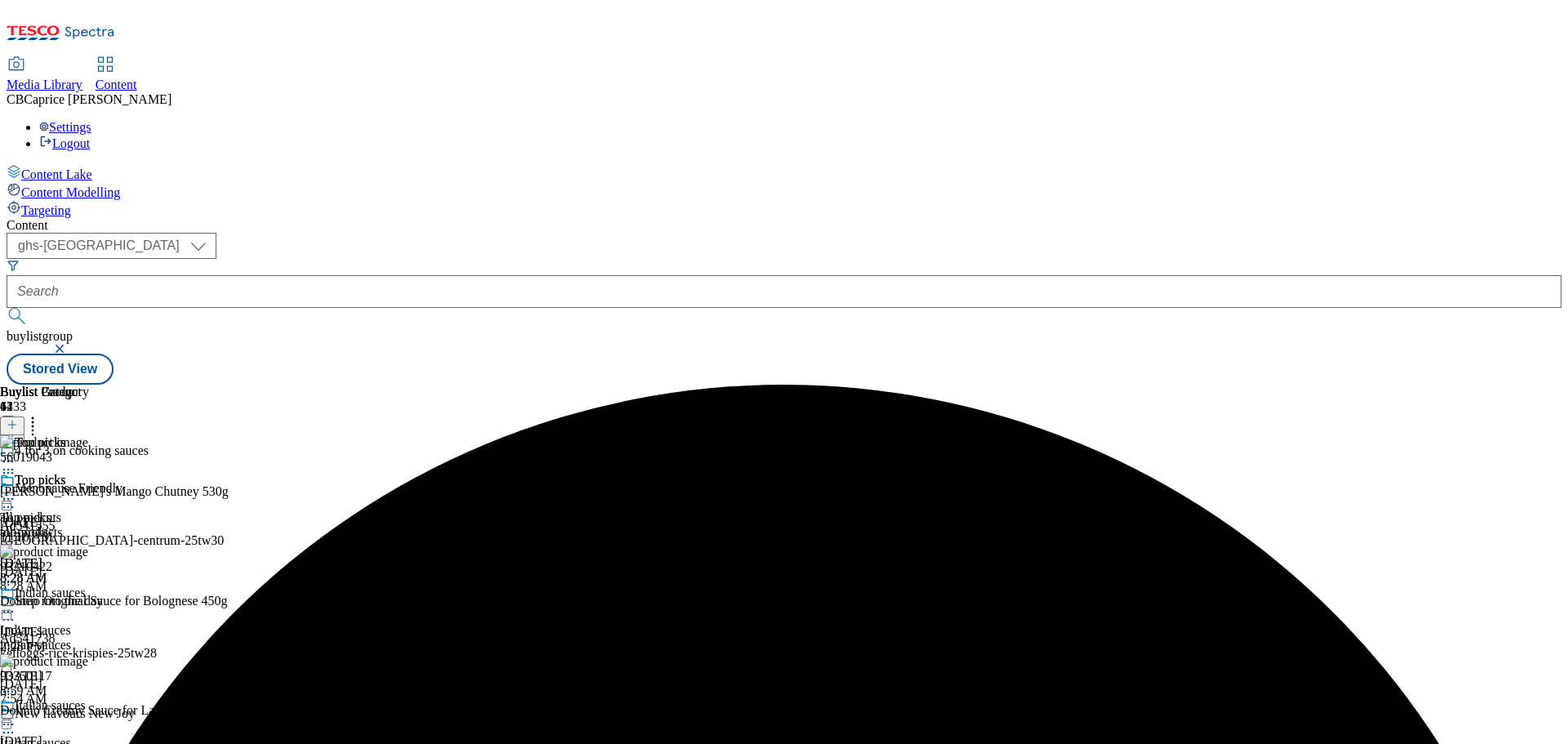
click at [9, 498] on circle at bounding box center [8, 498] width 3 height 3
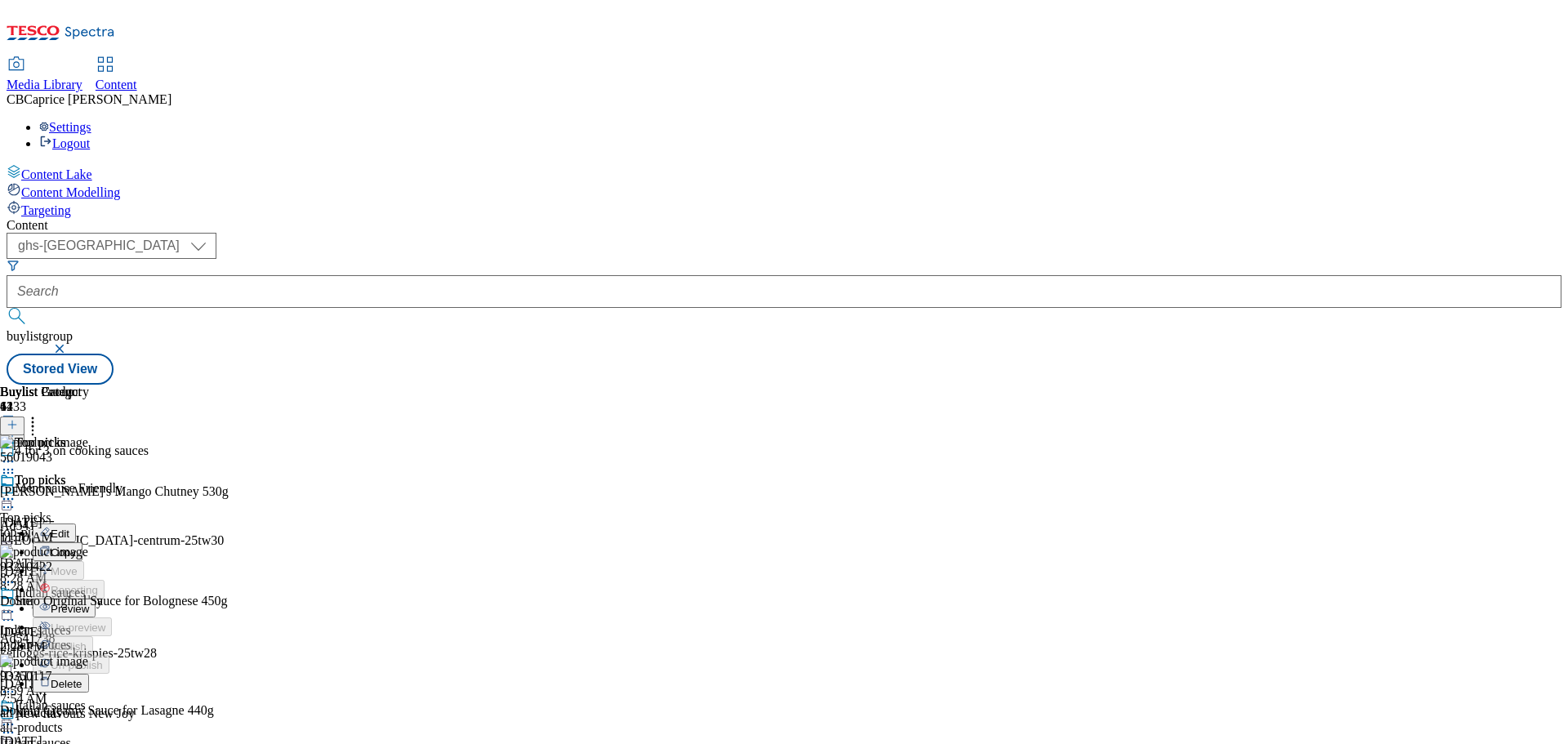
click at [89, 603] on span "Preview" at bounding box center [69, 608] width 38 height 12
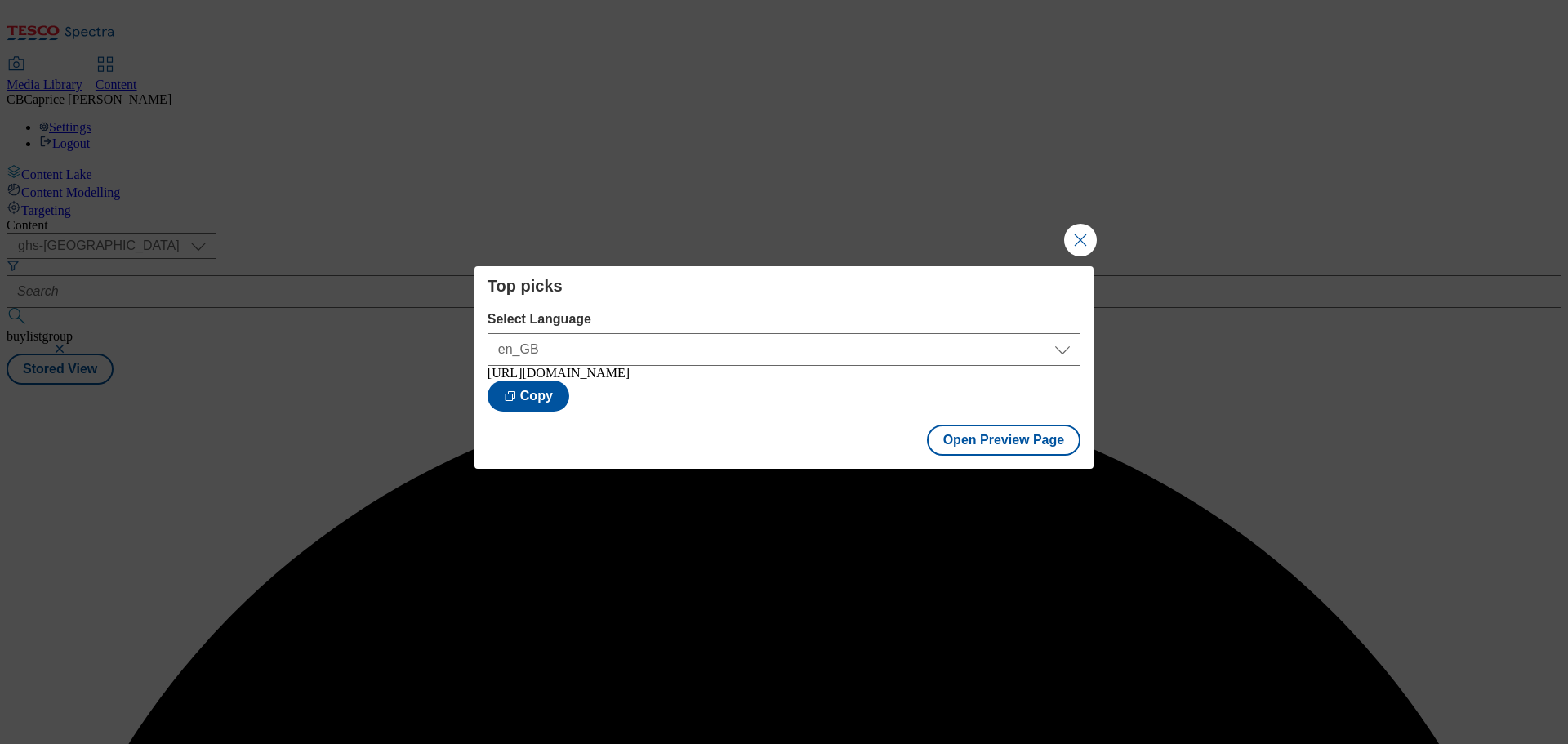
click at [1086, 224] on button "Close Modal" at bounding box center [1080, 240] width 33 height 33
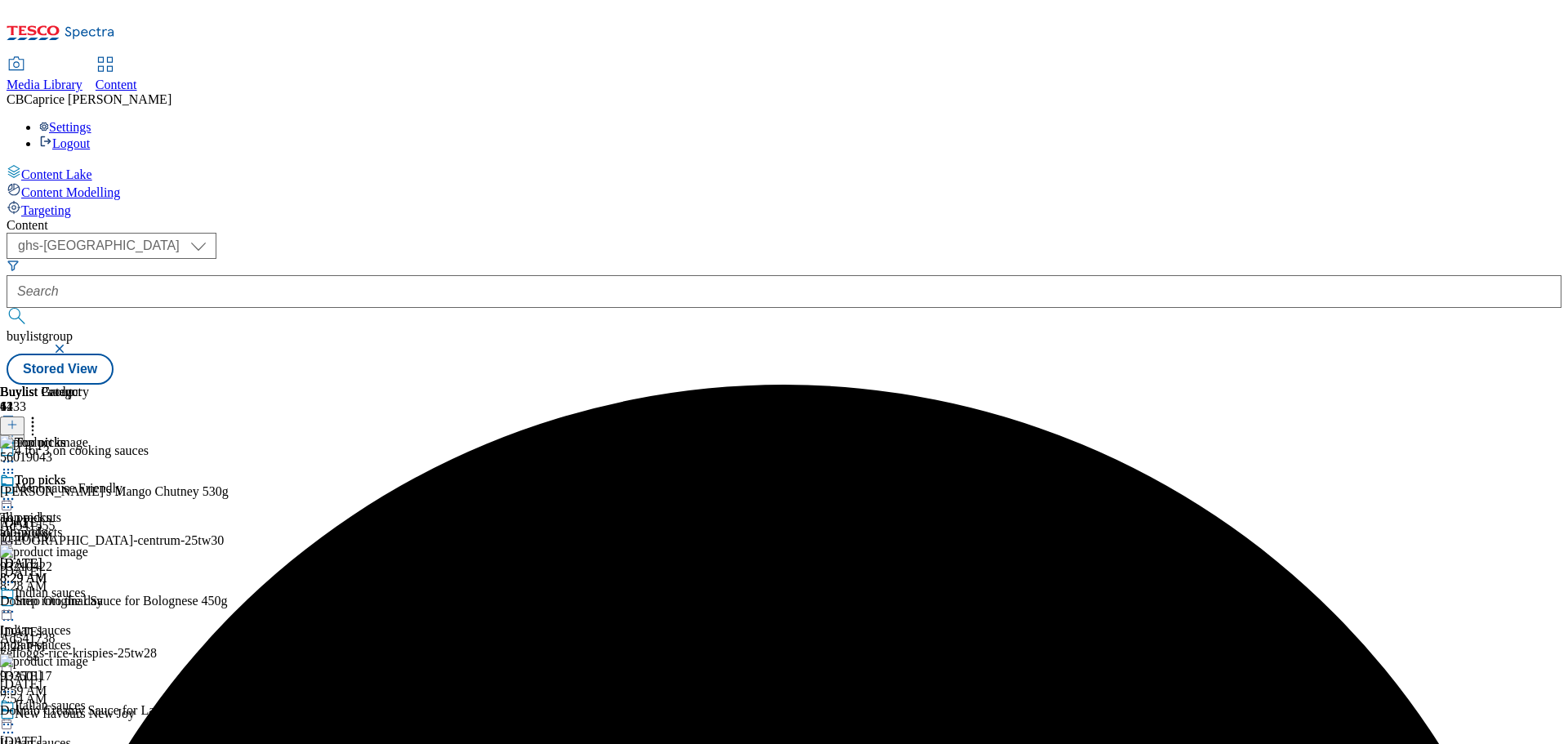
click at [16, 491] on icon at bounding box center [7, 498] width 16 height 16
click at [86, 659] on span "Publish" at bounding box center [68, 664] width 36 height 12
